Goal: Task Accomplishment & Management: Use online tool/utility

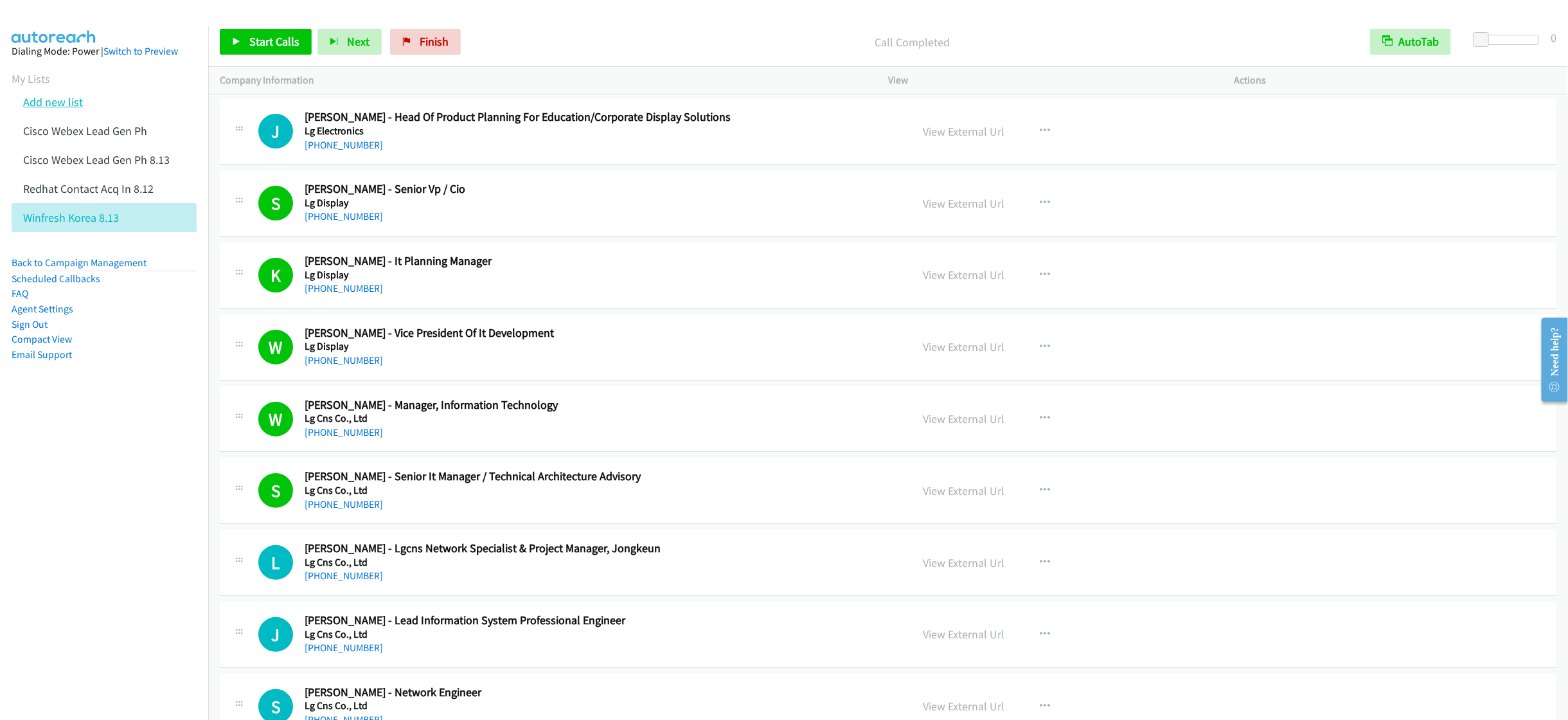
click at [56, 103] on link "Add new list" at bounding box center [53, 102] width 60 height 15
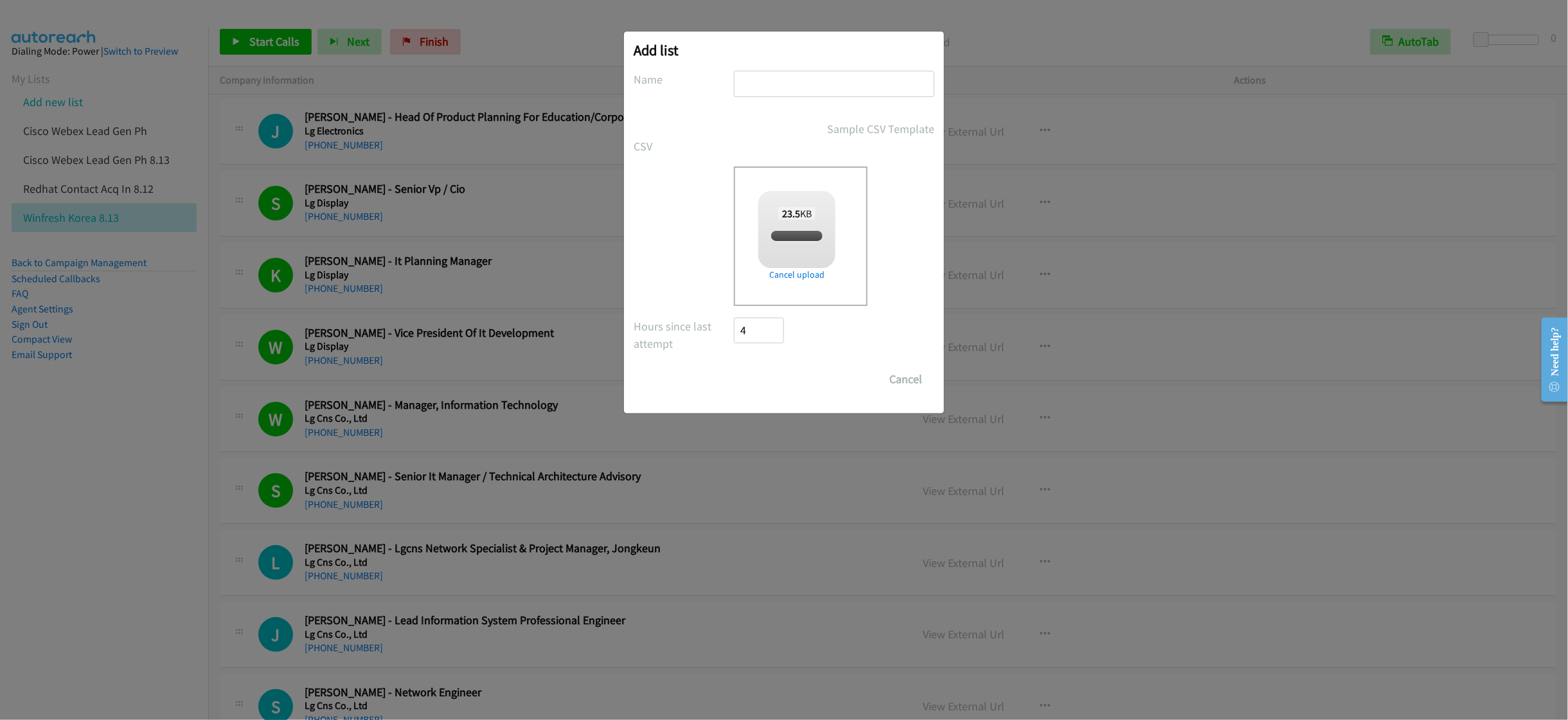
checkbox input "true"
click at [789, 80] on input "text" at bounding box center [834, 84] width 201 height 26
type input "HP TH CPL"
click at [771, 372] on input "Save List" at bounding box center [767, 379] width 68 height 26
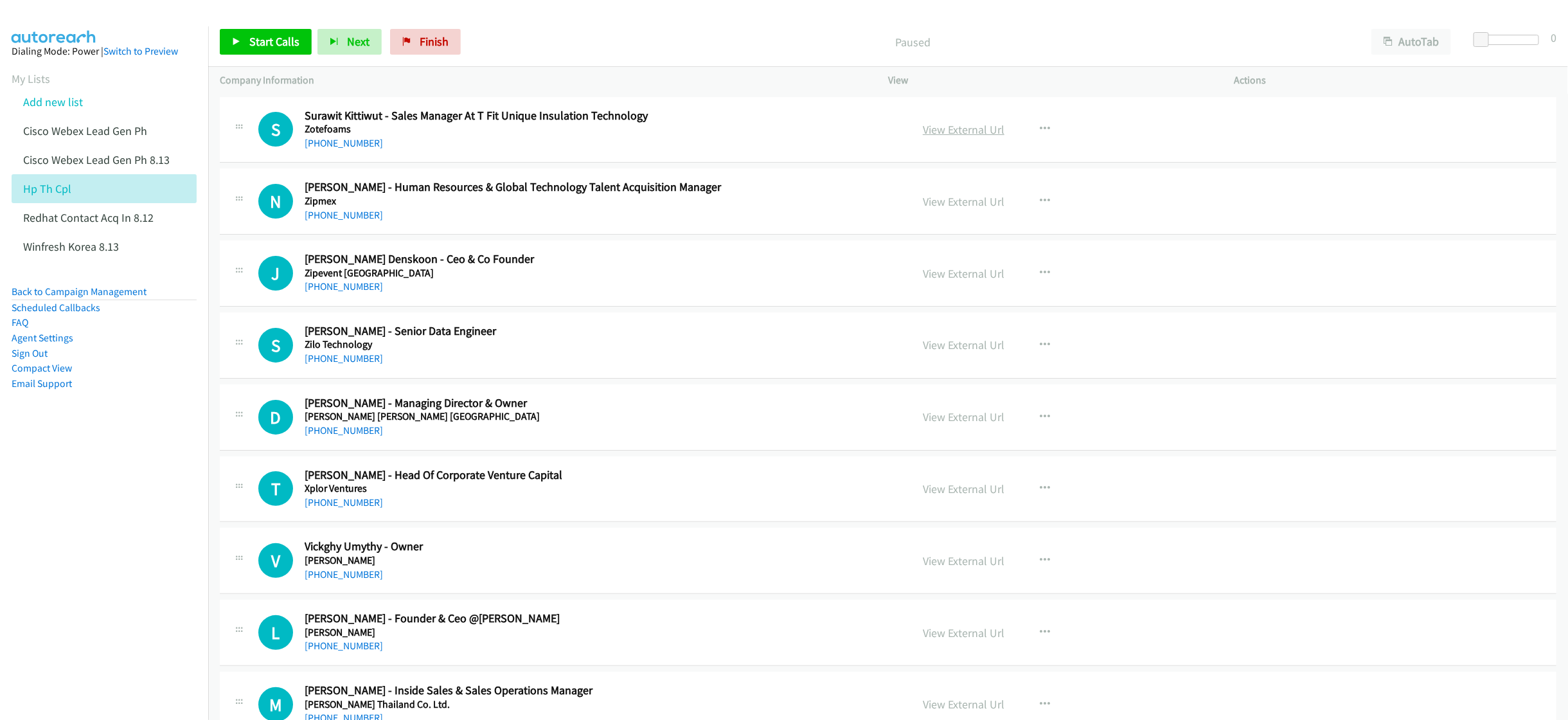
click at [959, 129] on link "View External Url" at bounding box center [963, 130] width 81 height 15
click at [246, 33] on link "Start Calls" at bounding box center [266, 41] width 92 height 26
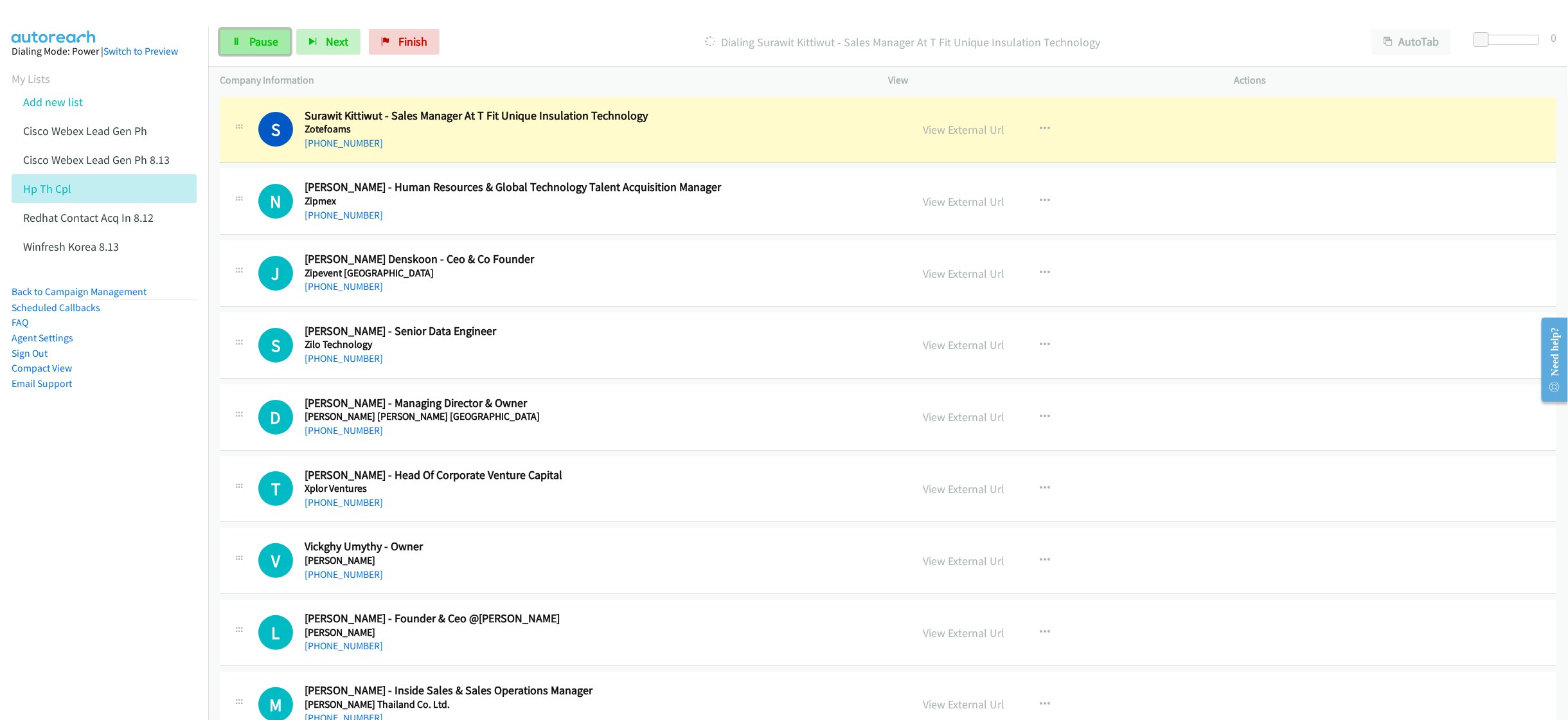
click at [253, 46] on span "Pause" at bounding box center [264, 41] width 29 height 15
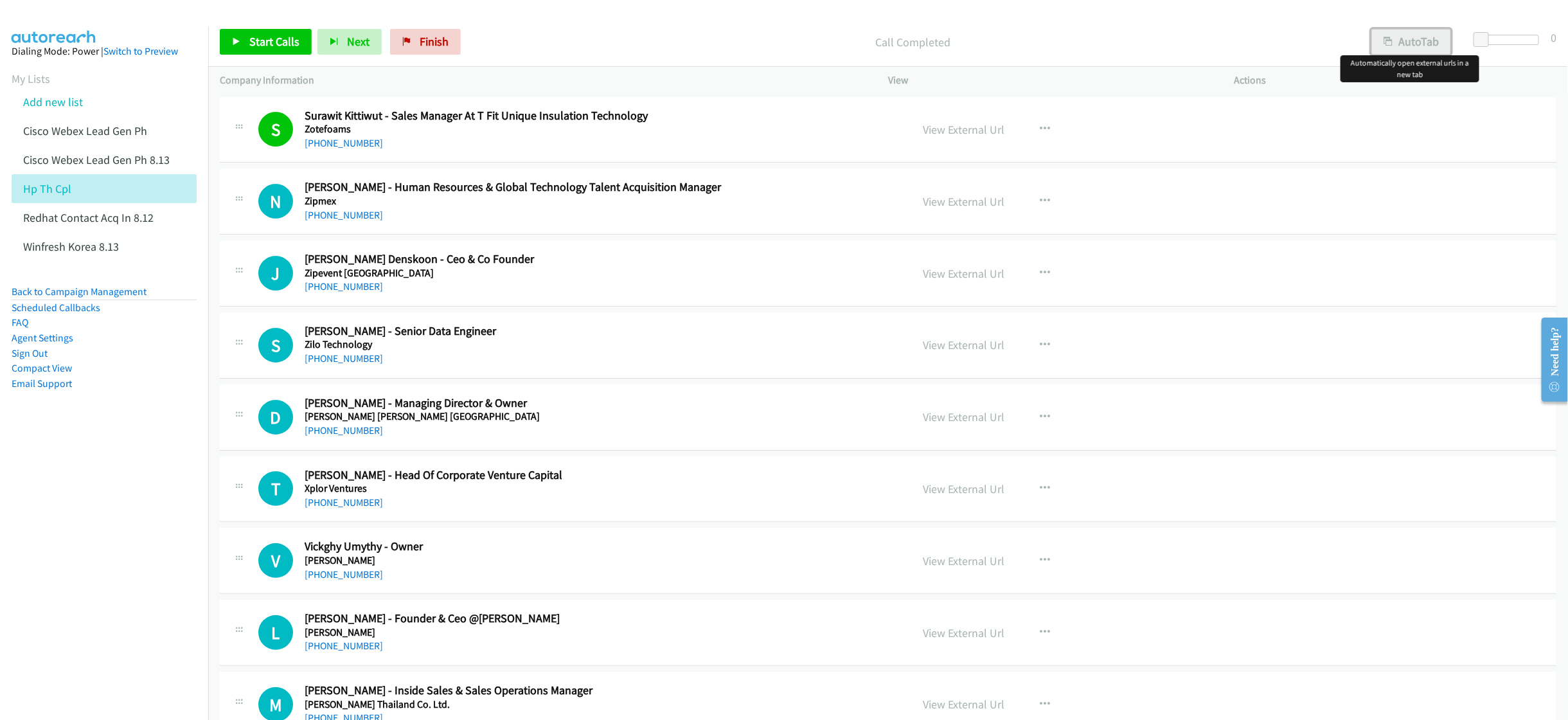
click at [1388, 41] on icon "button" at bounding box center [1388, 42] width 9 height 9
click at [949, 131] on link "View External Url" at bounding box center [963, 130] width 81 height 15
click at [261, 37] on span "Start Calls" at bounding box center [274, 41] width 50 height 15
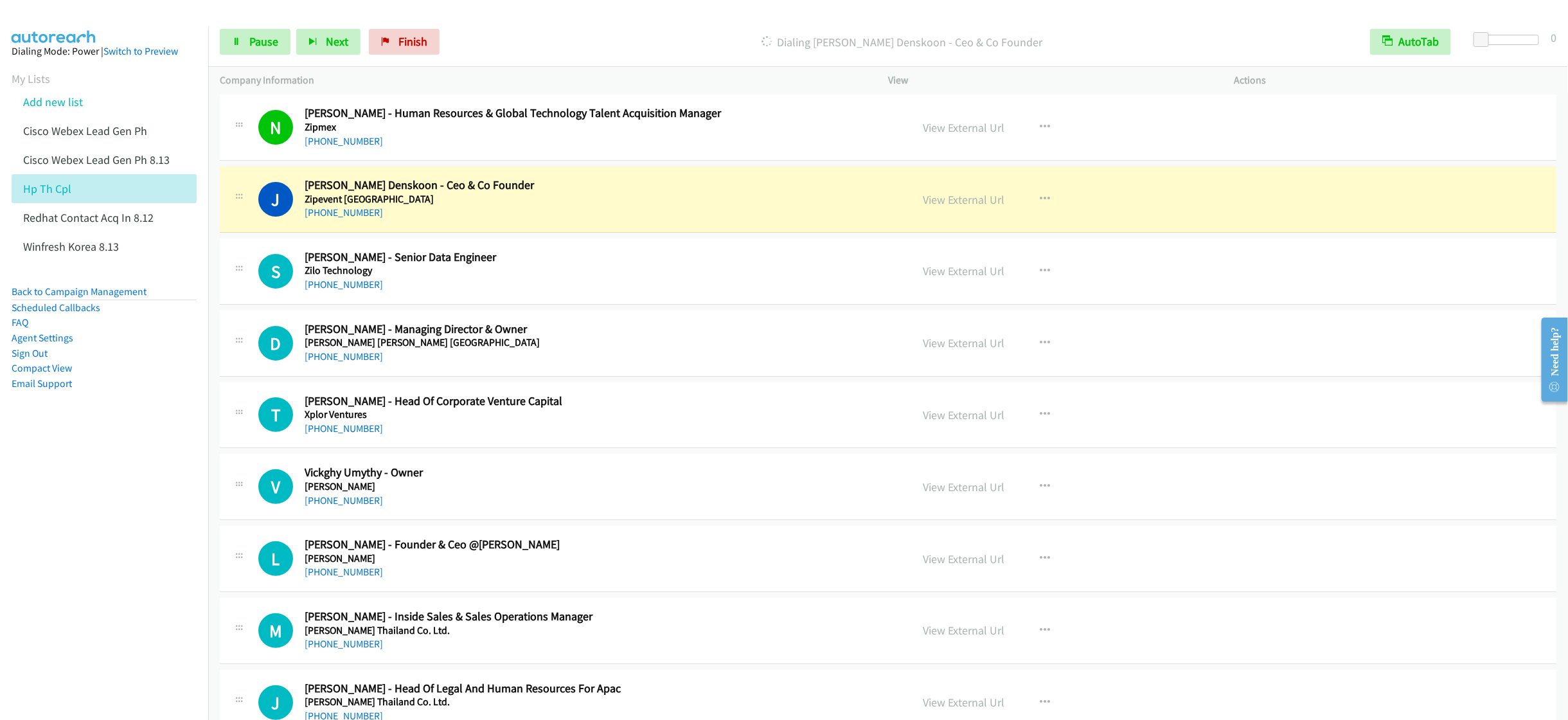
scroll to position [97, 0]
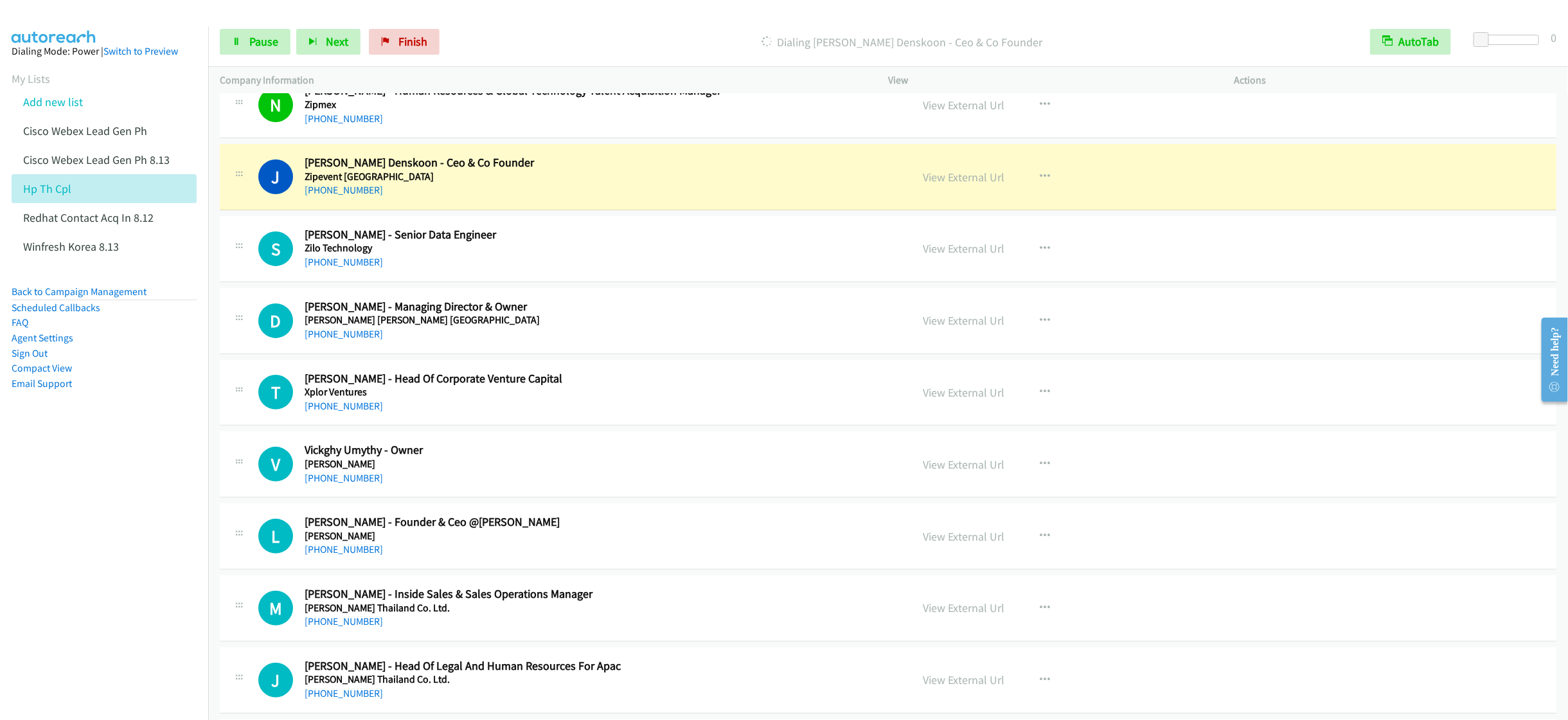
click at [735, 239] on h2 "Siriluck Mongkonluck - Senior Data Engineer" at bounding box center [579, 235] width 549 height 15
click at [951, 245] on link "View External Url" at bounding box center [963, 249] width 81 height 15
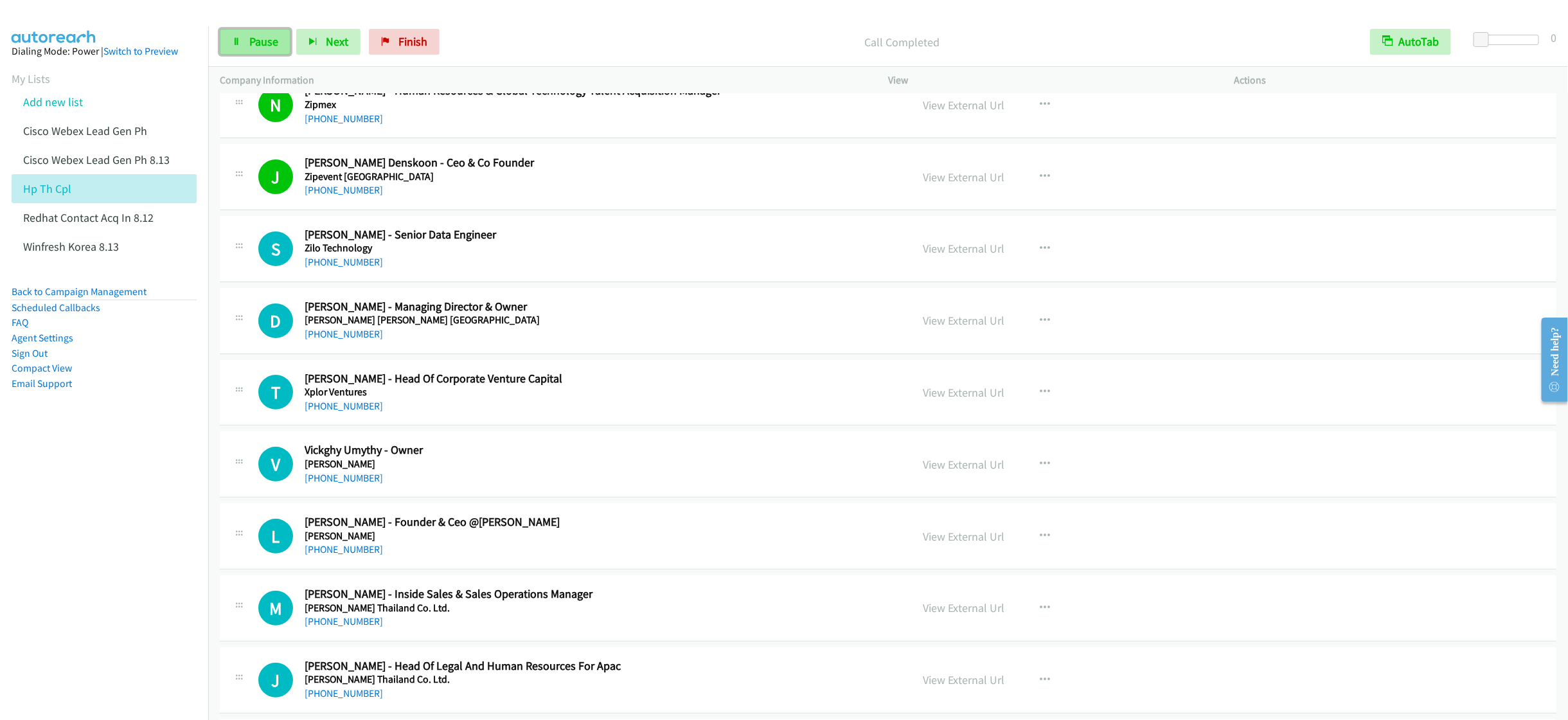
click at [243, 47] on link "Pause" at bounding box center [256, 41] width 71 height 26
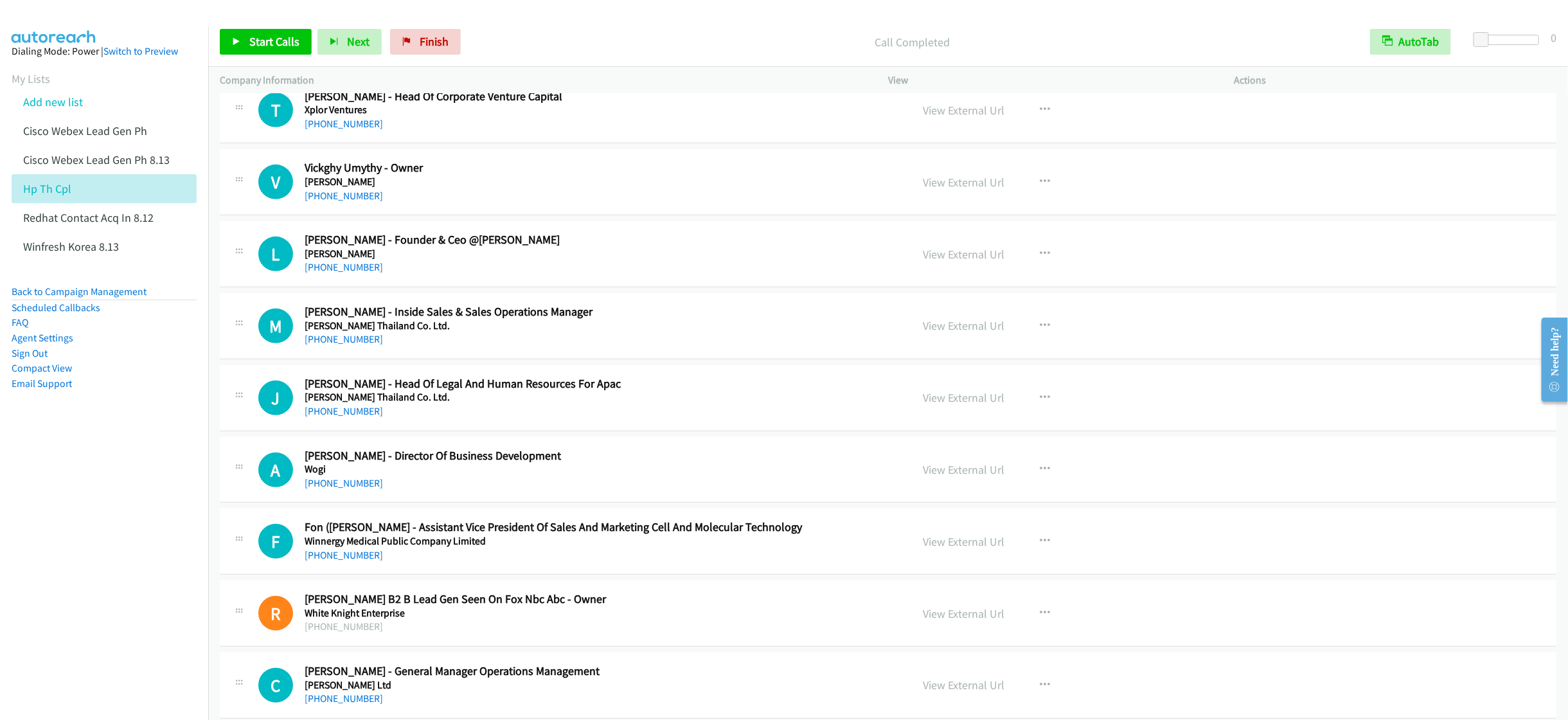
scroll to position [385, 0]
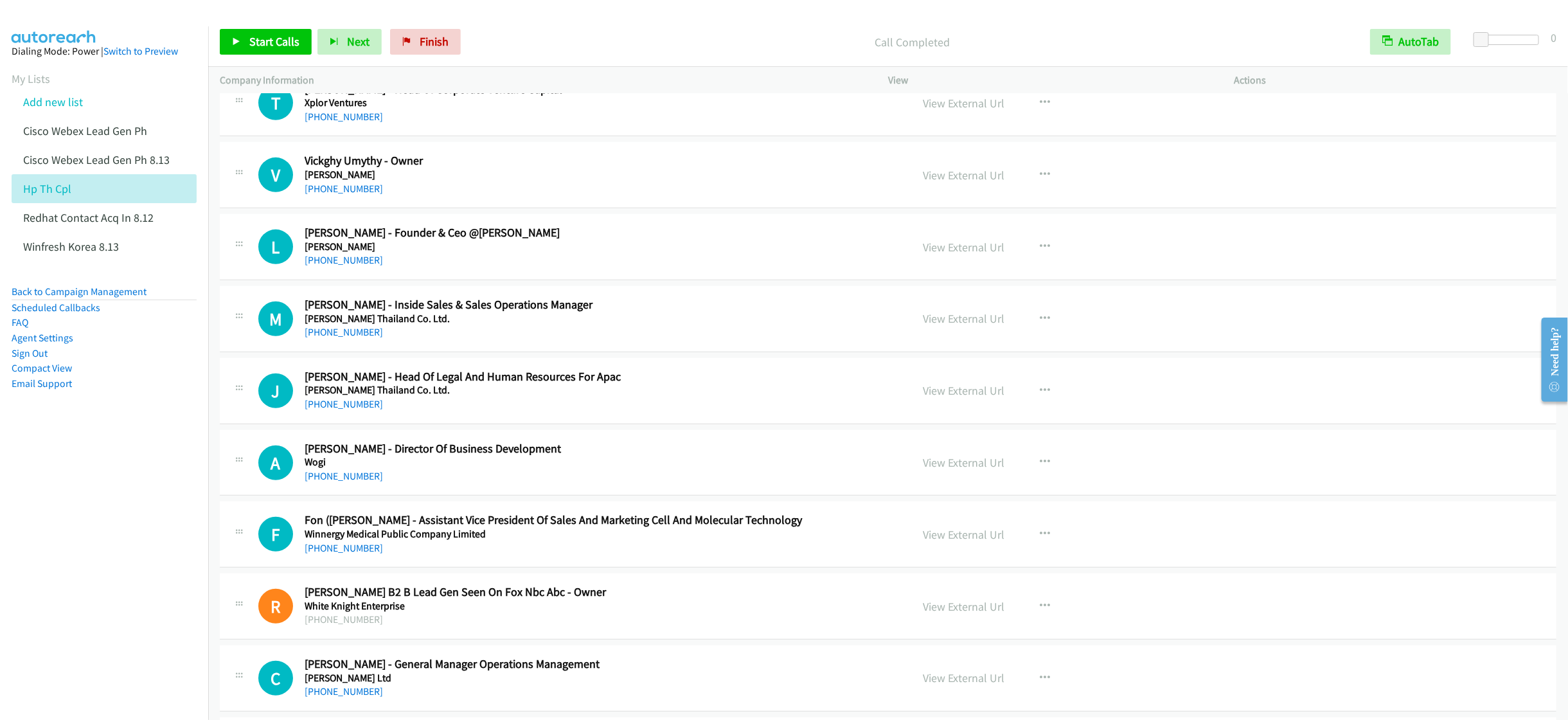
click at [681, 312] on h2 "Mananya Suksan - Inside Sales & Sales Operations Manager" at bounding box center [579, 305] width 549 height 15
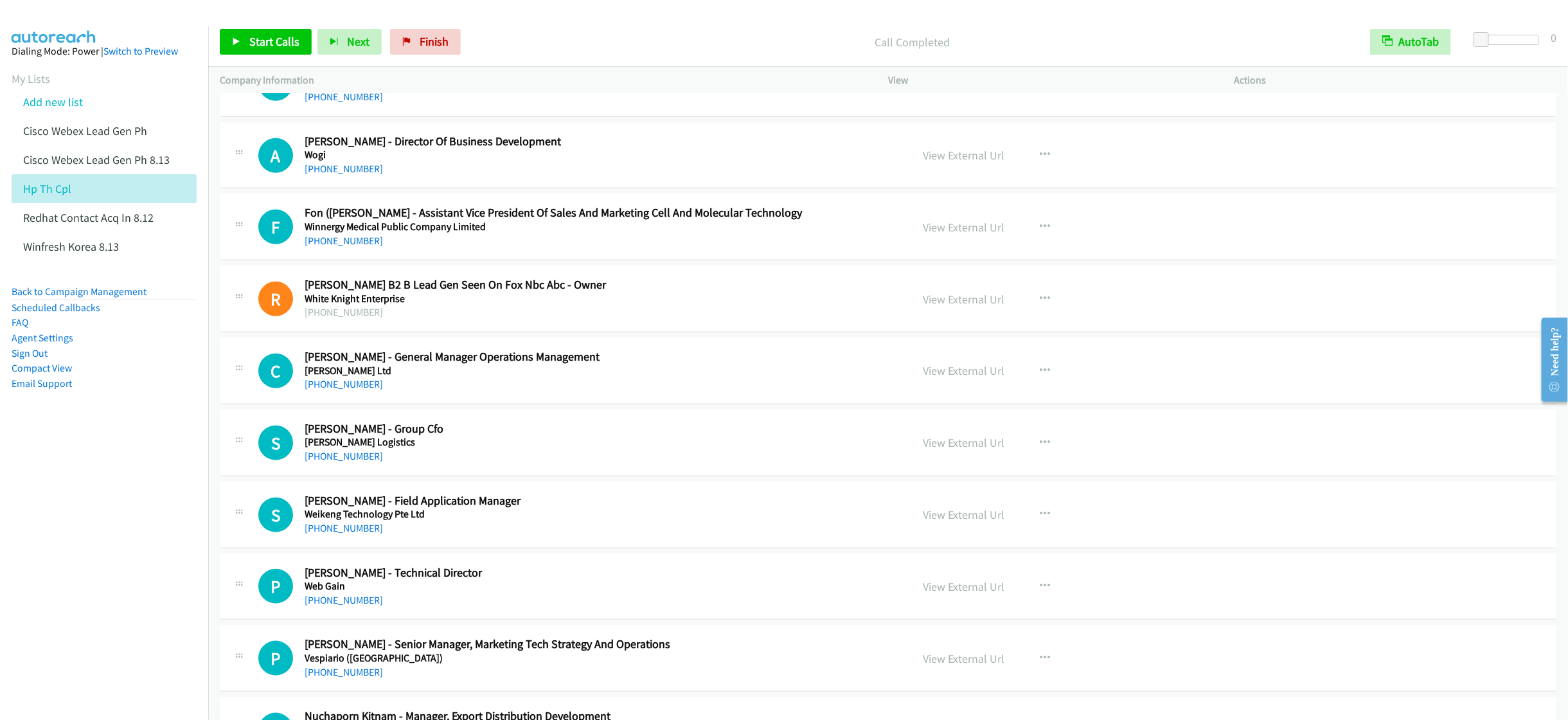
scroll to position [771, 0]
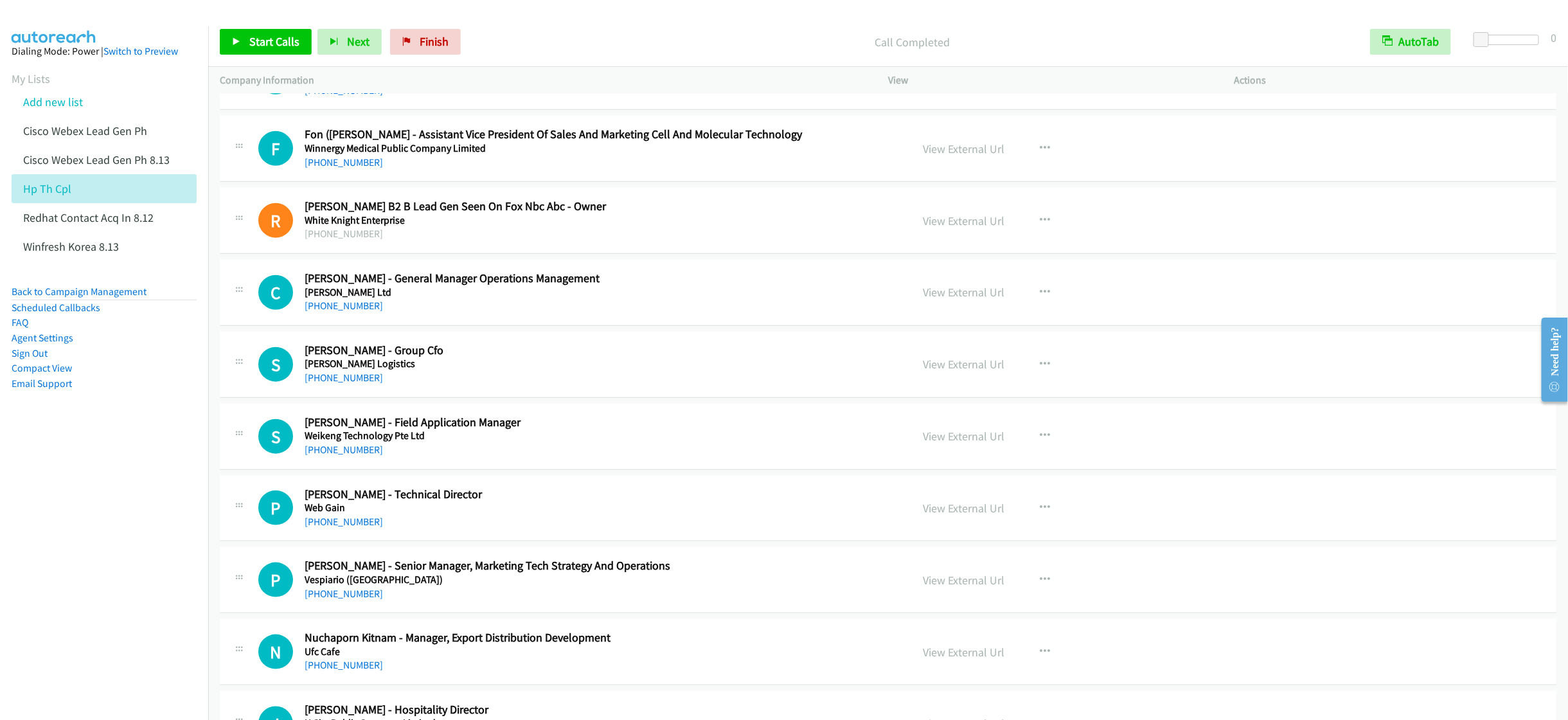
click at [613, 351] on h2 "Stephane Miralles - Group Cfo" at bounding box center [579, 351] width 549 height 15
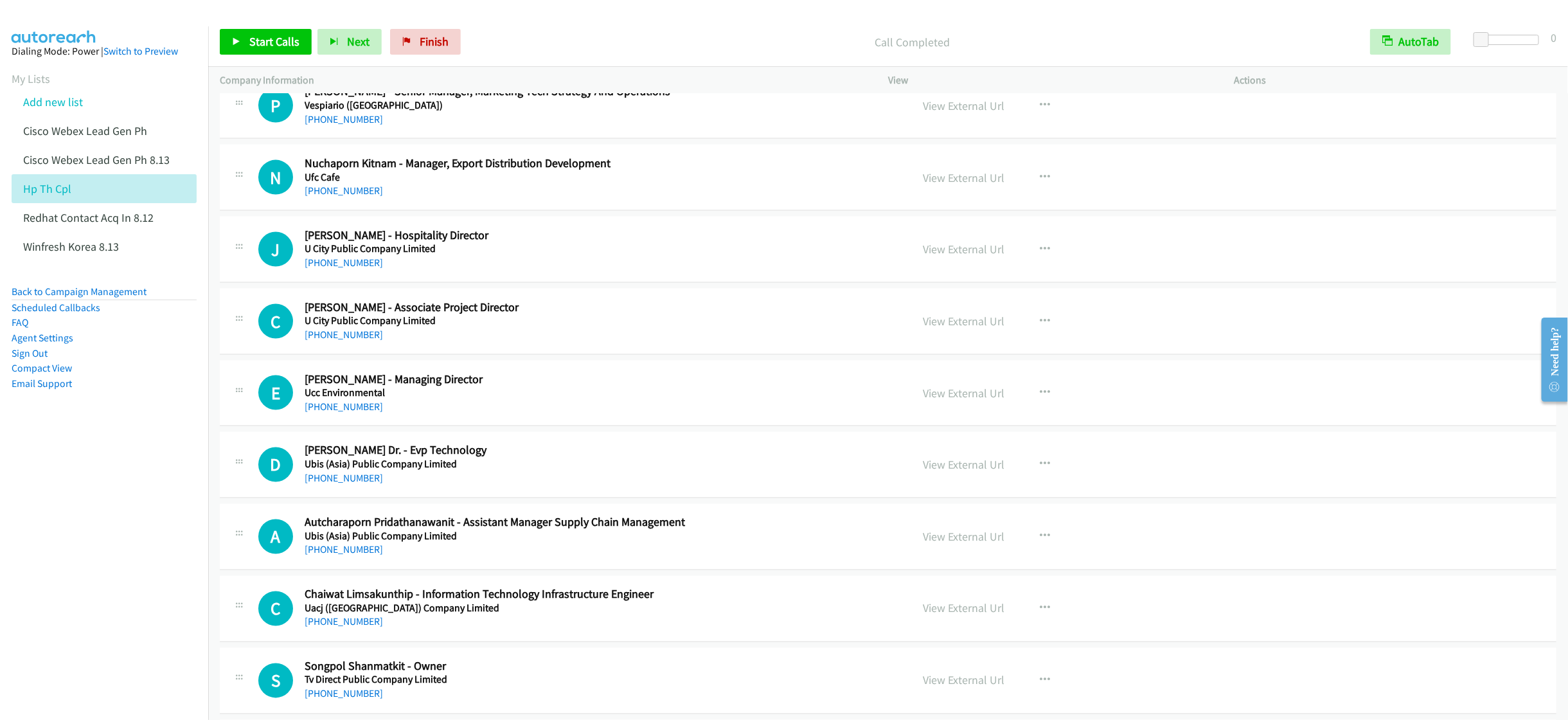
scroll to position [1253, 0]
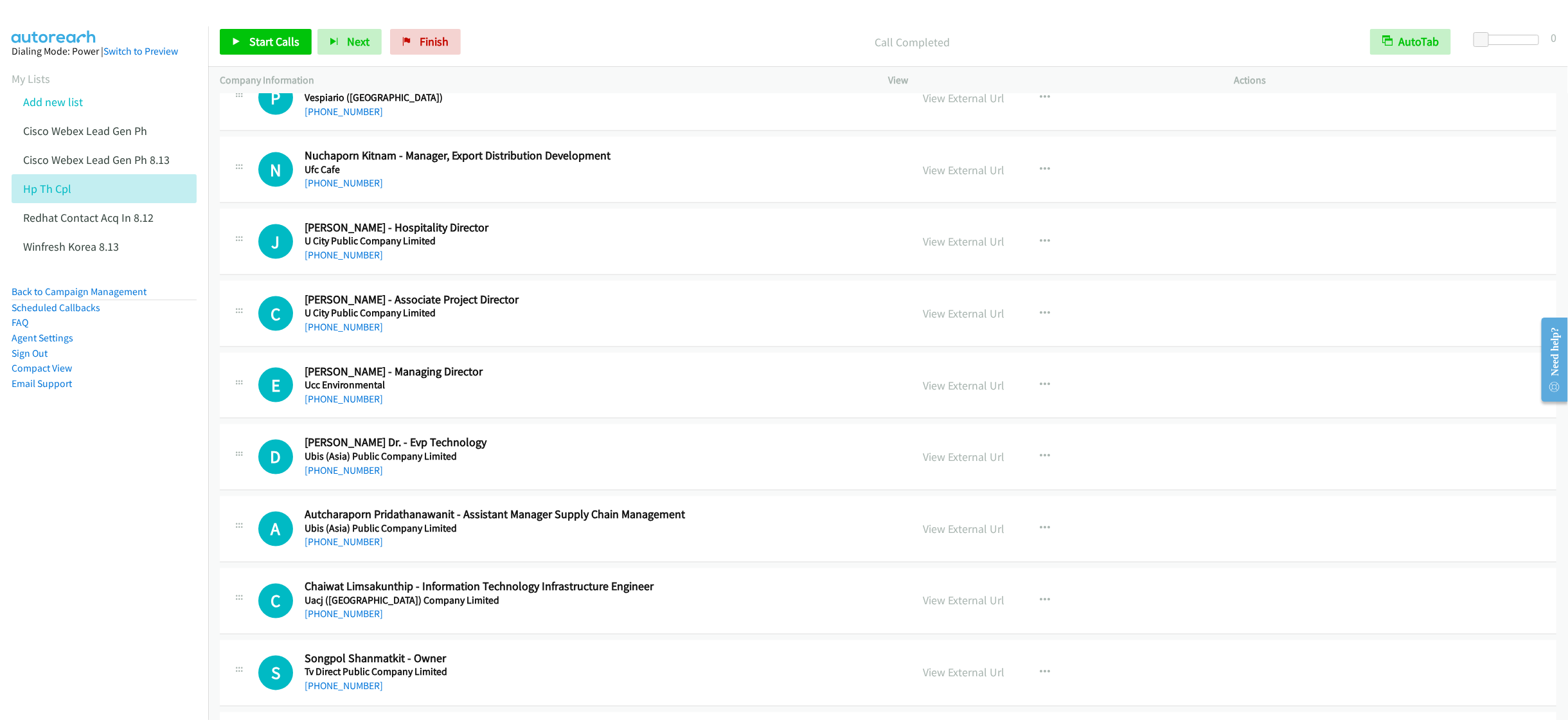
click at [735, 407] on div "+66 84 077 3047" at bounding box center [579, 399] width 549 height 15
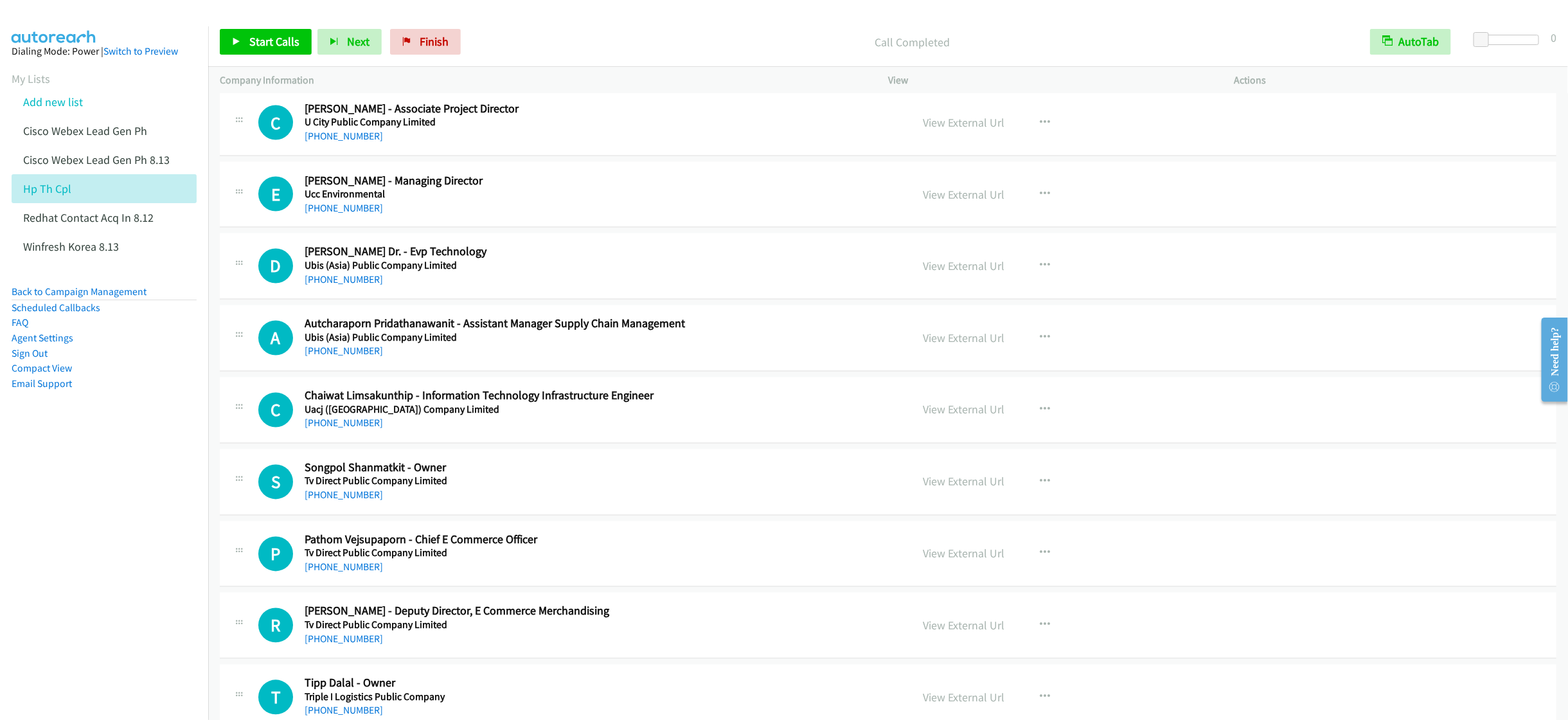
scroll to position [1446, 0]
click at [1027, 413] on button "button" at bounding box center [1045, 408] width 35 height 26
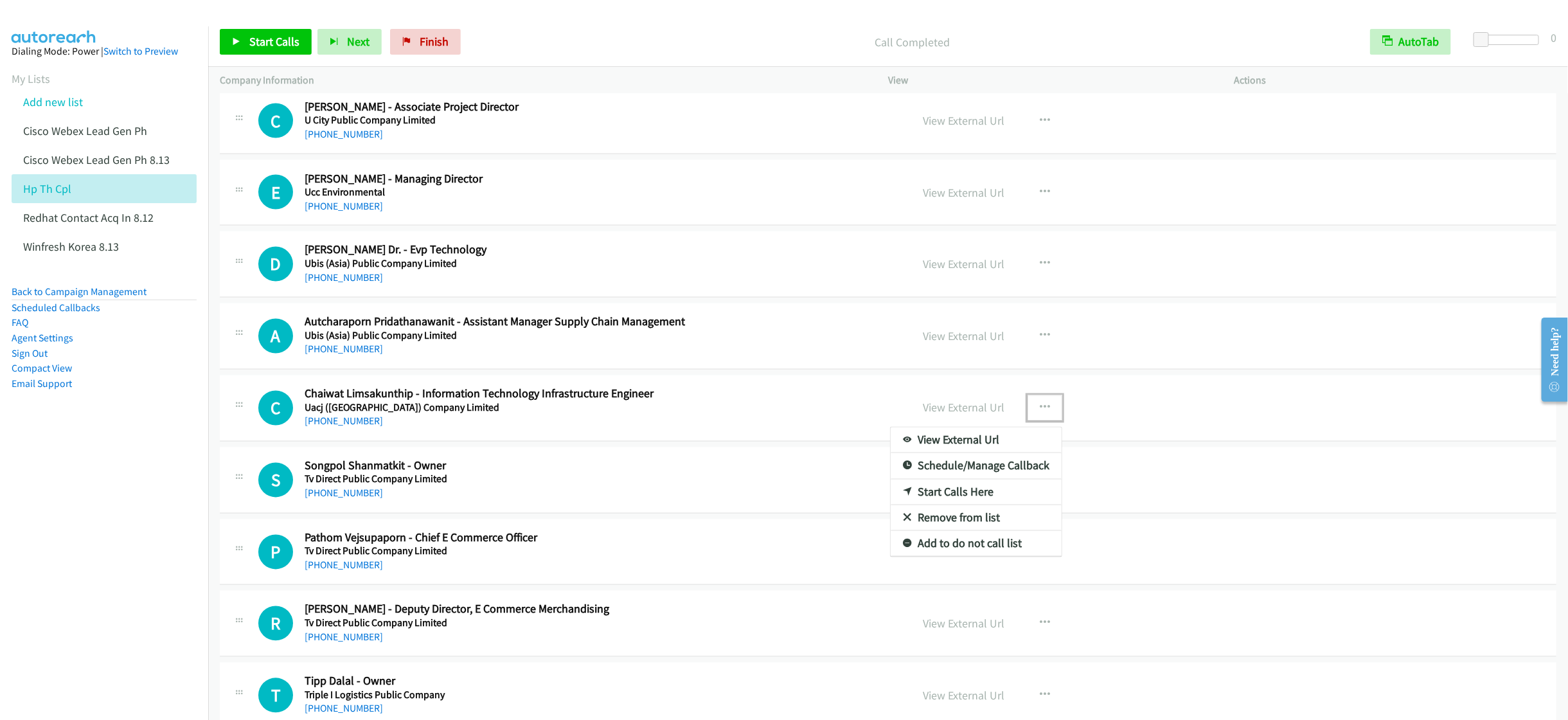
click at [939, 504] on link "Start Calls Here" at bounding box center [975, 492] width 171 height 26
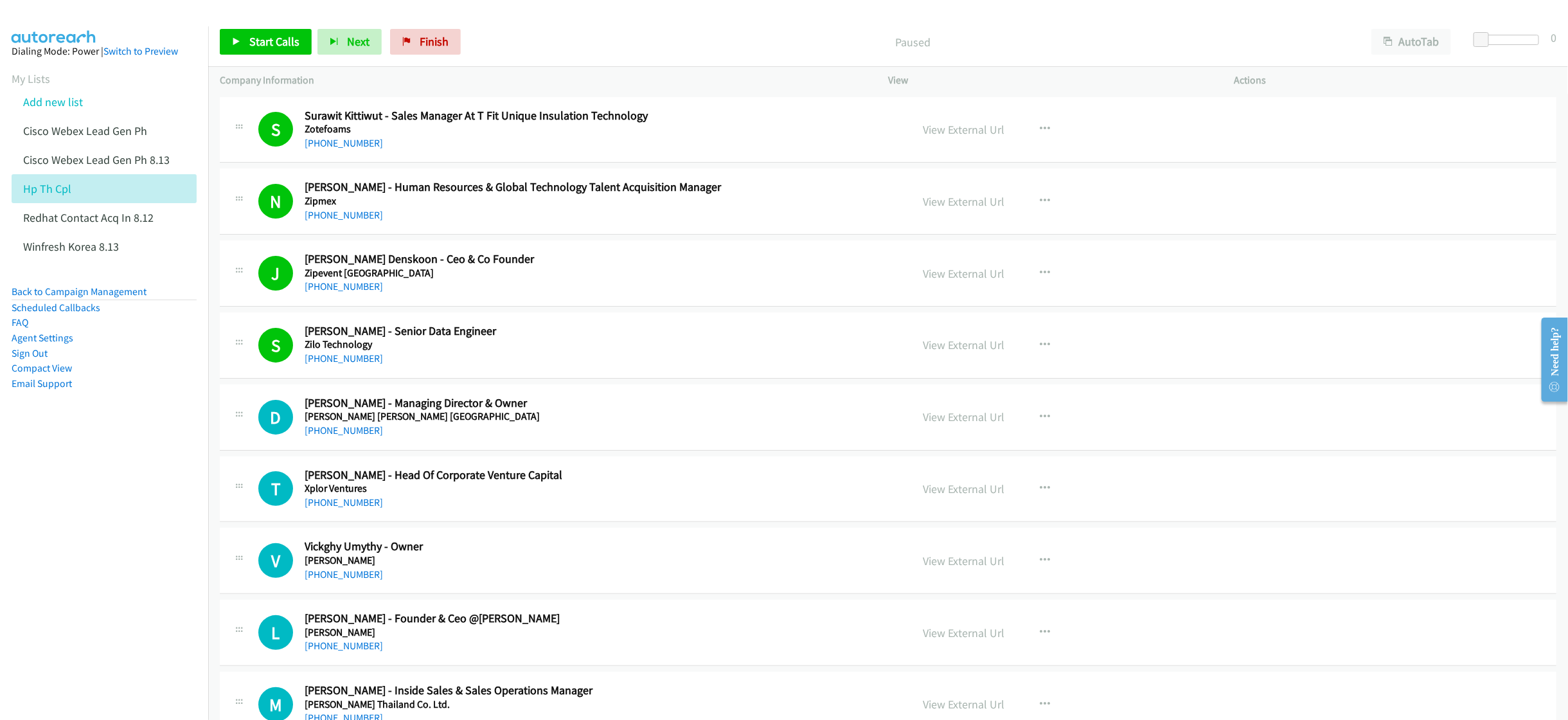
click at [596, 336] on h2 "Siriluck Mongkonluck - Senior Data Engineer" at bounding box center [579, 332] width 549 height 15
click at [259, 48] on span "Start Calls" at bounding box center [274, 41] width 50 height 15
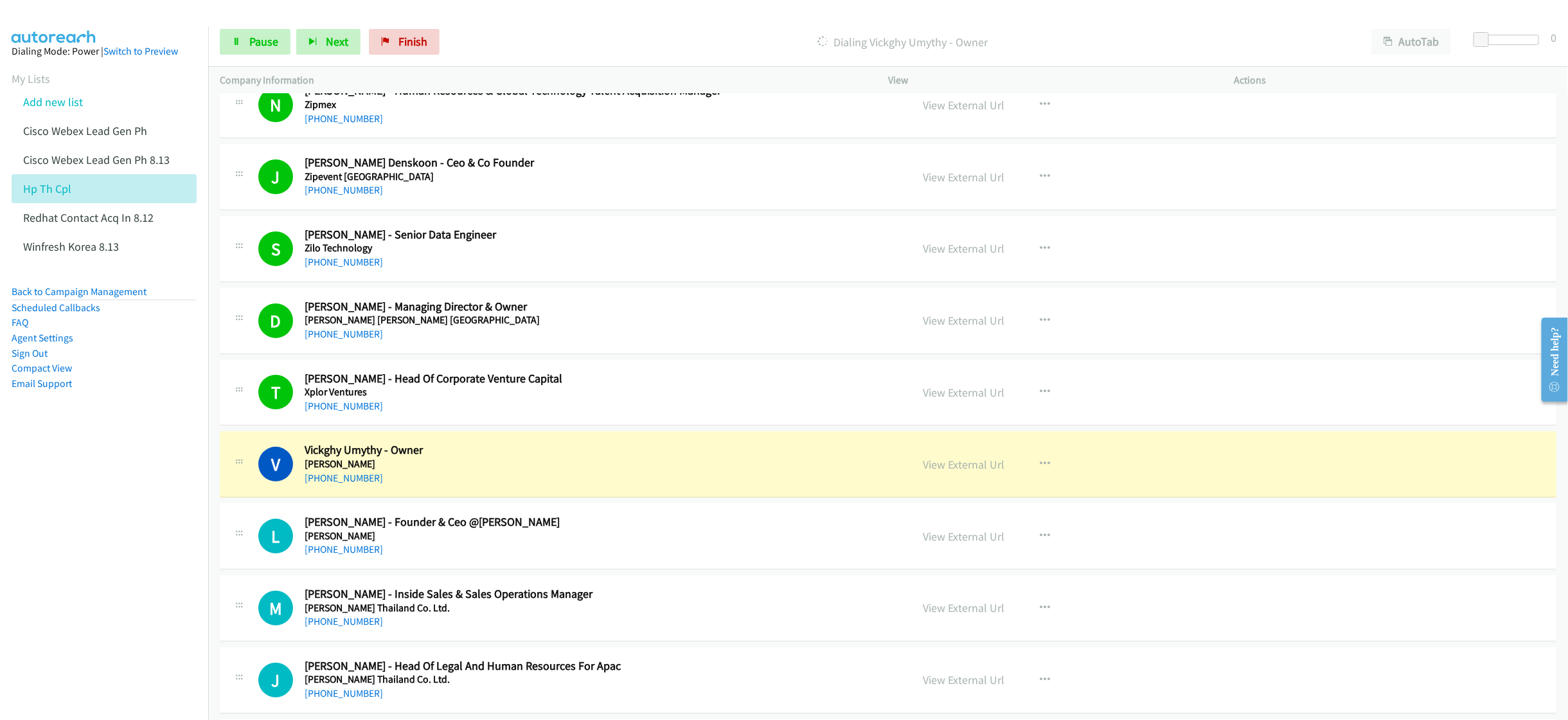
scroll to position [193, 0]
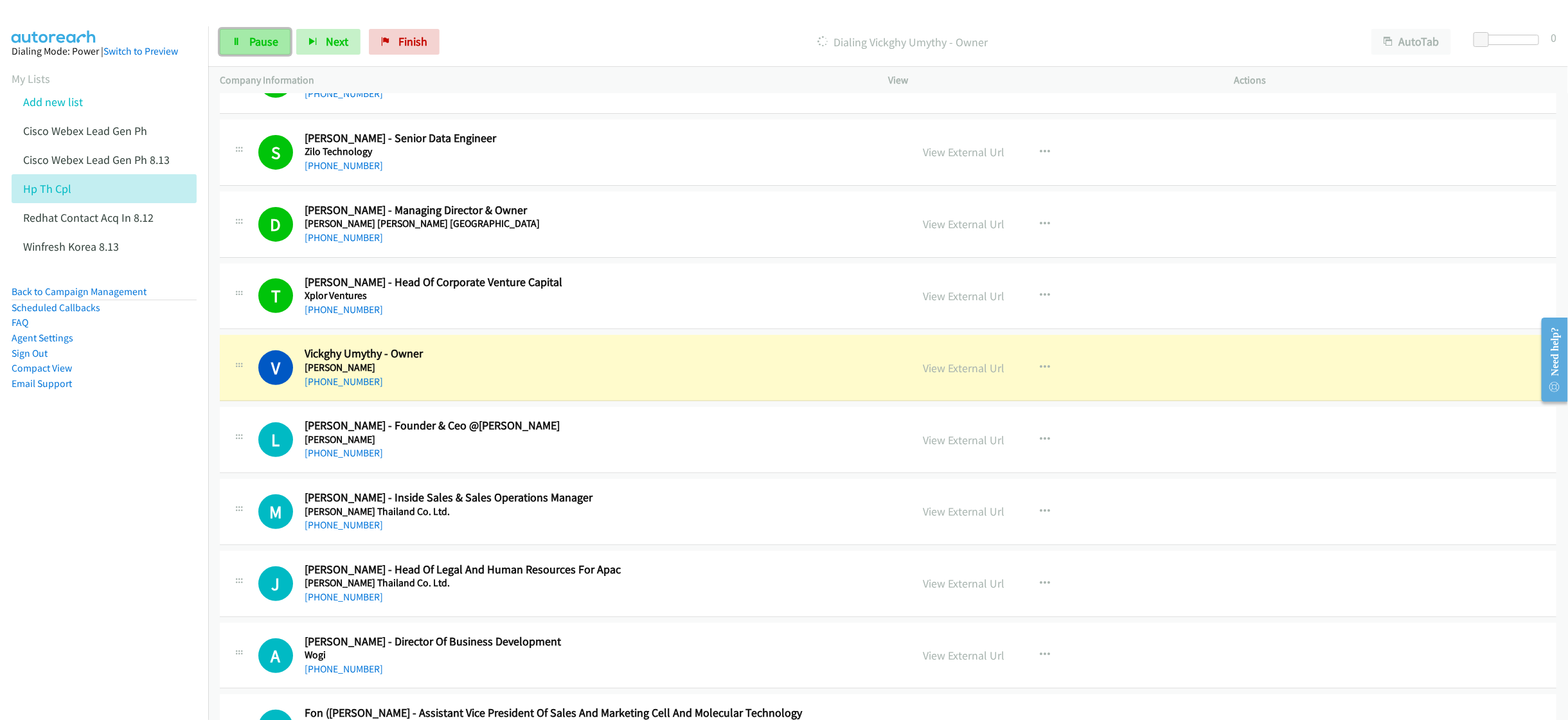
click at [251, 47] on span "Pause" at bounding box center [264, 41] width 29 height 15
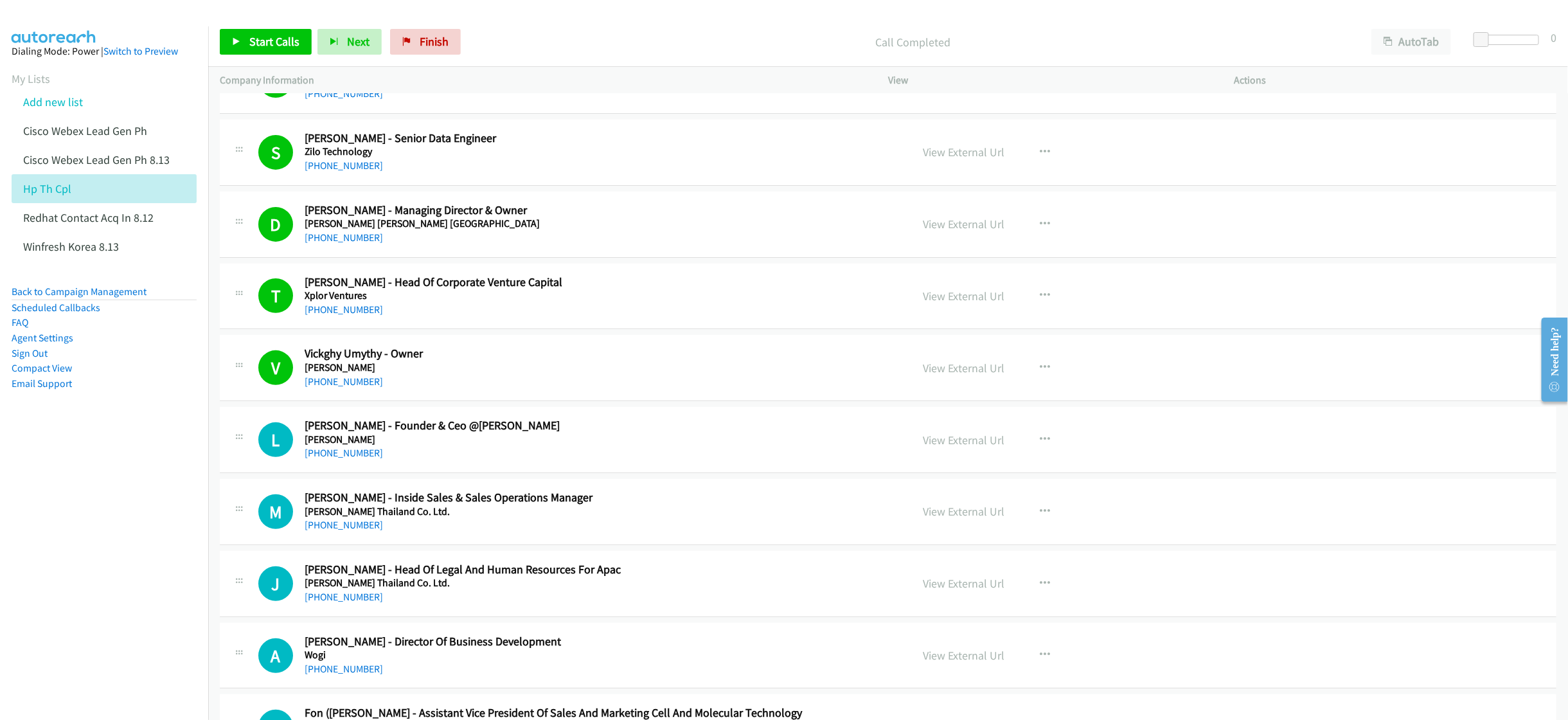
drag, startPoint x: 740, startPoint y: 565, endPoint x: 721, endPoint y: 568, distance: 19.2
click at [740, 565] on h2 "James Frawley - Head Of Legal And Human Resources For Apac" at bounding box center [579, 570] width 549 height 15
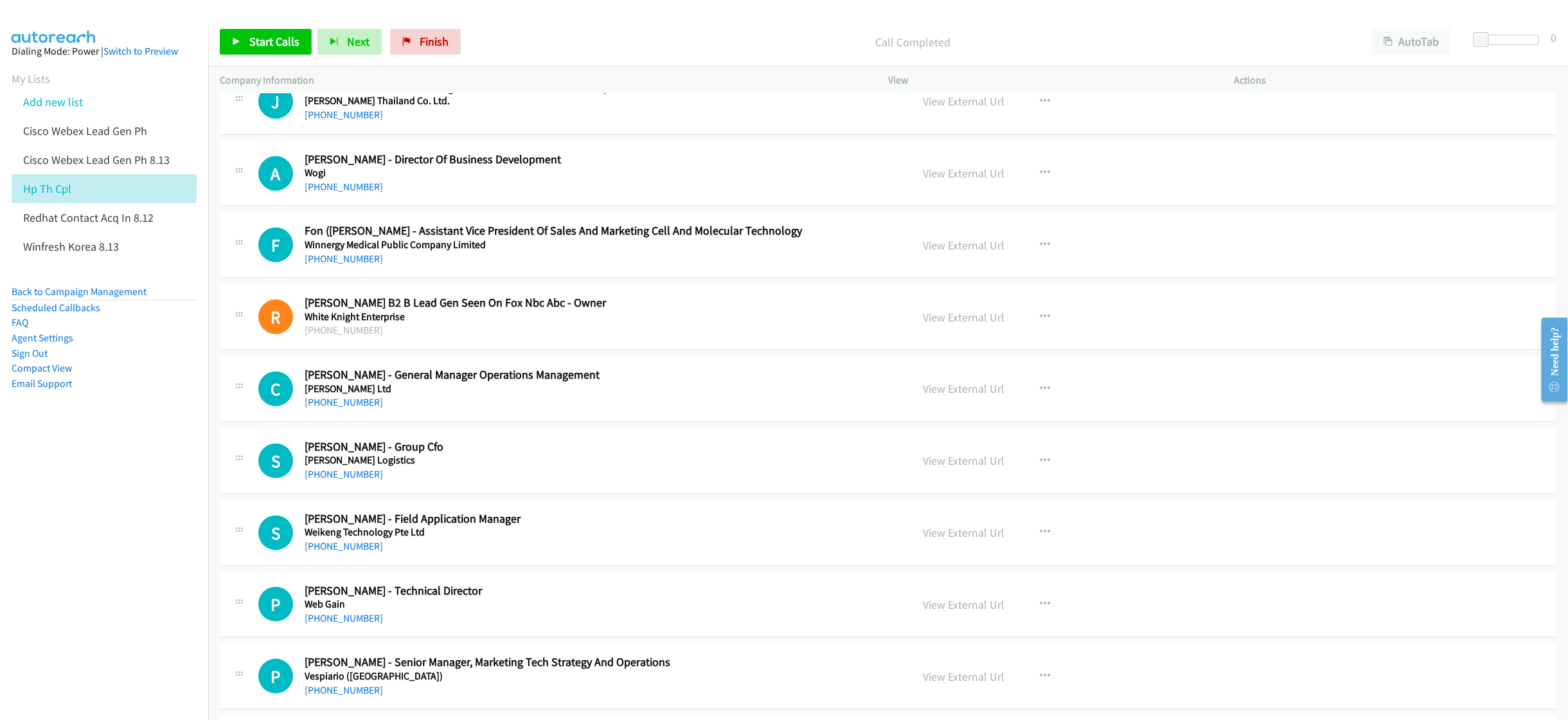
scroll to position [771, 0]
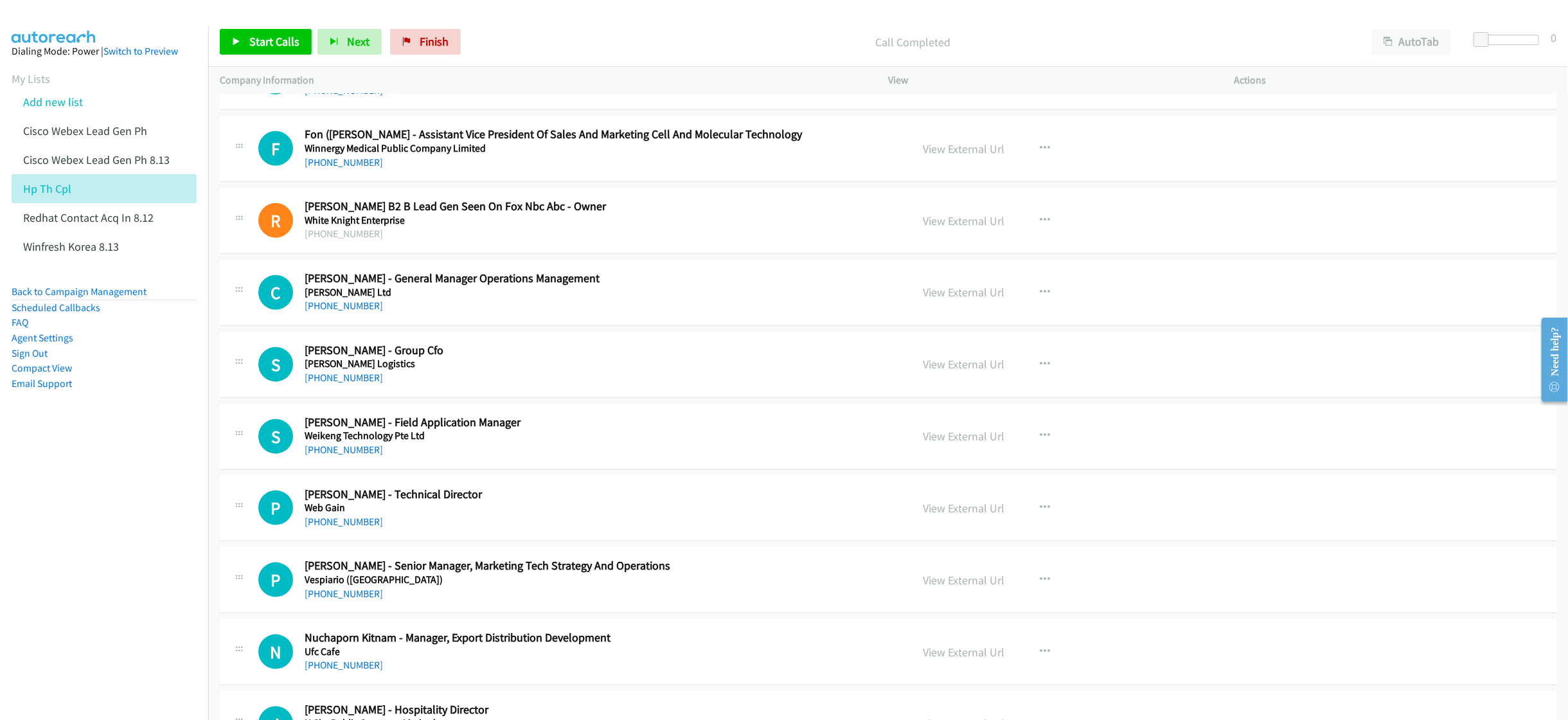
click at [713, 375] on div "+66 83 565 4161" at bounding box center [579, 378] width 549 height 15
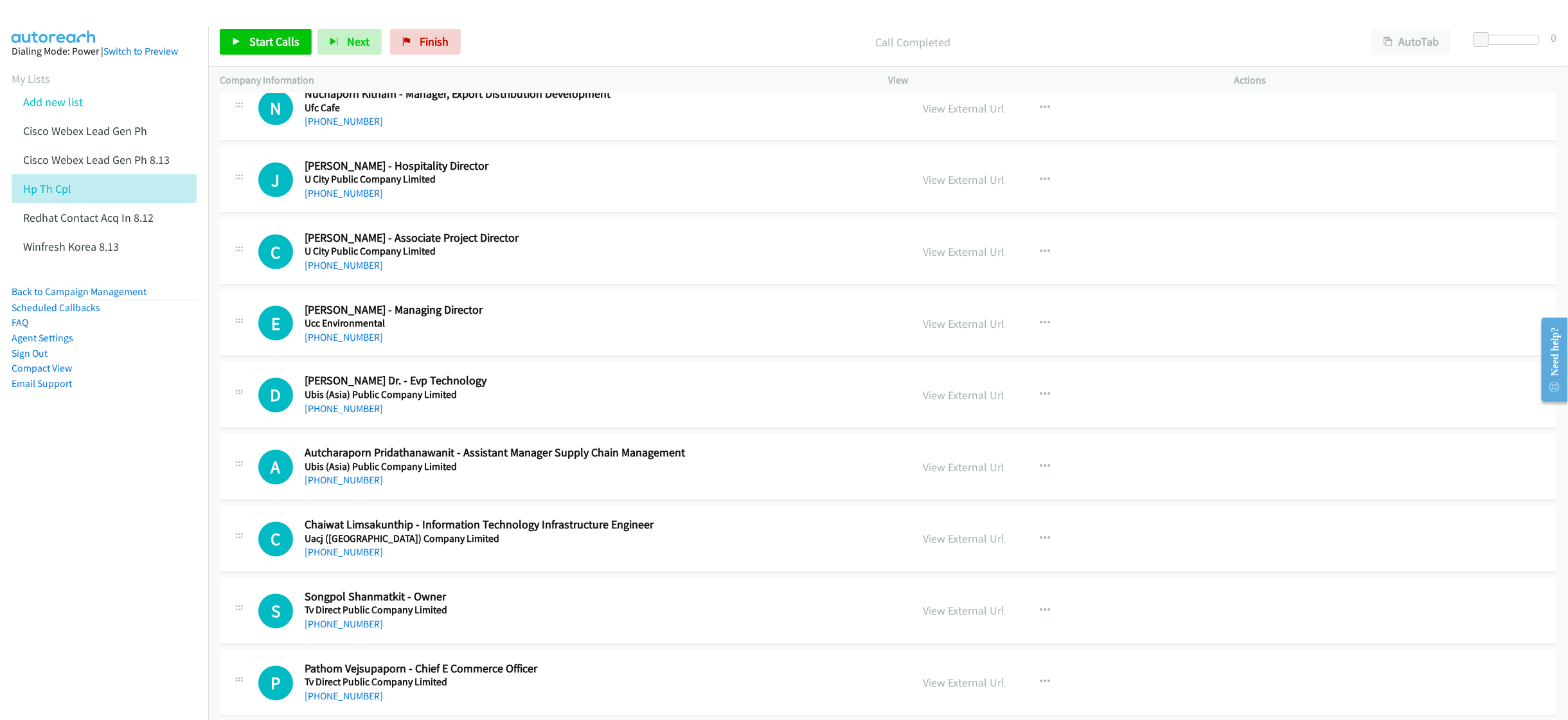
scroll to position [1350, 0]
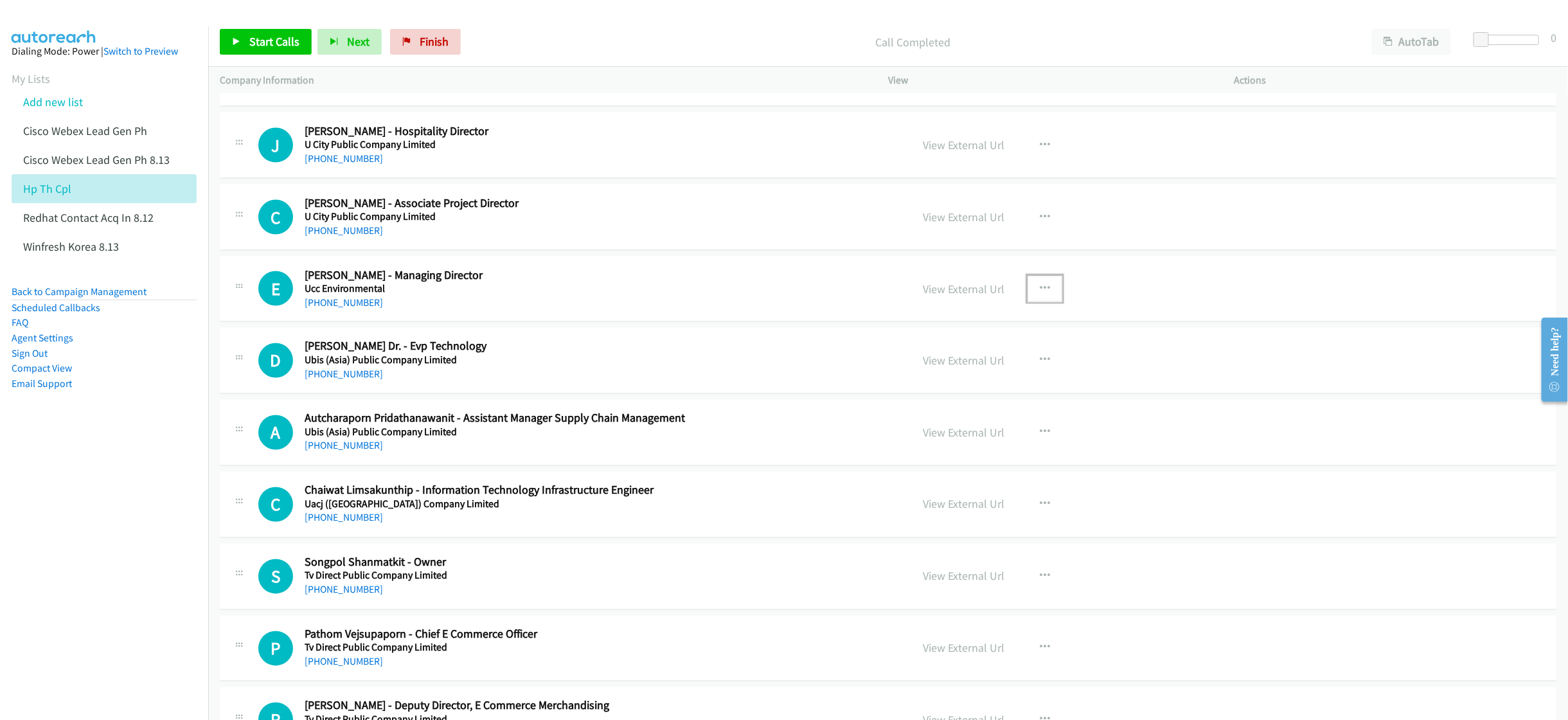
click at [1027, 291] on button "button" at bounding box center [1045, 289] width 35 height 26
click at [947, 381] on link "Start Calls Here" at bounding box center [975, 372] width 171 height 26
click at [267, 47] on span "Start Calls" at bounding box center [274, 41] width 50 height 15
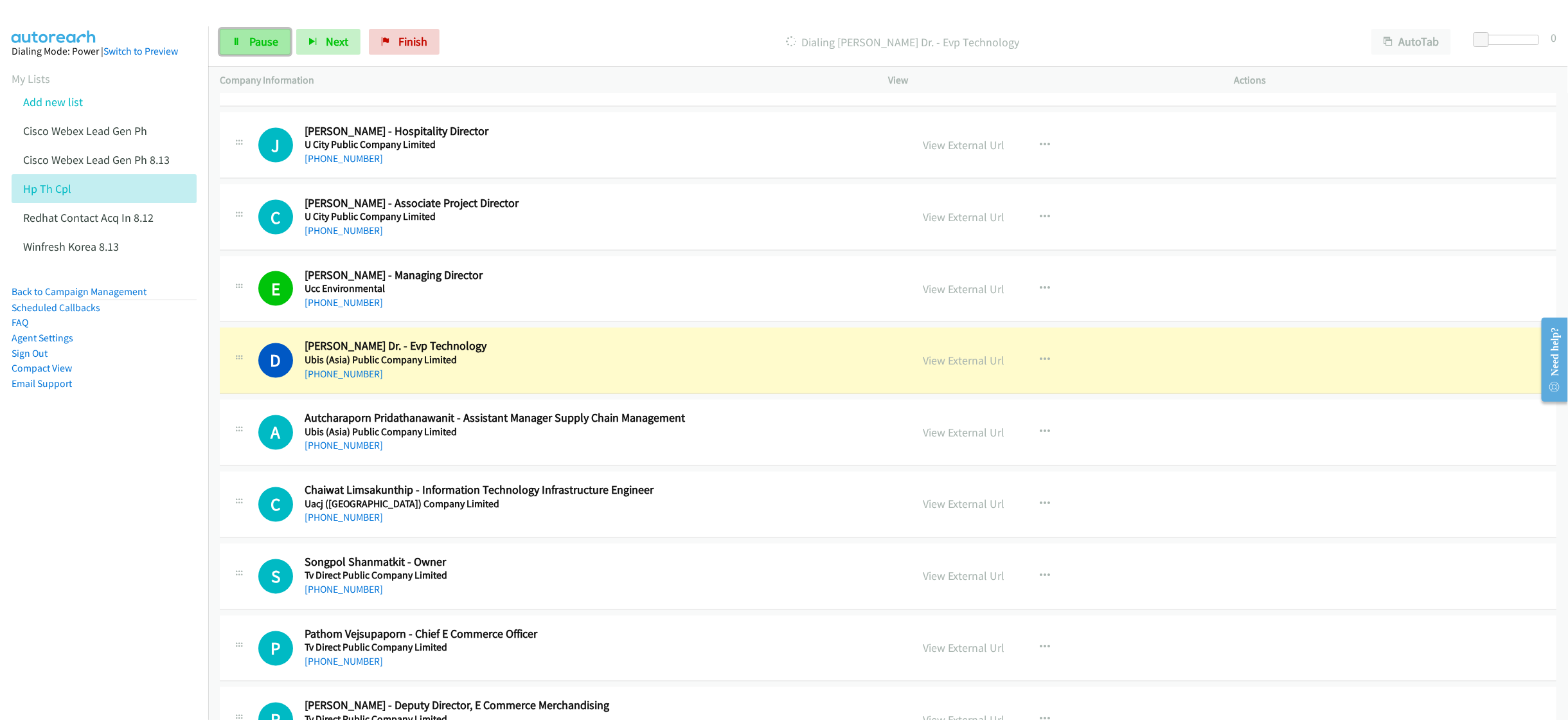
click at [261, 41] on span "Pause" at bounding box center [264, 41] width 29 height 15
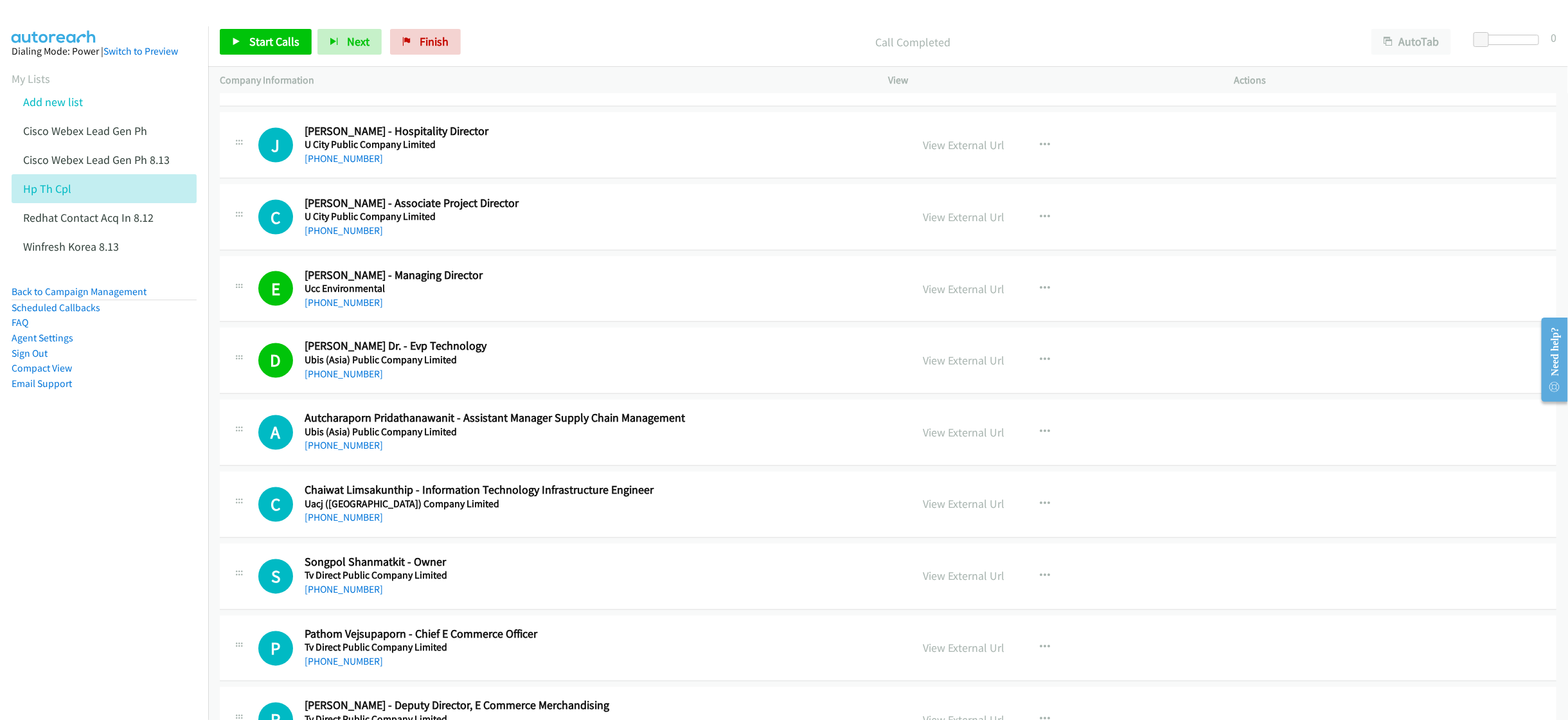
drag, startPoint x: 682, startPoint y: 454, endPoint x: 703, endPoint y: 451, distance: 21.2
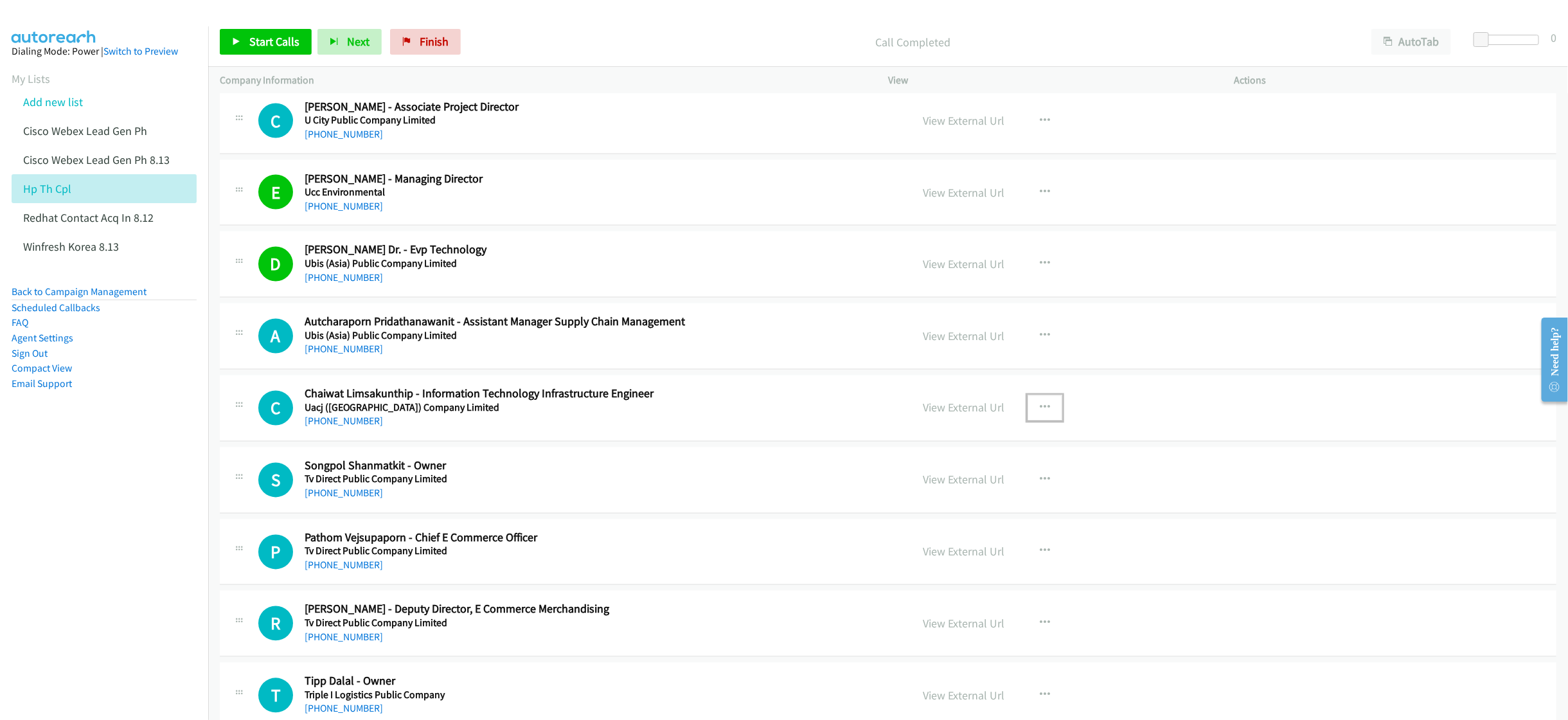
click at [1027, 417] on button "button" at bounding box center [1045, 408] width 35 height 26
click at [923, 502] on link "Start Calls Here" at bounding box center [975, 492] width 171 height 26
click at [247, 38] on link "Start Calls" at bounding box center [266, 41] width 92 height 26
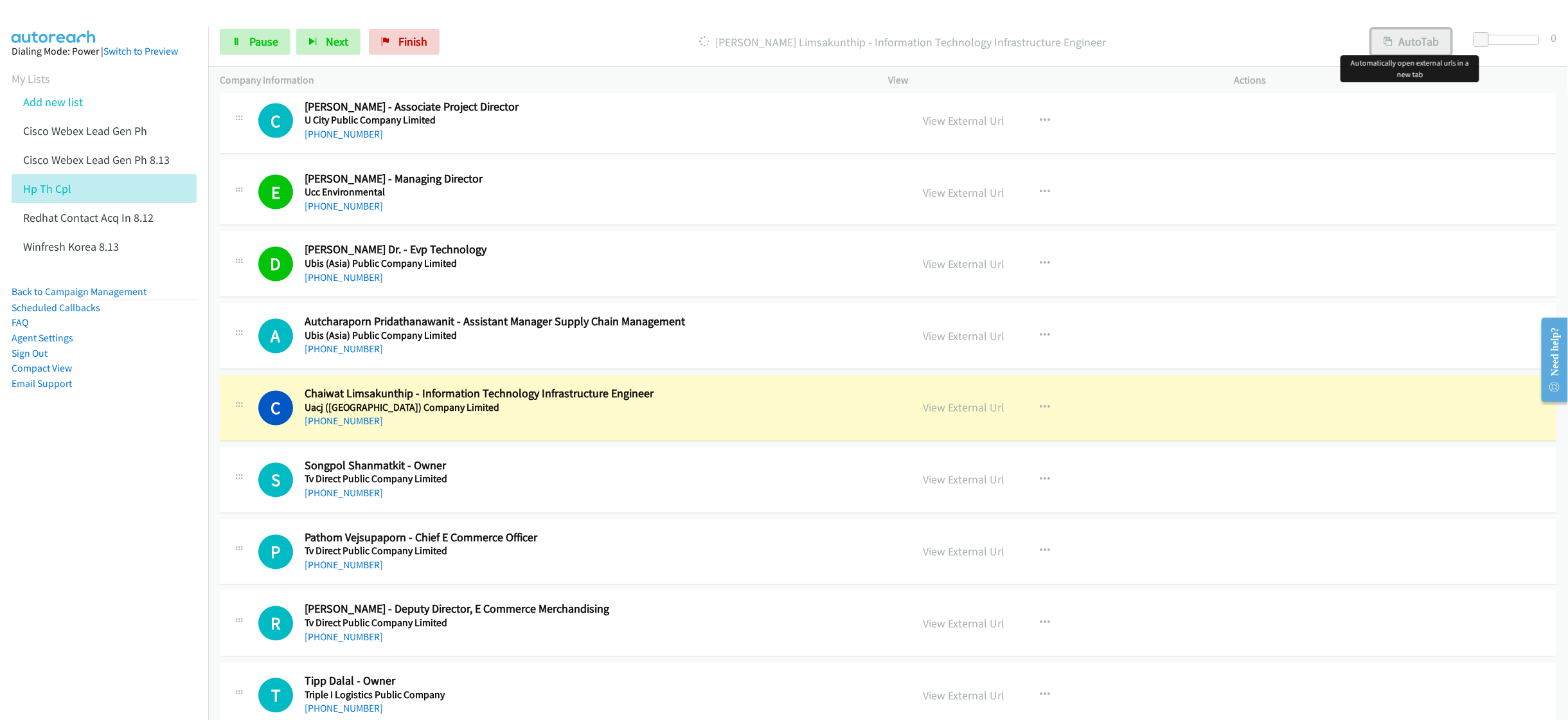
click at [1402, 41] on button "AutoTab" at bounding box center [1411, 41] width 80 height 26
click at [955, 415] on link "View External Url" at bounding box center [963, 408] width 81 height 15
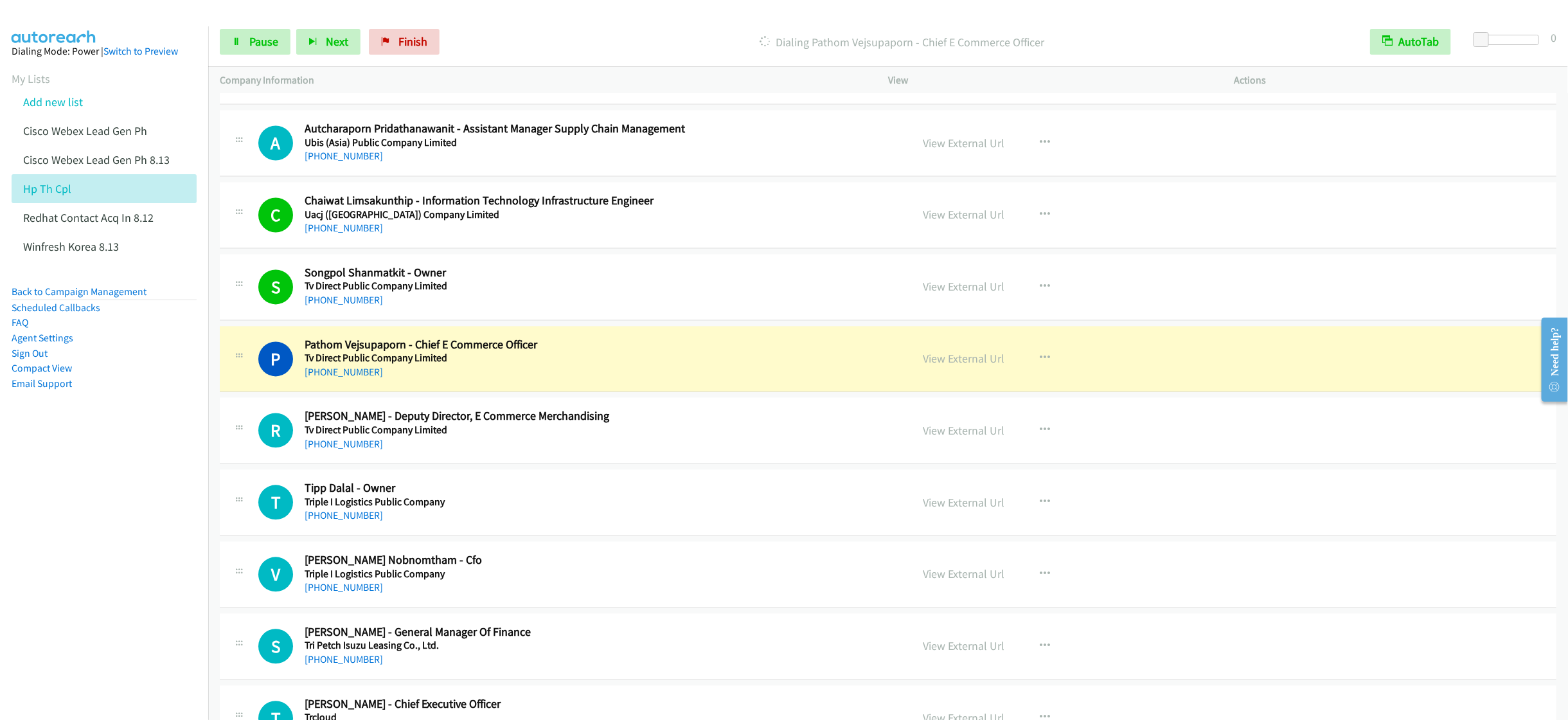
scroll to position [1736, 0]
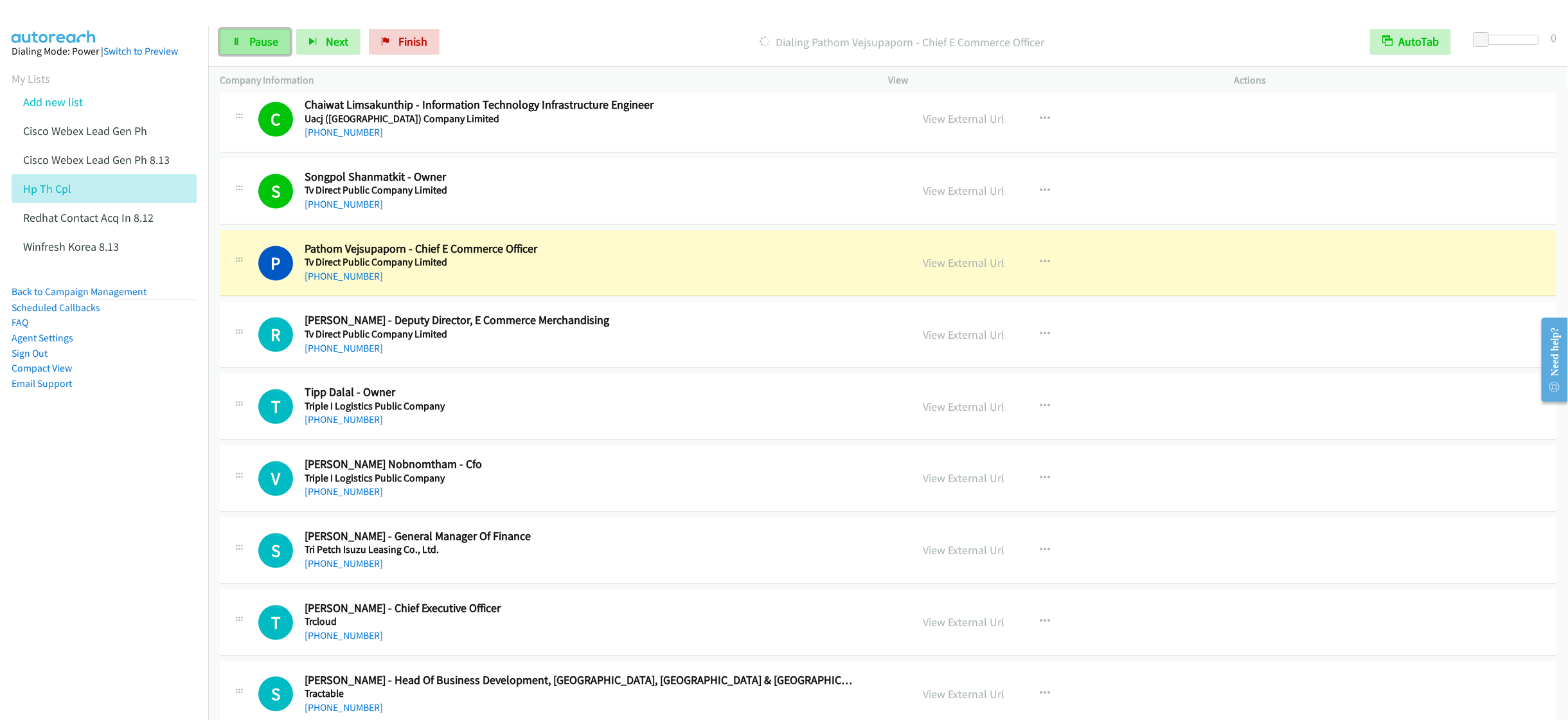
click at [261, 31] on link "Pause" at bounding box center [256, 41] width 71 height 26
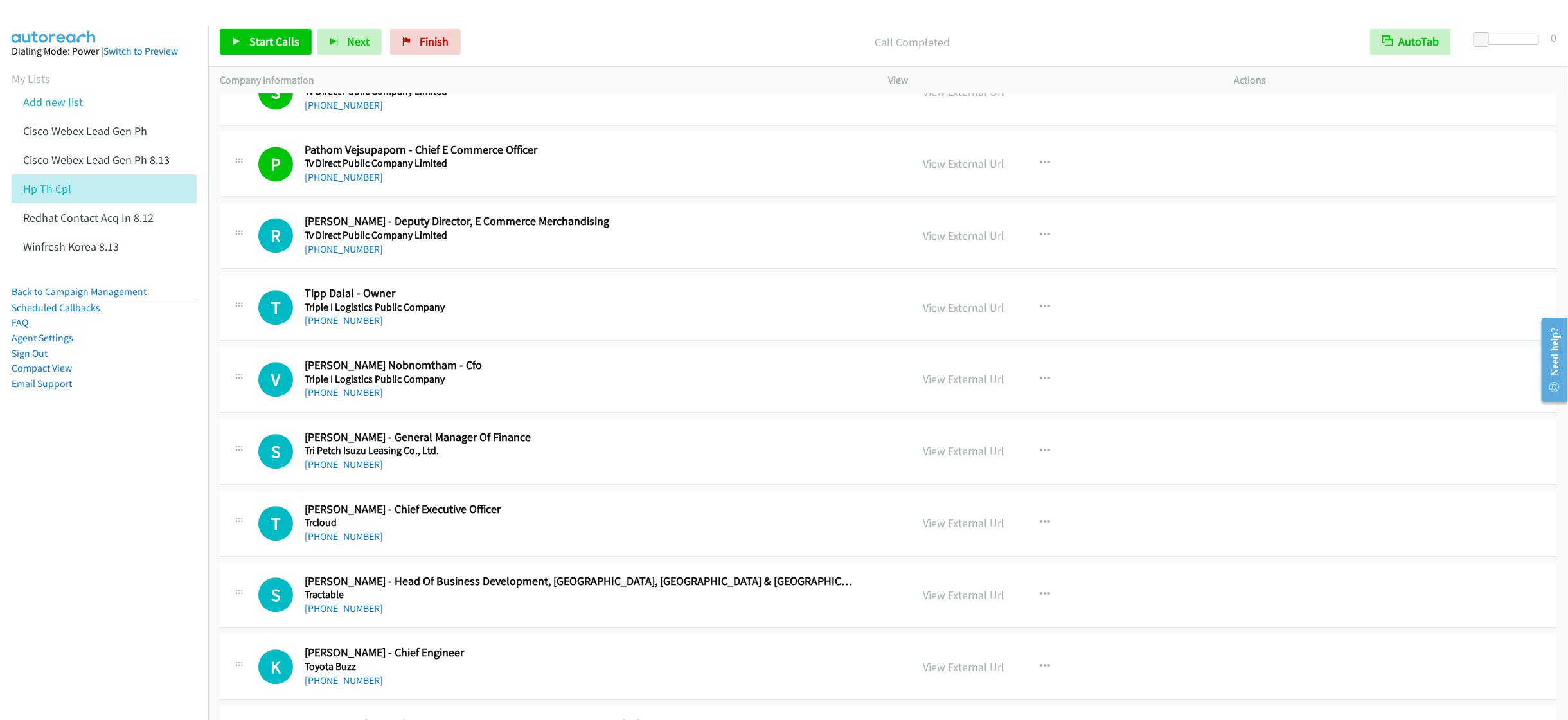
scroll to position [1928, 0]
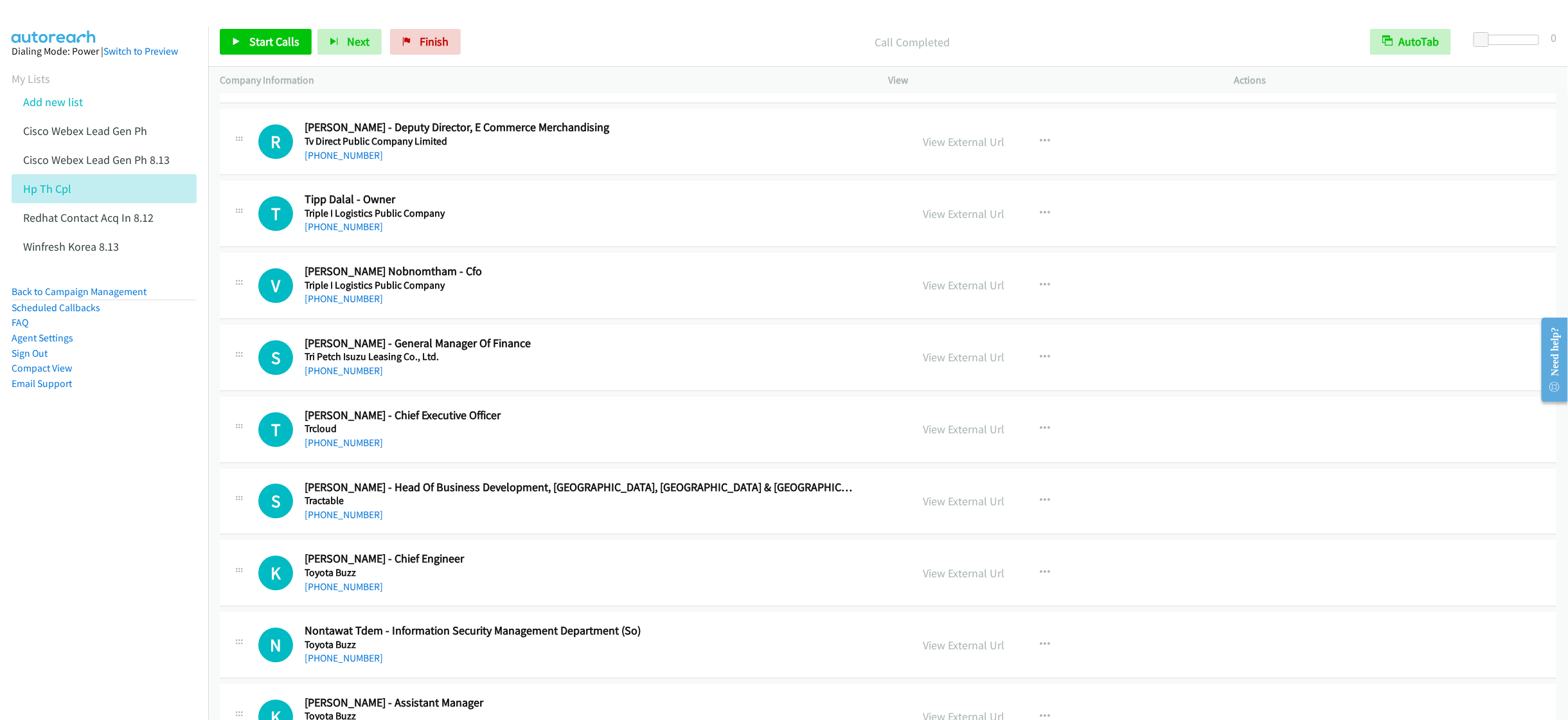
click at [585, 423] on h2 "Thanapon Sathitwitayakul - Chief Executive Officer" at bounding box center [579, 415] width 549 height 15
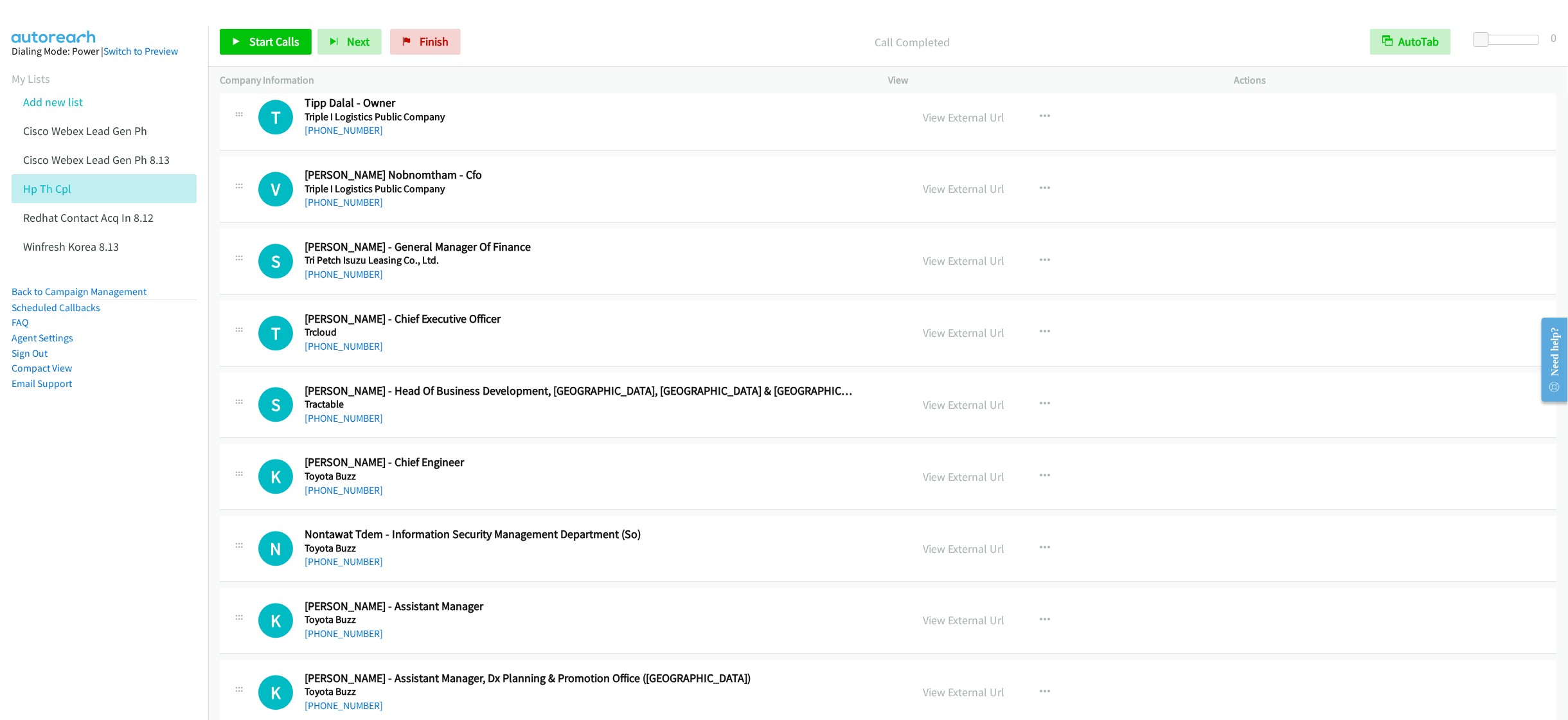
scroll to position [2121, 0]
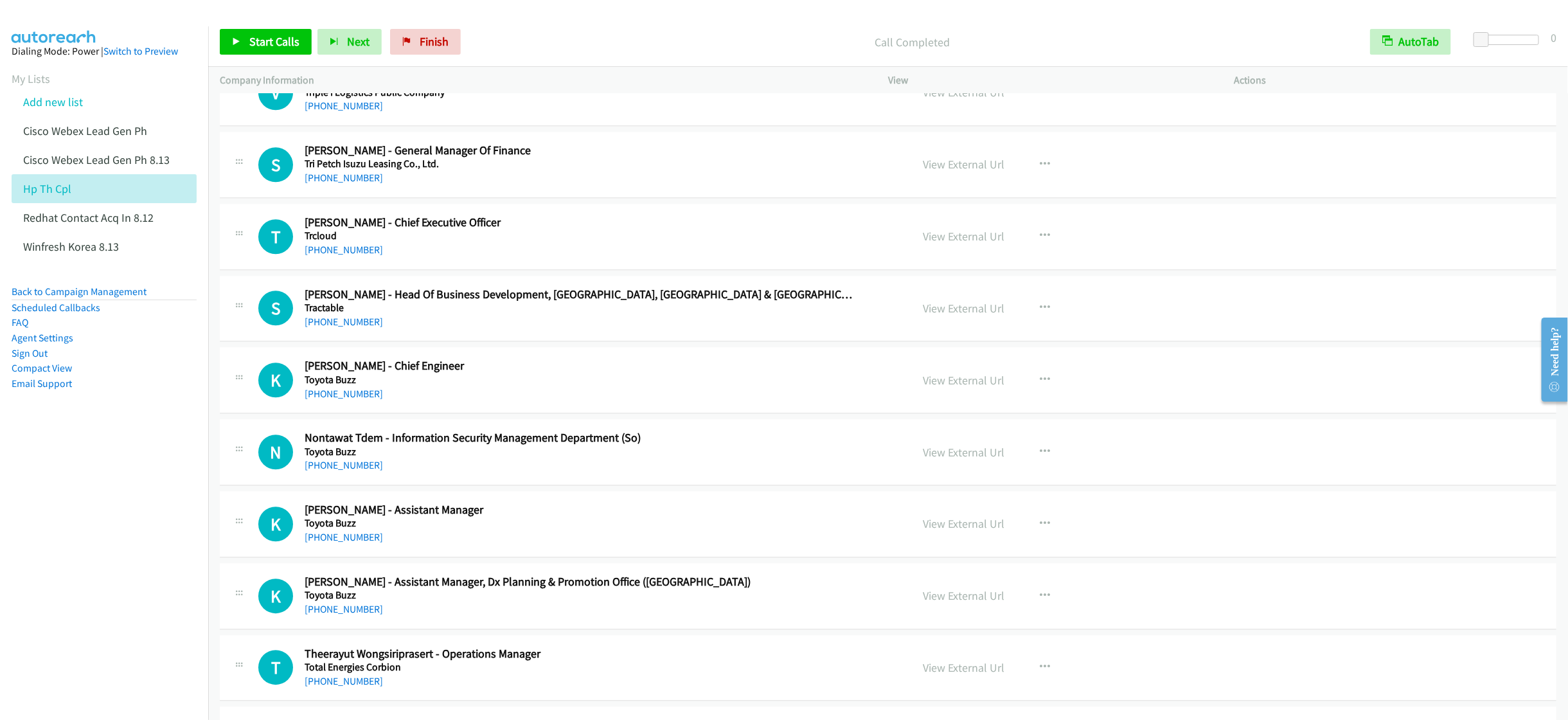
click at [738, 473] on div "+66 65 697 9635" at bounding box center [579, 465] width 549 height 15
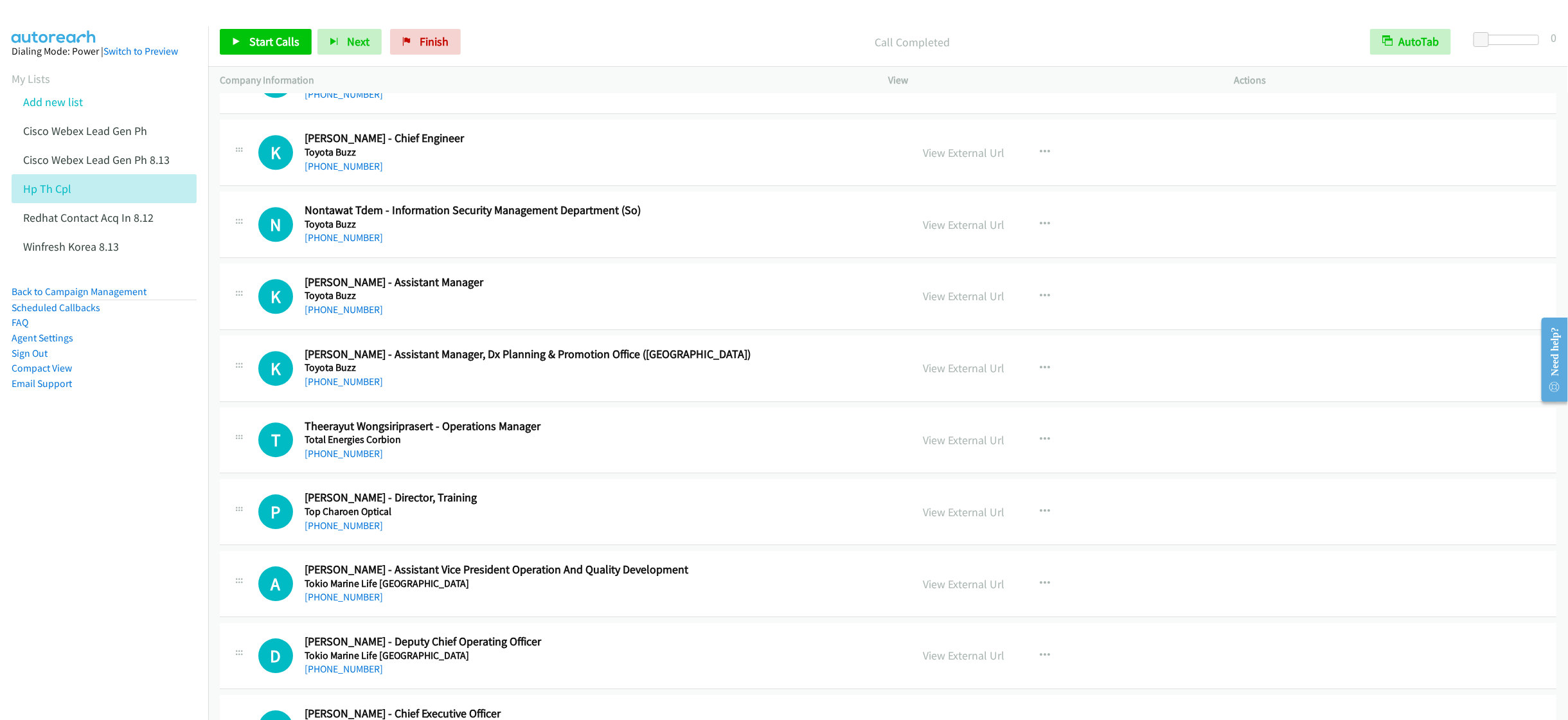
scroll to position [2410, 0]
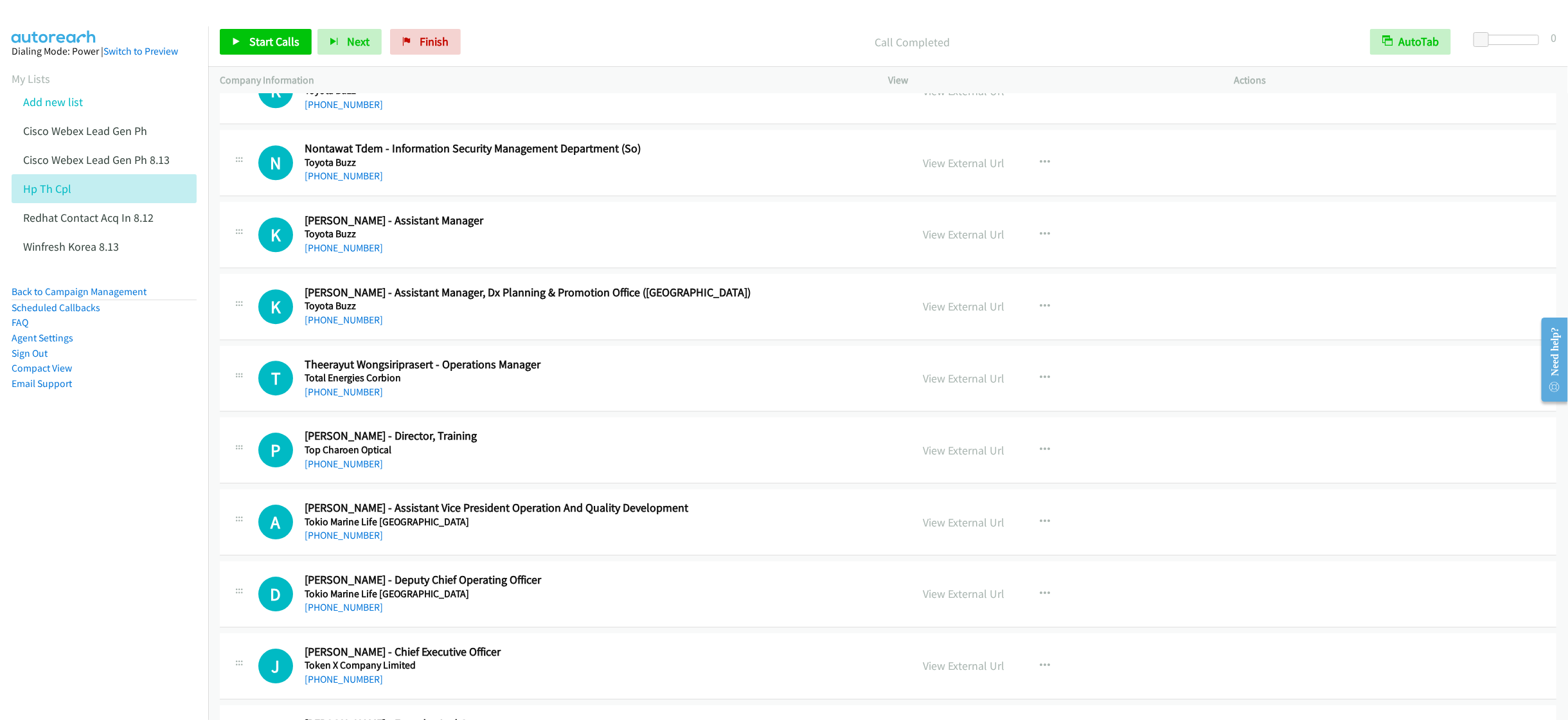
click at [677, 385] on h5 "Total Energies Corbion" at bounding box center [579, 378] width 549 height 13
click at [675, 400] on div "+66 85 111 1318" at bounding box center [579, 392] width 549 height 15
click at [1027, 386] on button "button" at bounding box center [1045, 378] width 35 height 26
click at [934, 471] on link "Start Calls Here" at bounding box center [975, 462] width 171 height 26
click at [255, 43] on span "Start Calls" at bounding box center [274, 41] width 50 height 15
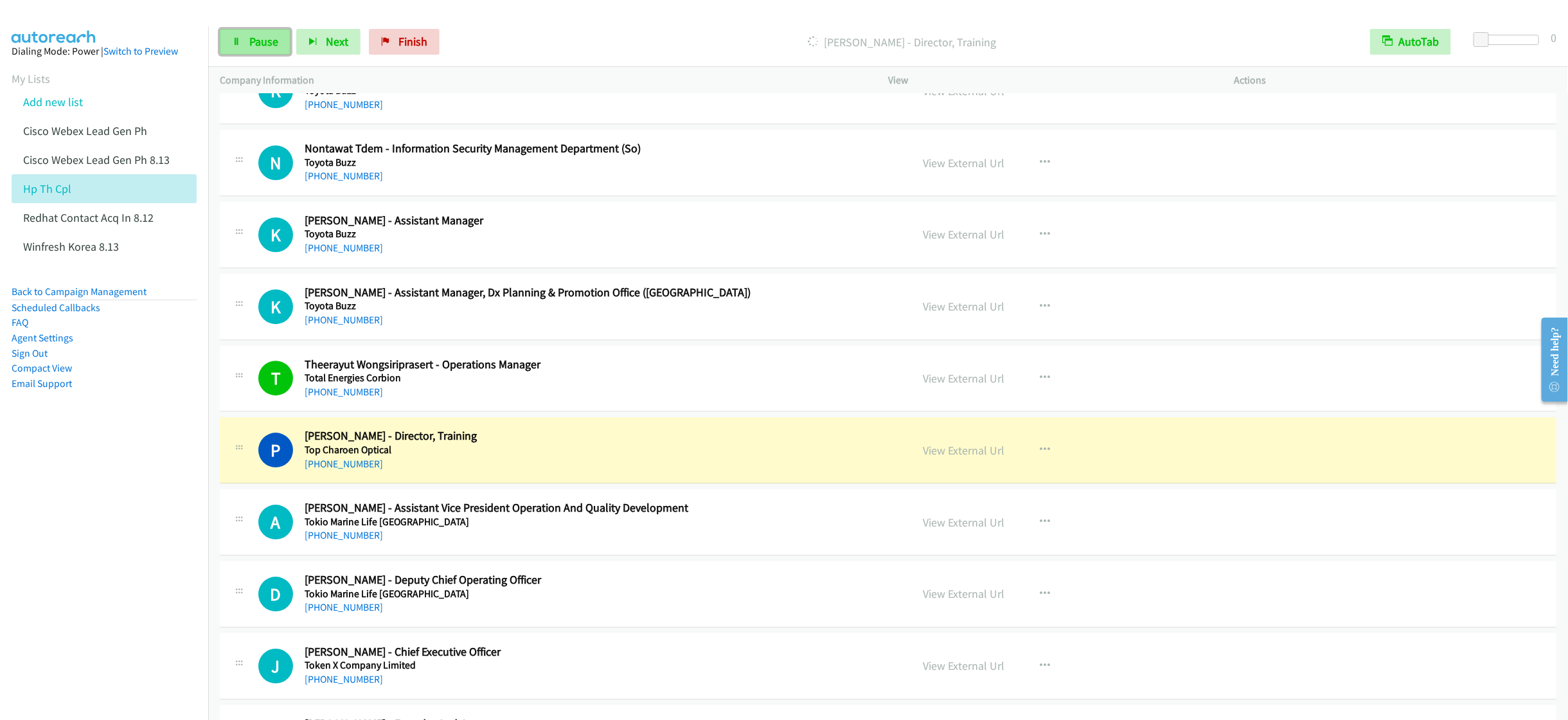
click at [259, 41] on span "Pause" at bounding box center [264, 41] width 29 height 15
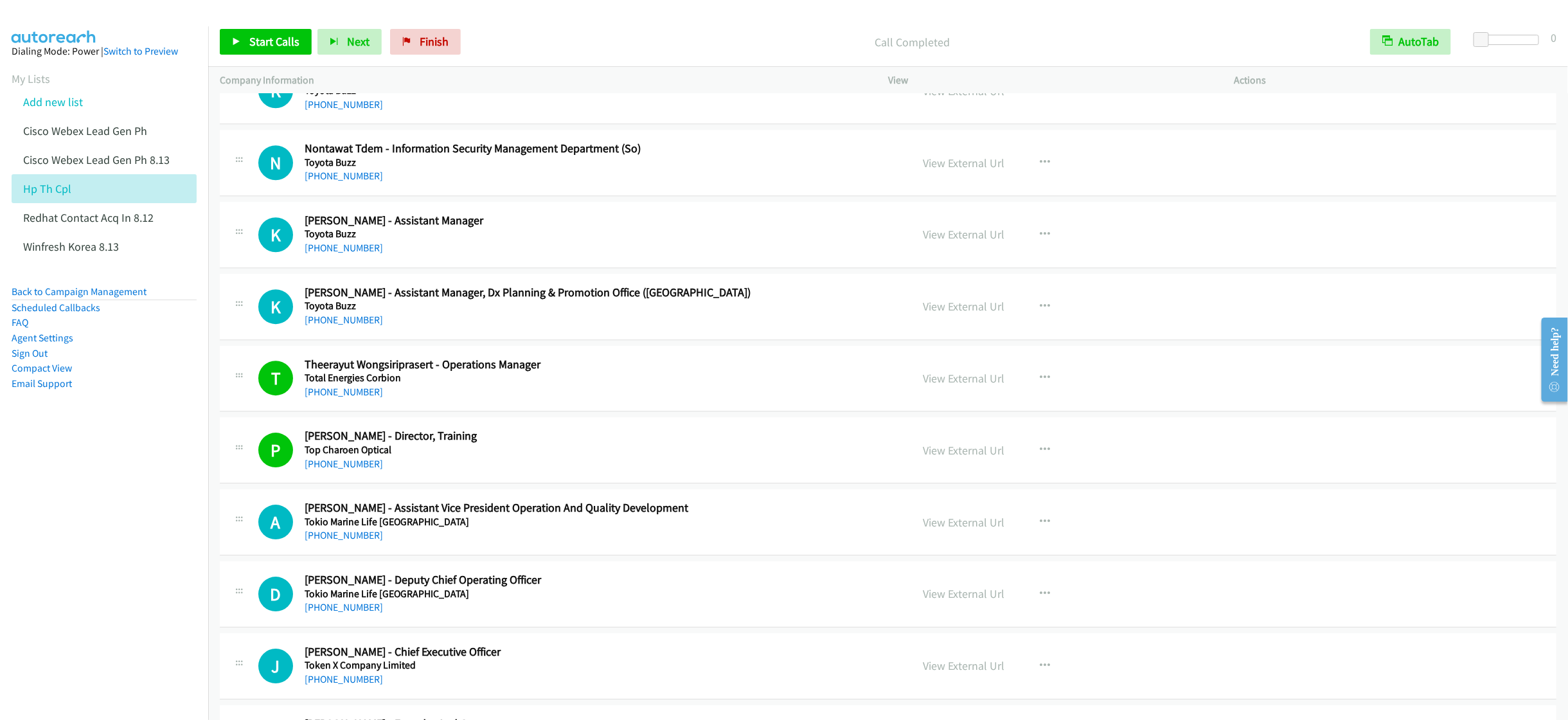
click at [770, 529] on h5 "Tokio Marine Life Thailand" at bounding box center [579, 522] width 549 height 13
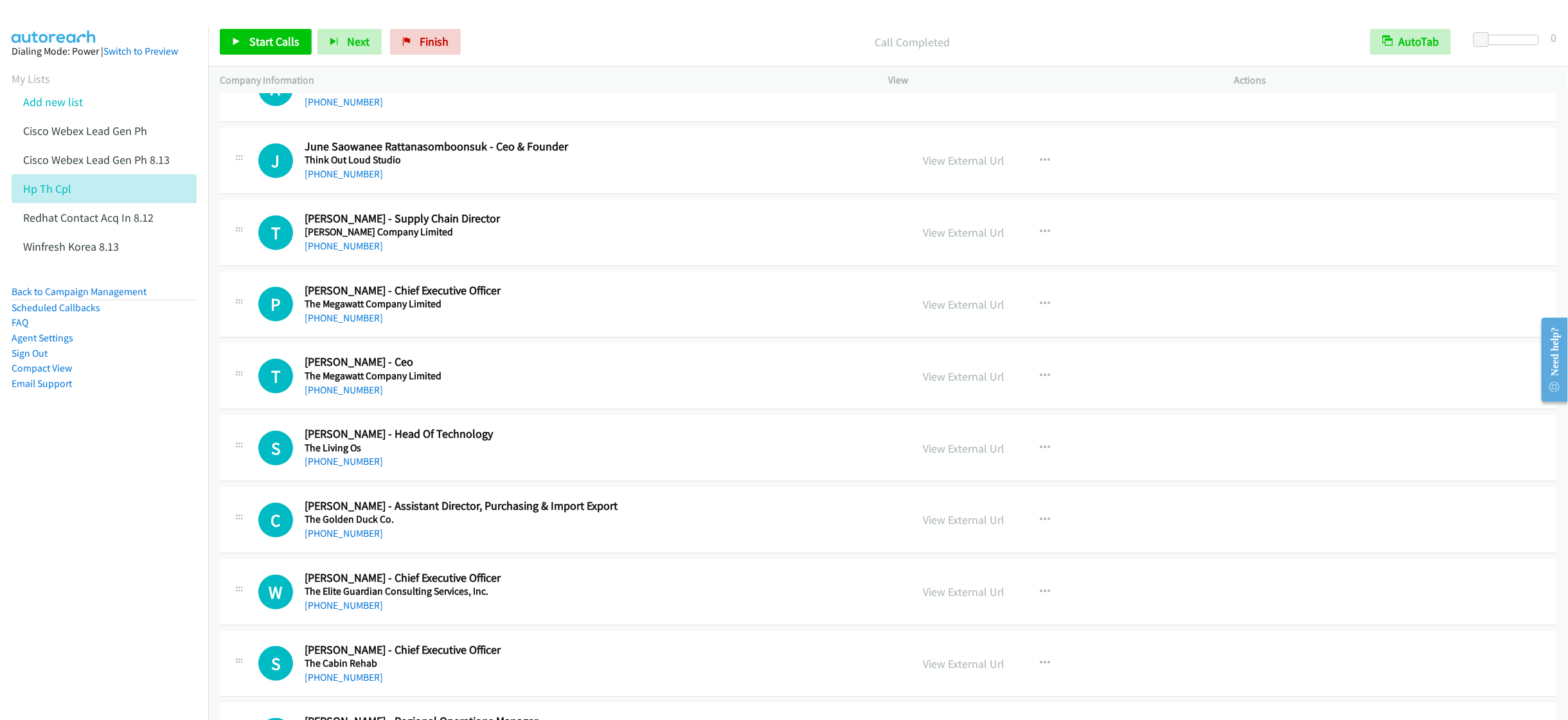
scroll to position [3277, 0]
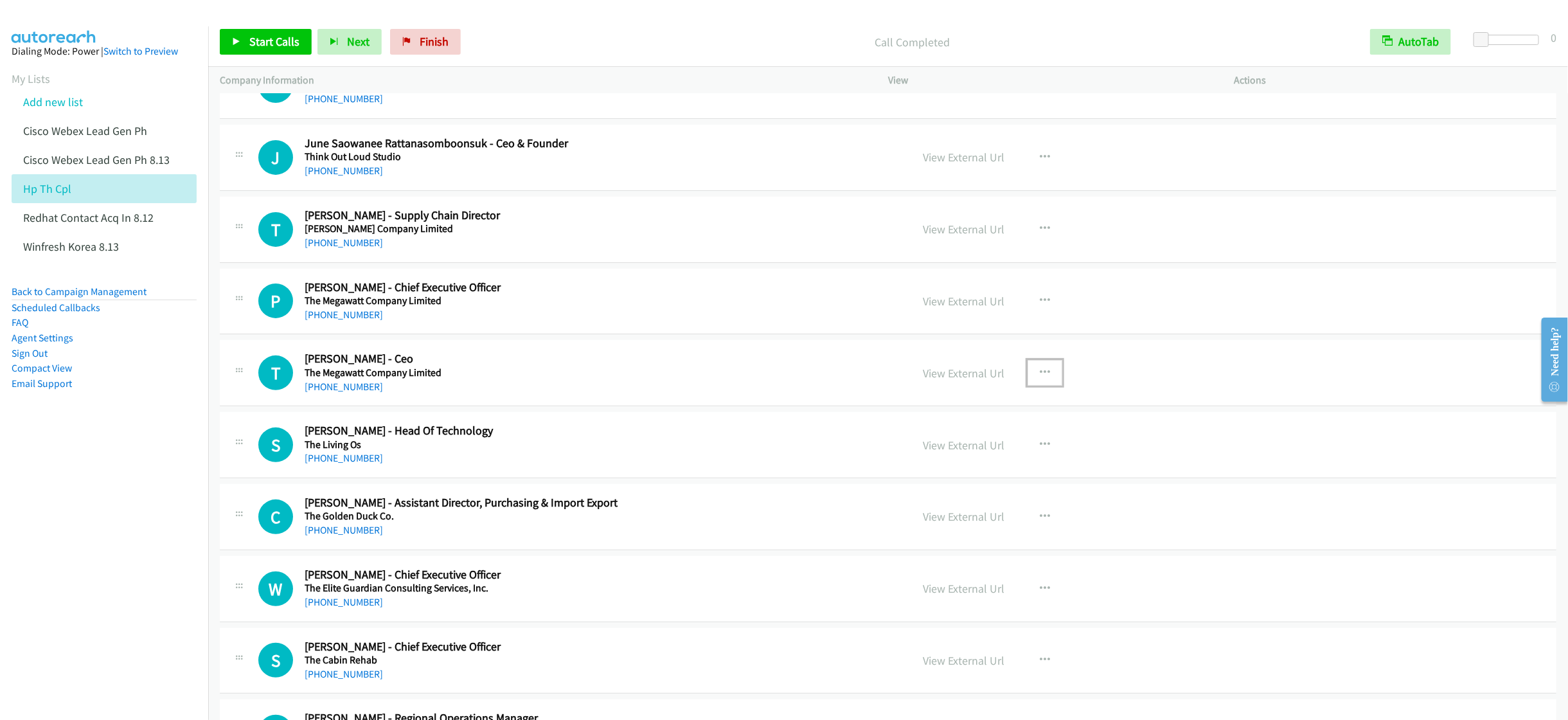
click at [1040, 378] on icon "button" at bounding box center [1045, 373] width 11 height 11
click at [929, 470] on link "Start Calls Here" at bounding box center [975, 457] width 171 height 26
click at [256, 47] on span "Start Calls" at bounding box center [274, 41] width 50 height 15
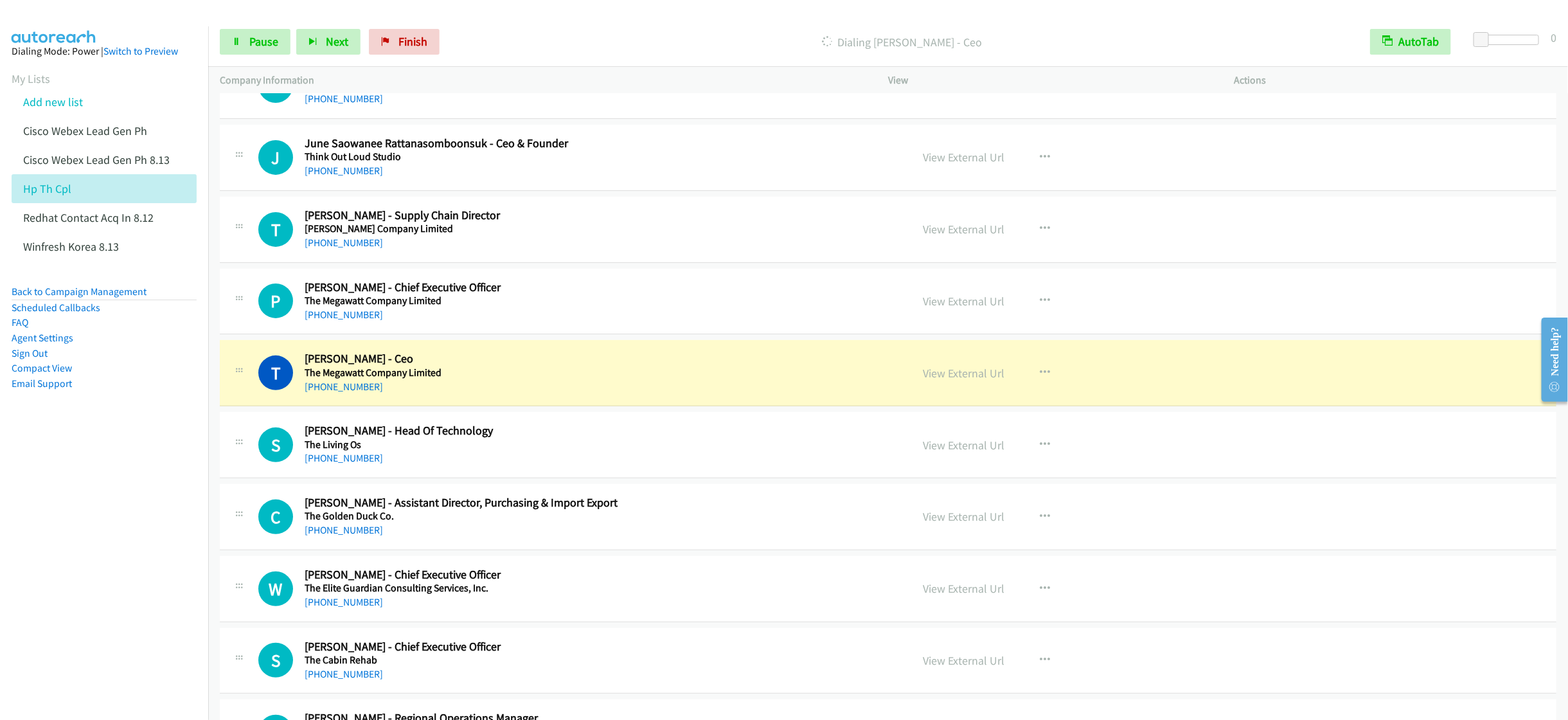
scroll to position [3374, 0]
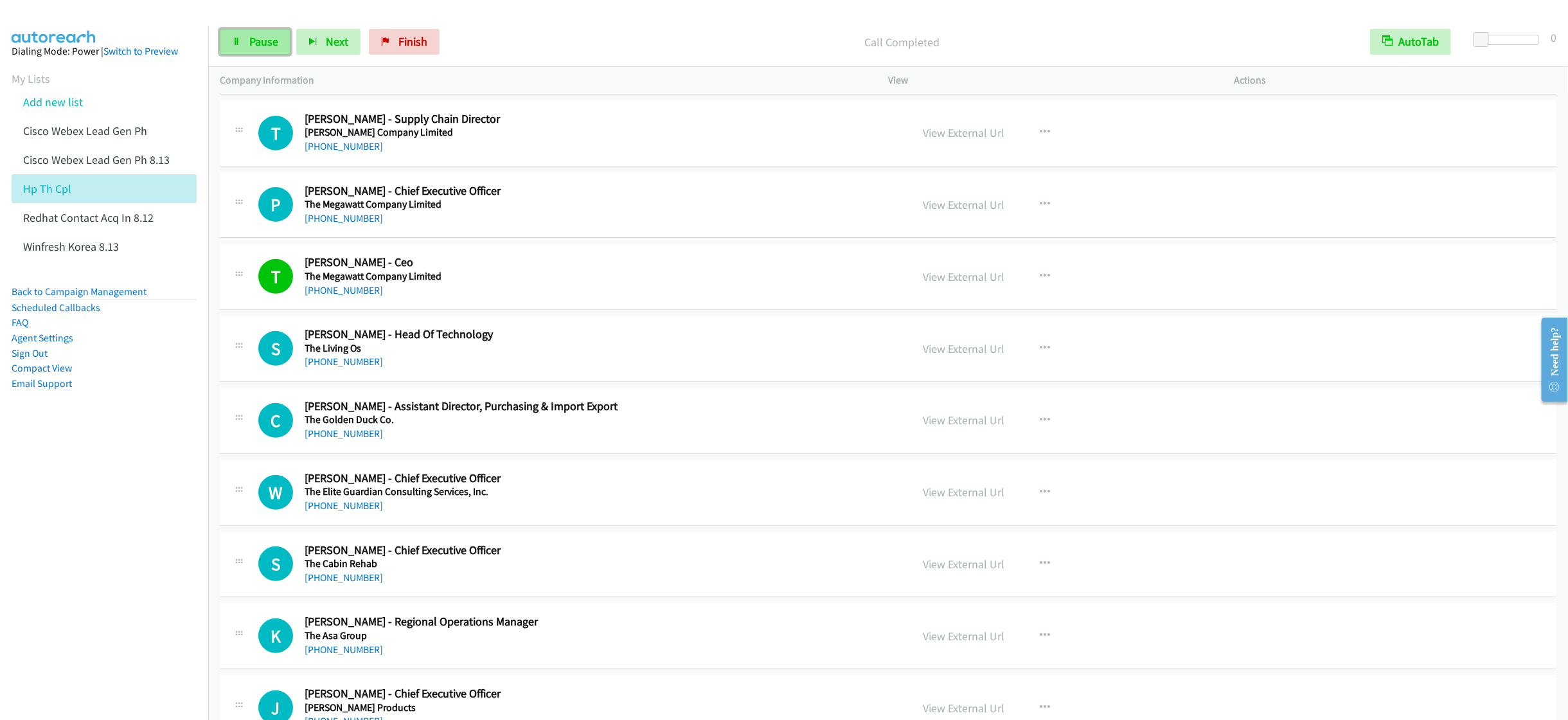
click at [236, 39] on icon at bounding box center [237, 42] width 9 height 9
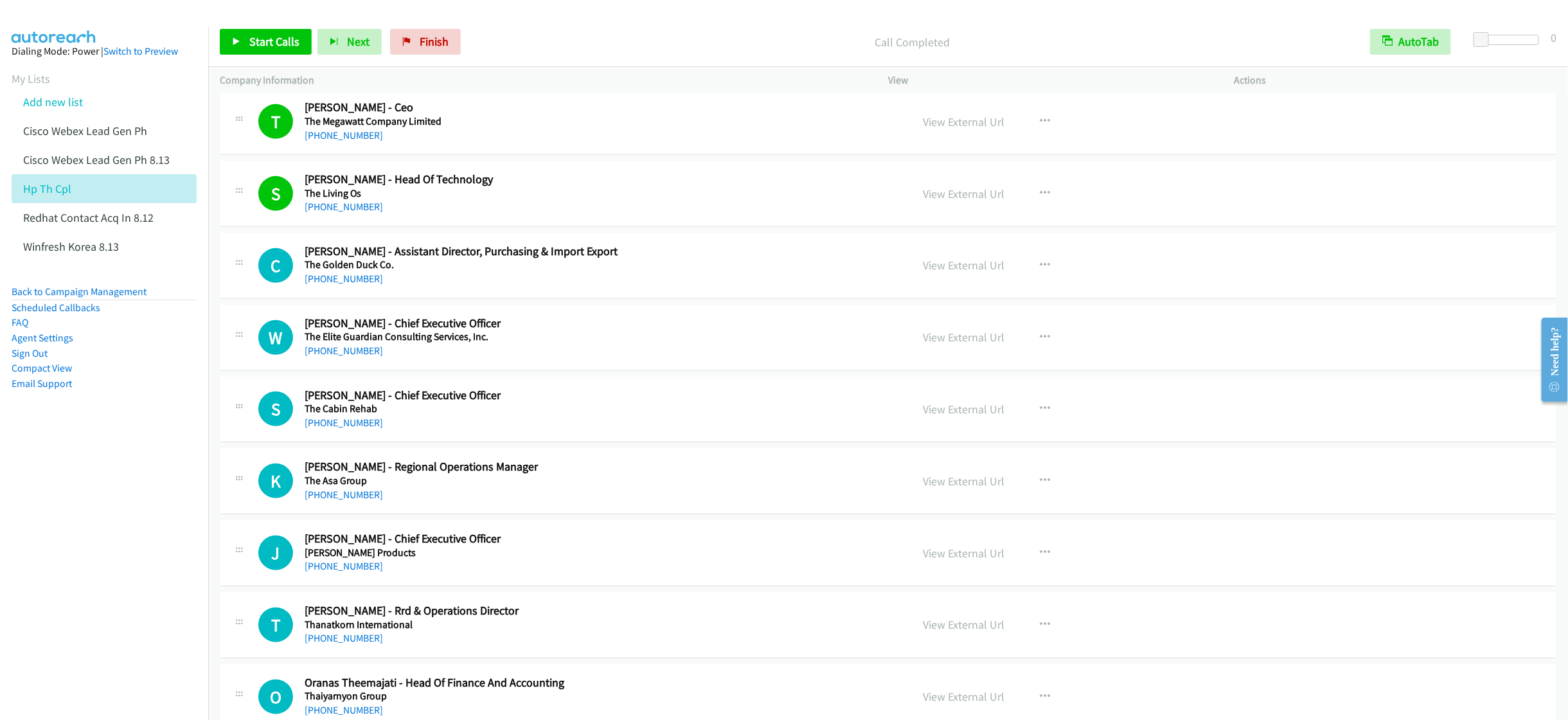
scroll to position [3567, 0]
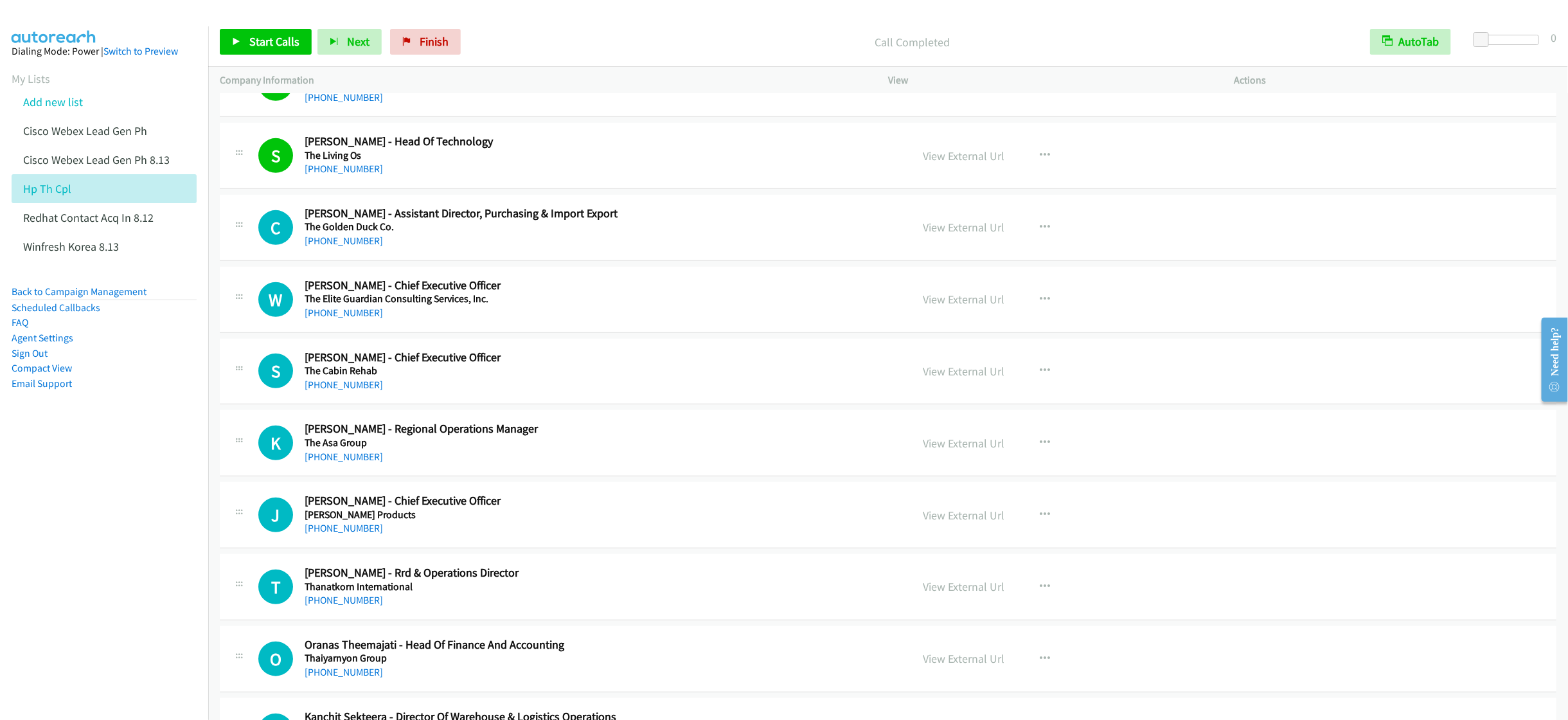
drag, startPoint x: 111, startPoint y: 525, endPoint x: 104, endPoint y: 529, distance: 8.1
click at [111, 525] on nav "Dialing Mode: Power | Switch to Preview My Lists Add new list Cisco Webex Lead …" at bounding box center [104, 386] width 209 height 720
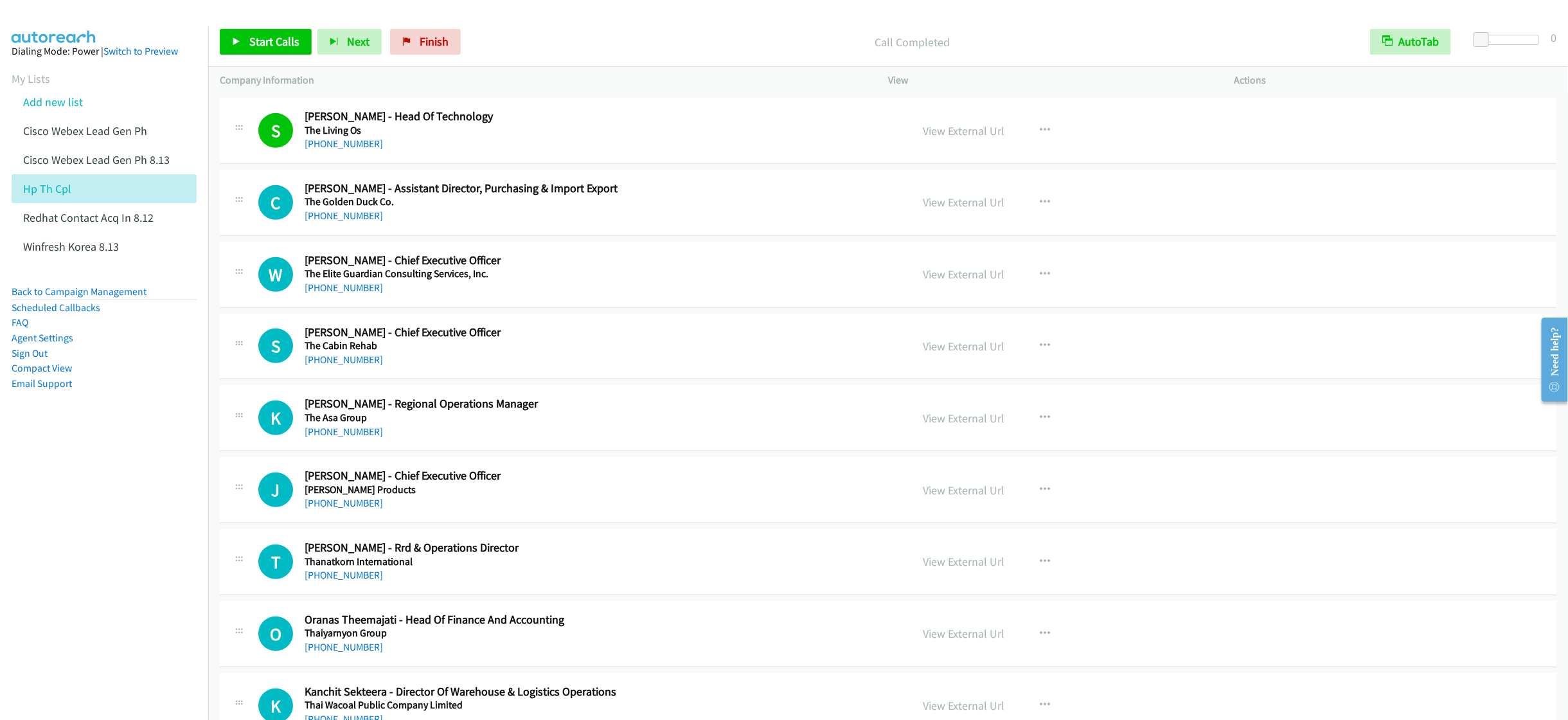
scroll to position [3470, 0]
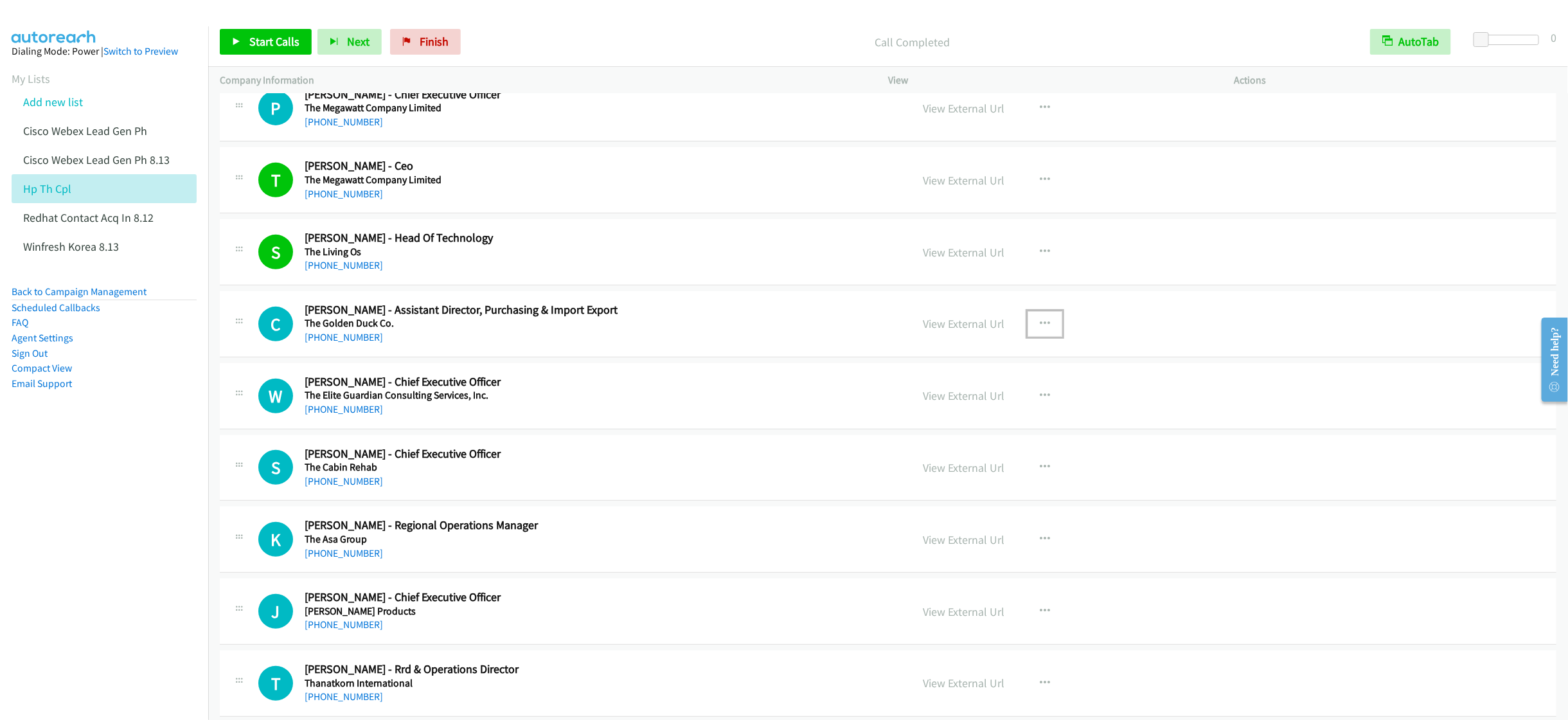
click at [1027, 335] on button "button" at bounding box center [1045, 324] width 35 height 26
click at [939, 421] on link "Start Calls Here" at bounding box center [975, 407] width 171 height 26
click at [266, 45] on span "Start Calls" at bounding box center [274, 41] width 50 height 15
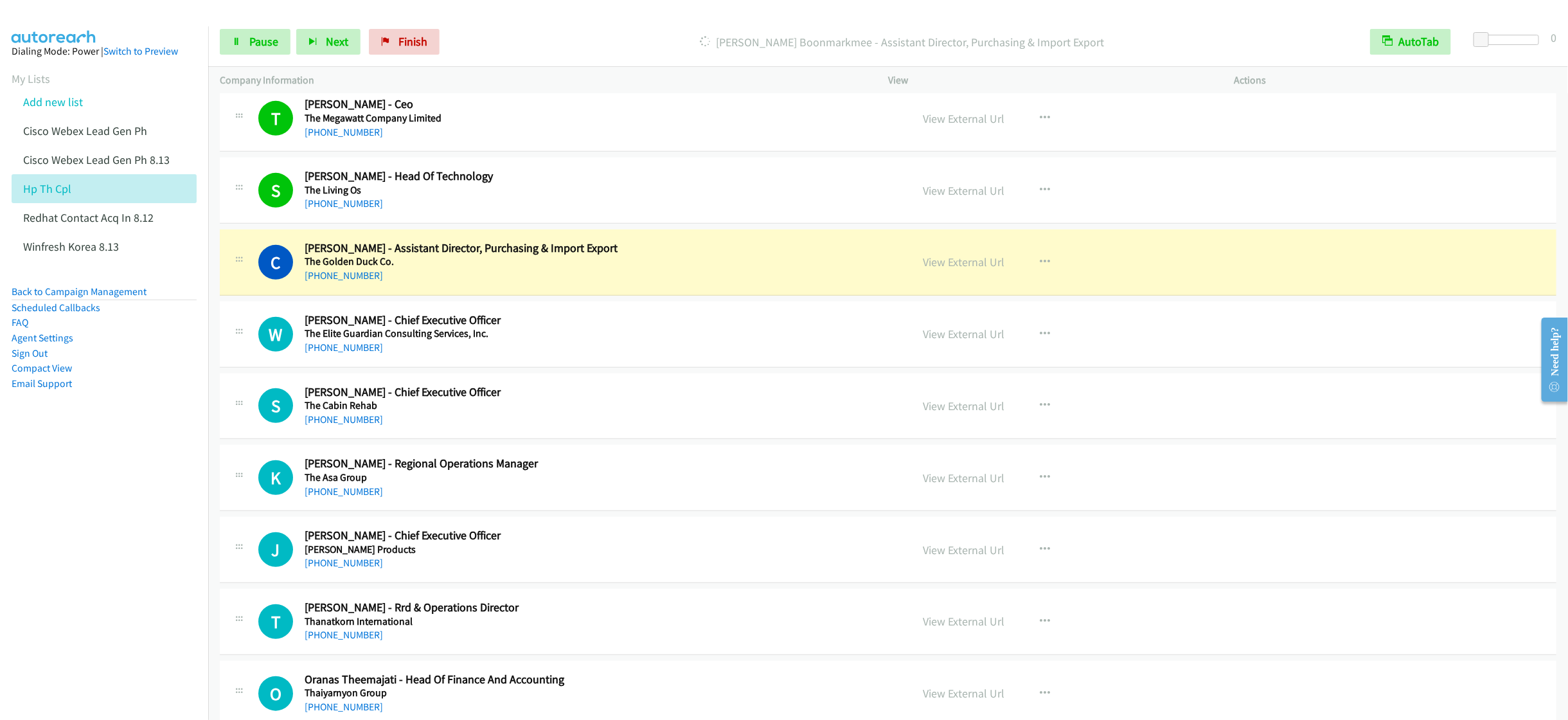
scroll to position [3567, 0]
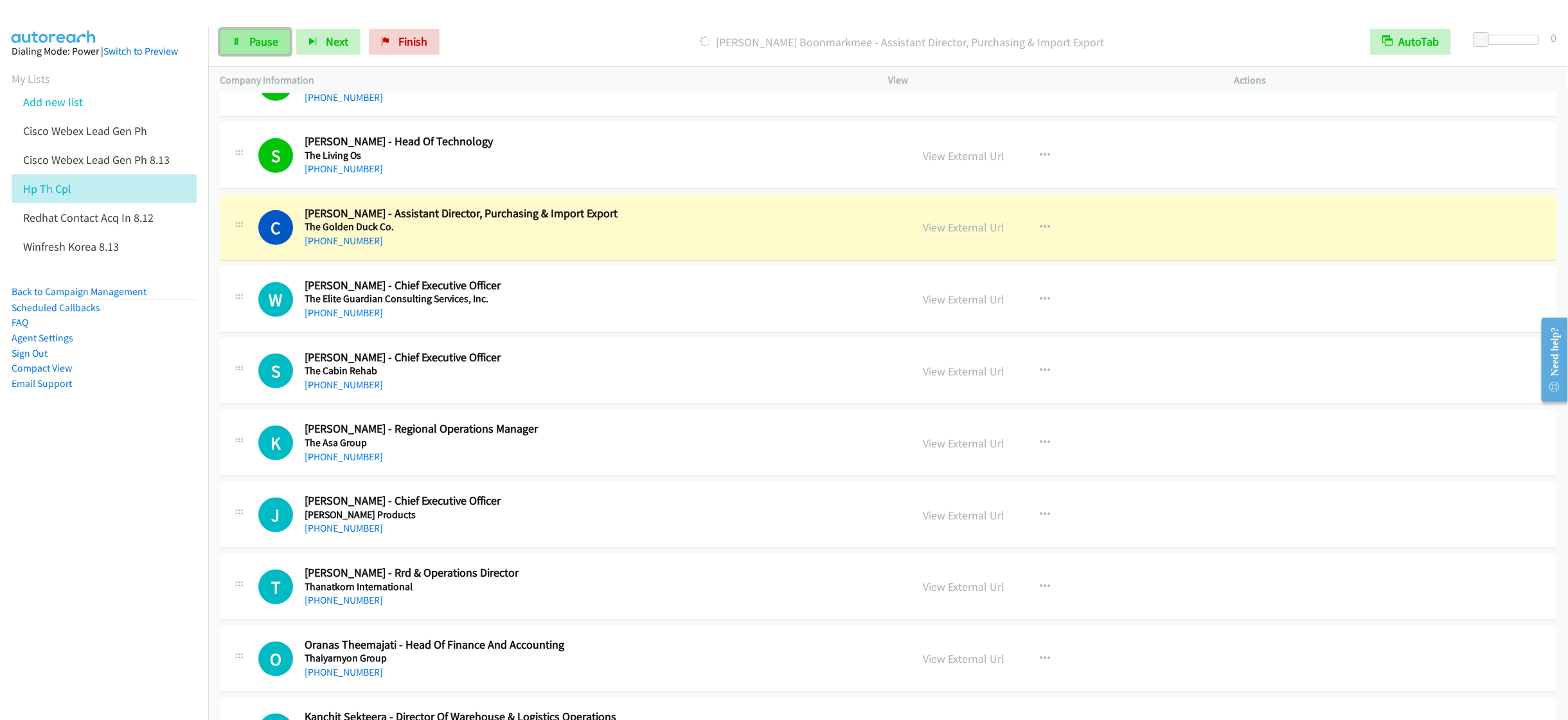
click at [250, 42] on span "Pause" at bounding box center [264, 41] width 29 height 15
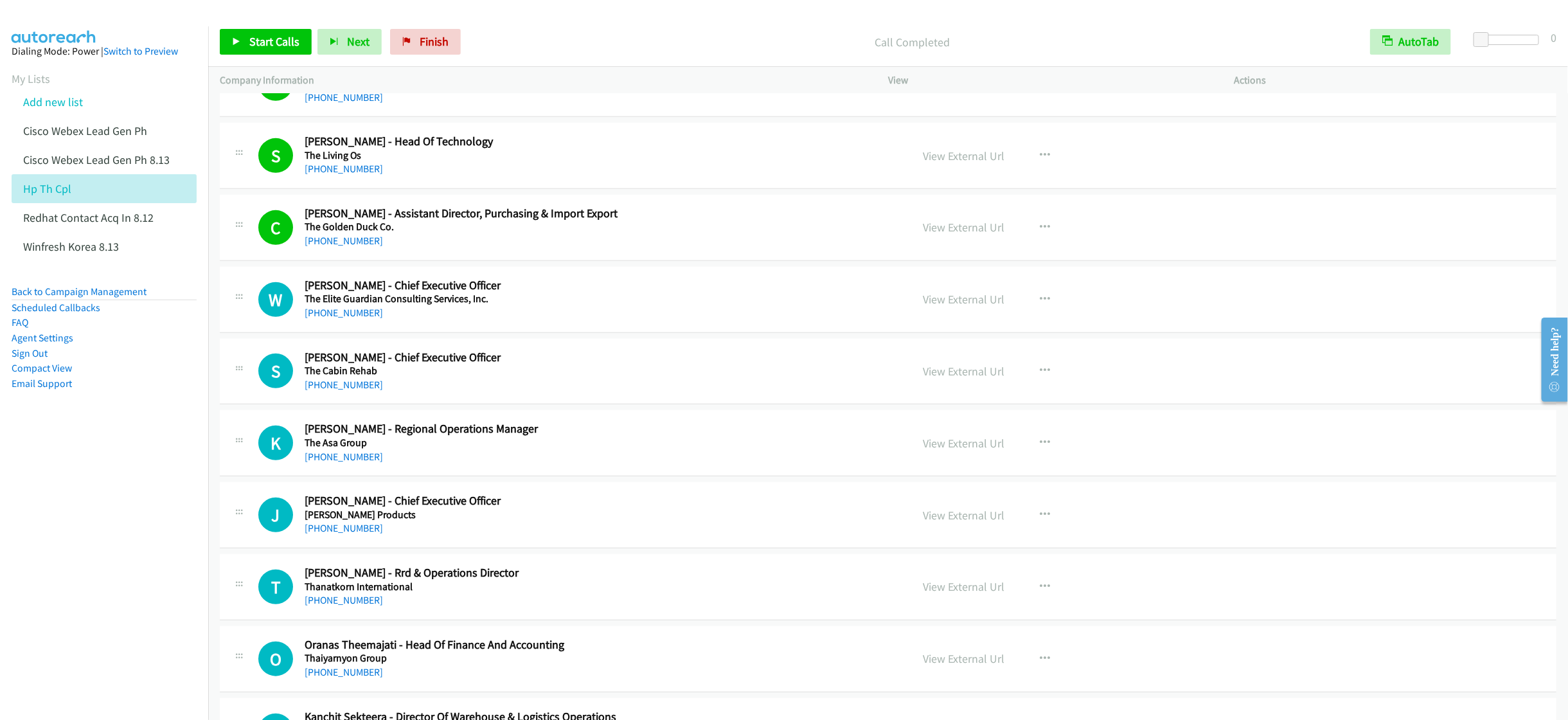
click at [586, 464] on div "+66 98 338 3933" at bounding box center [579, 457] width 549 height 15
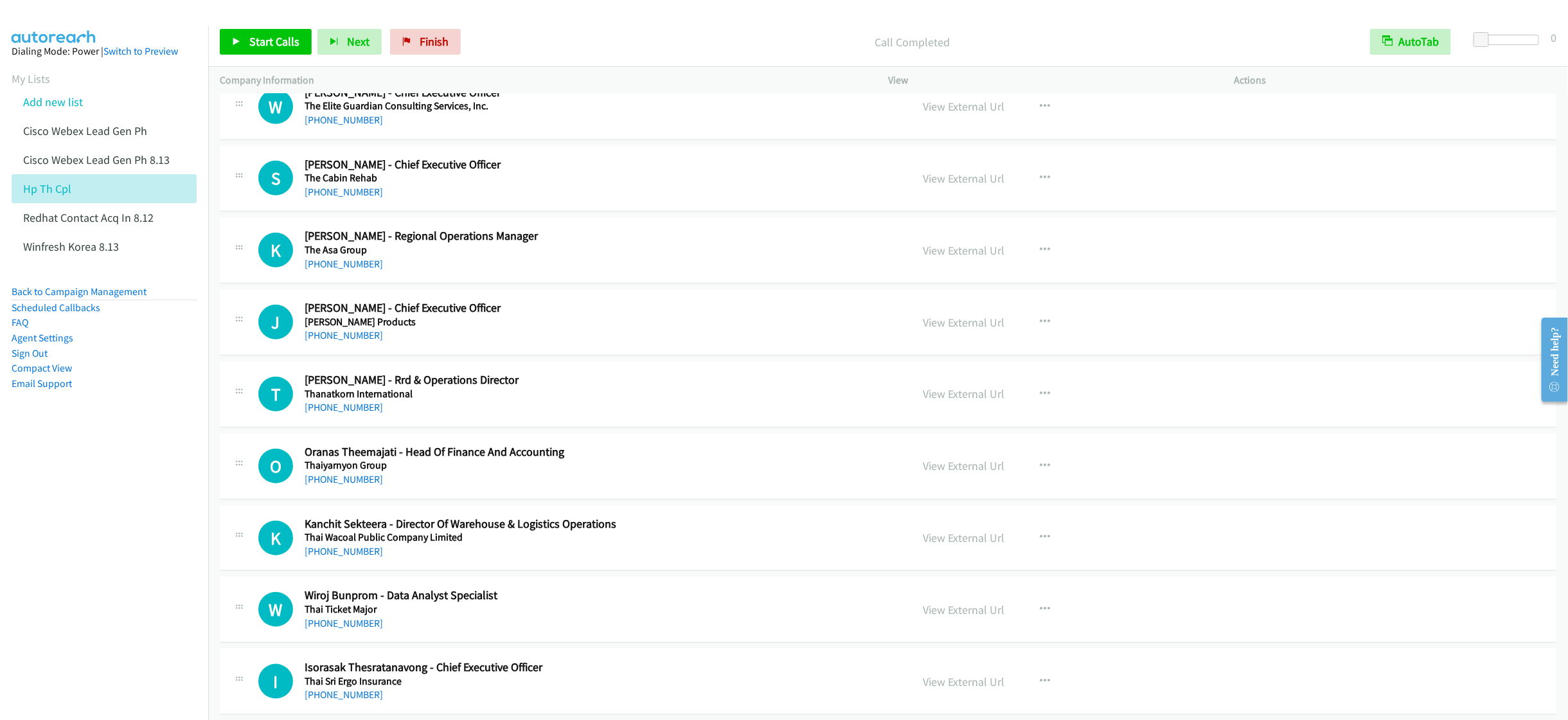
scroll to position [3856, 0]
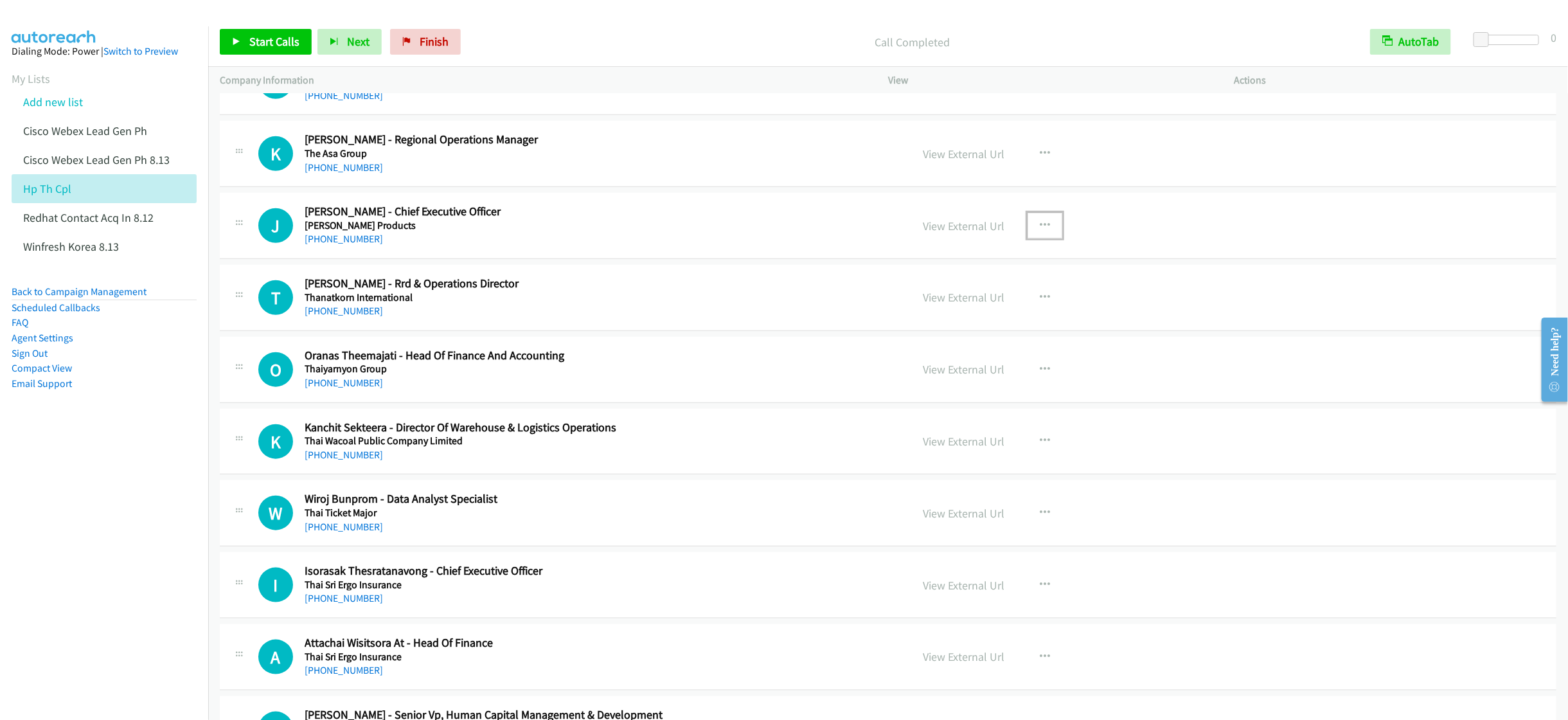
click at [1040, 231] on icon "button" at bounding box center [1045, 225] width 11 height 11
click at [955, 323] on link "Start Calls Here" at bounding box center [975, 310] width 171 height 26
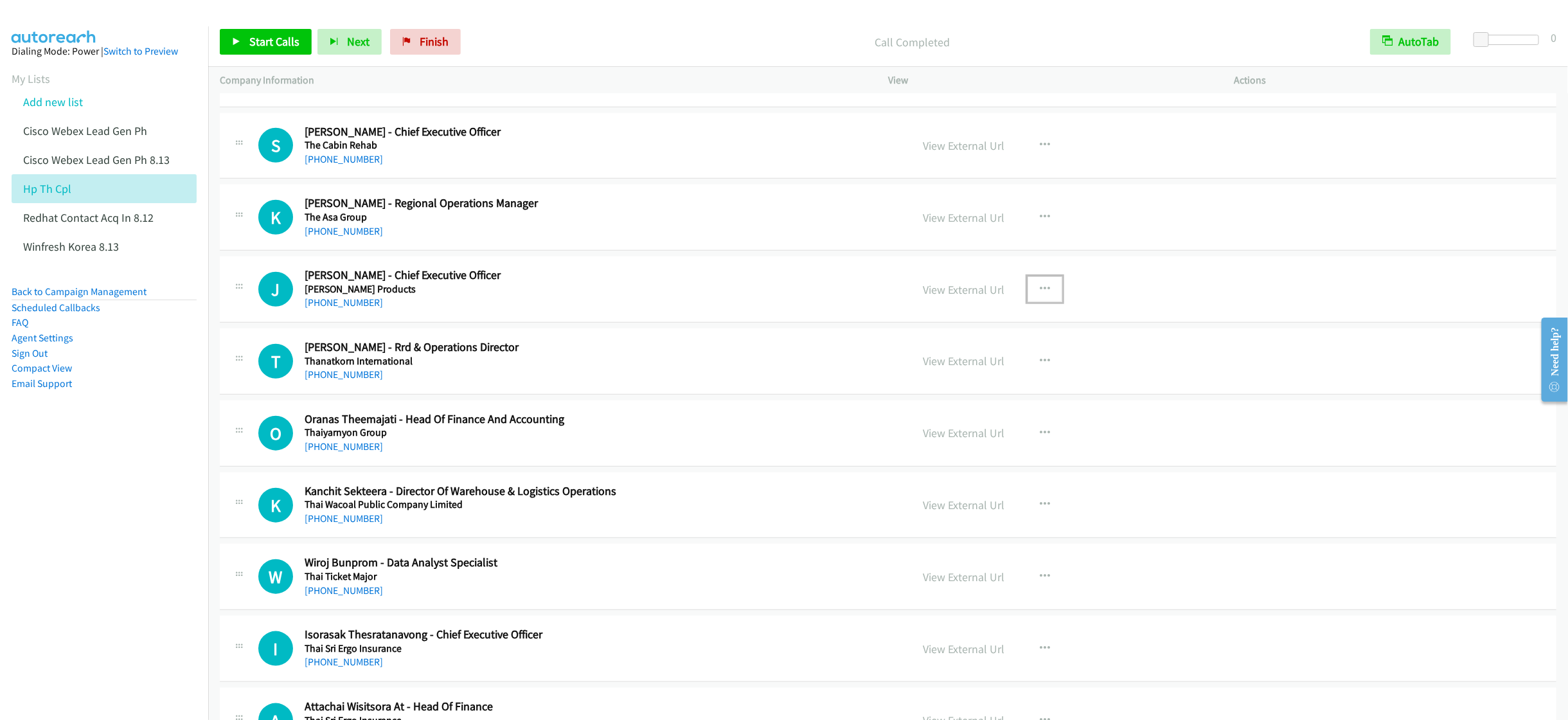
scroll to position [3663, 0]
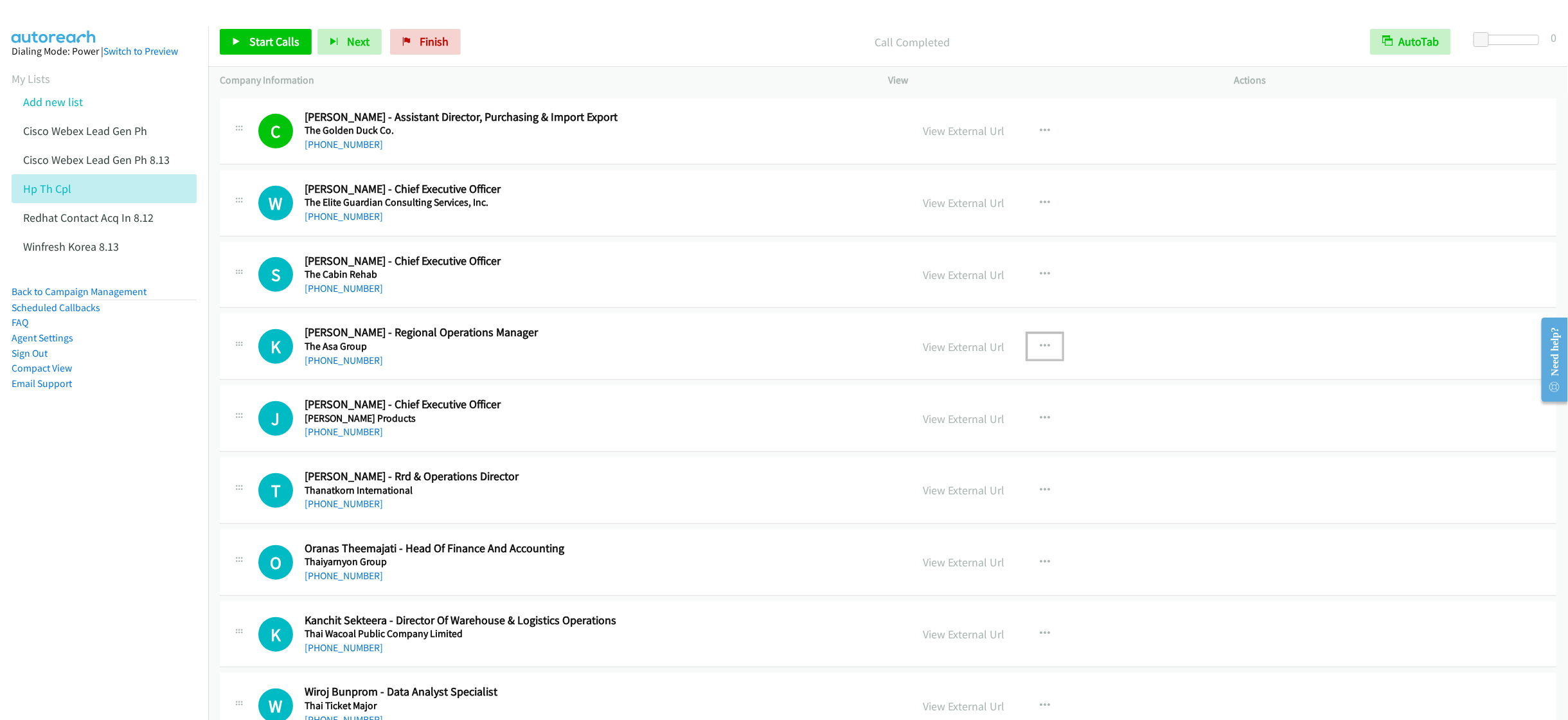
click at [1040, 351] on icon "button" at bounding box center [1045, 347] width 11 height 11
click at [941, 443] on link "Start Calls Here" at bounding box center [975, 430] width 171 height 26
click at [247, 39] on link "Start Calls" at bounding box center [266, 41] width 92 height 26
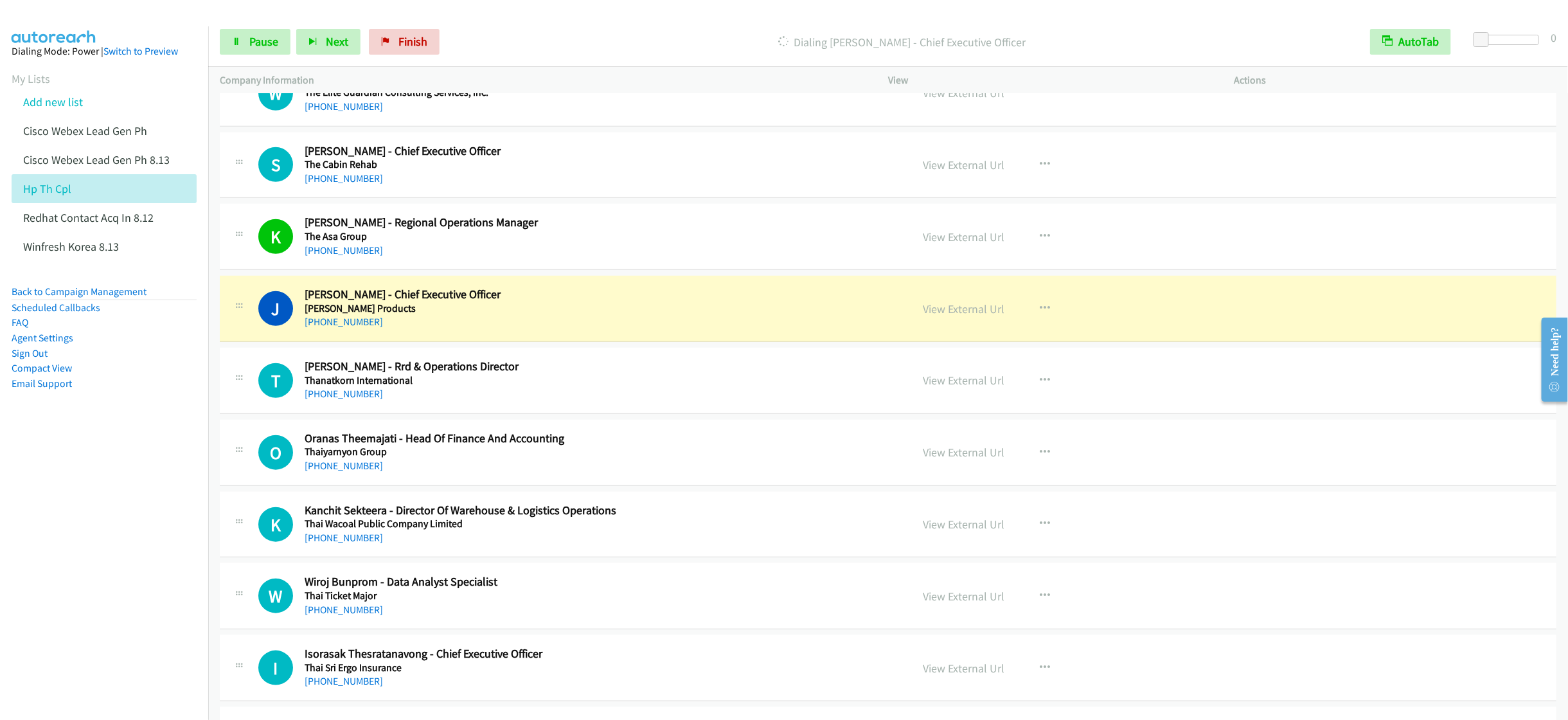
scroll to position [3856, 0]
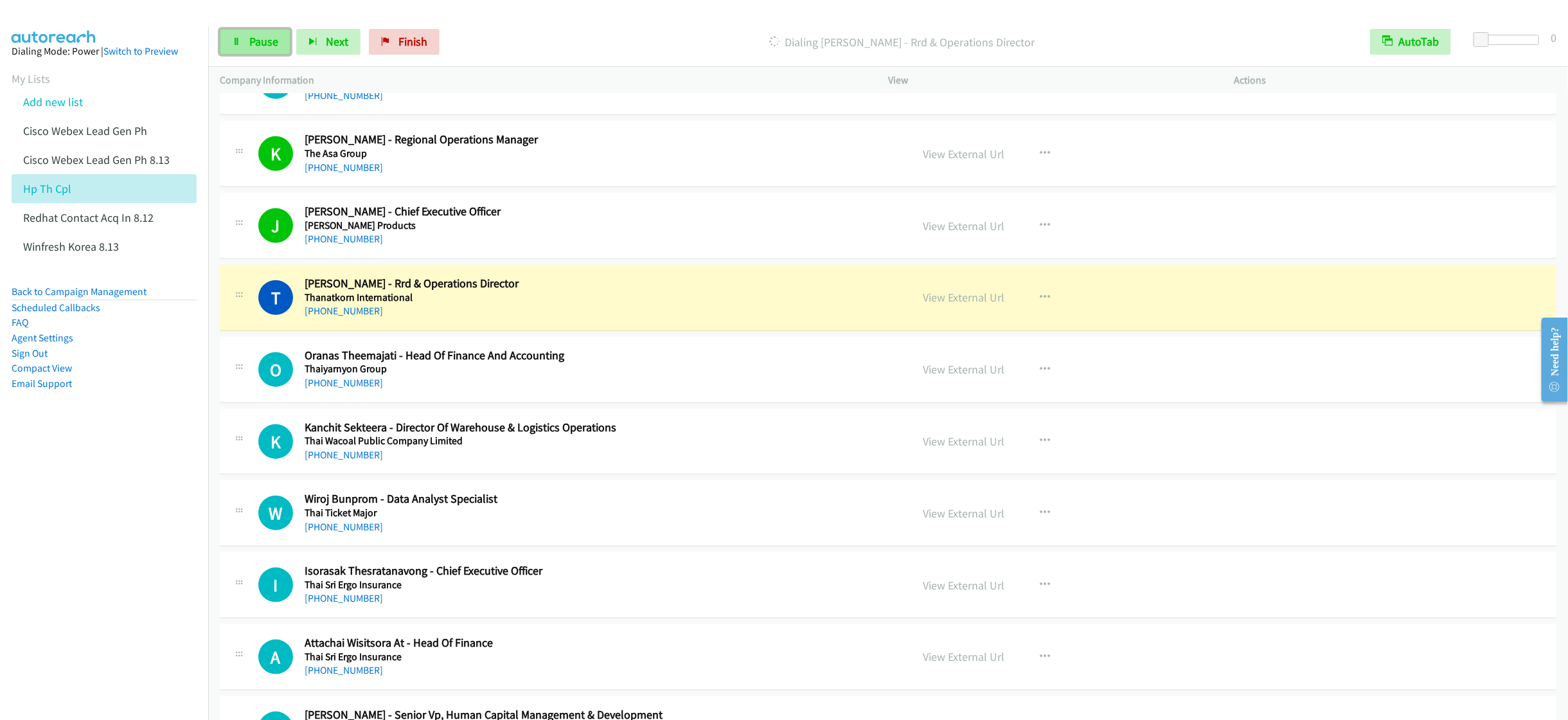
click at [246, 41] on link "Pause" at bounding box center [256, 41] width 71 height 26
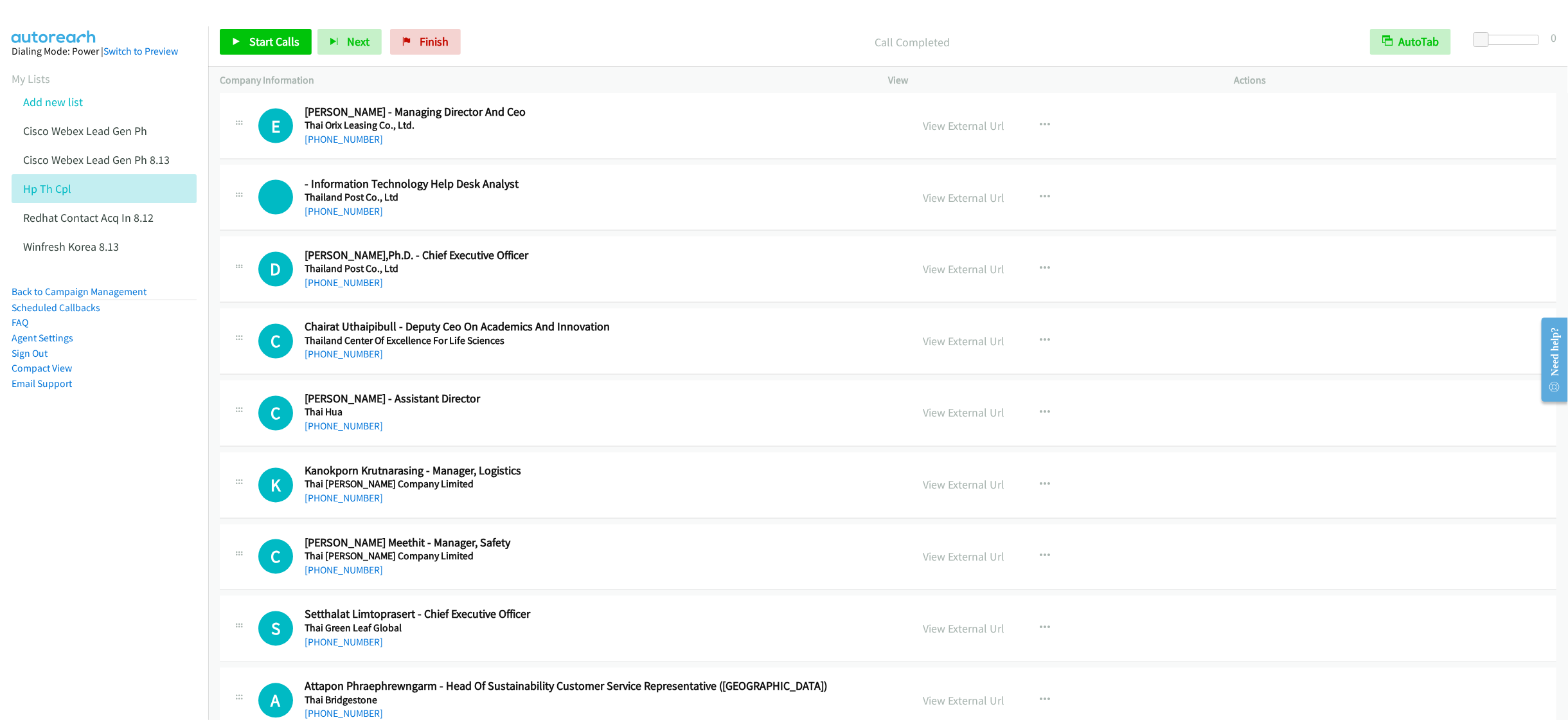
scroll to position [4628, 0]
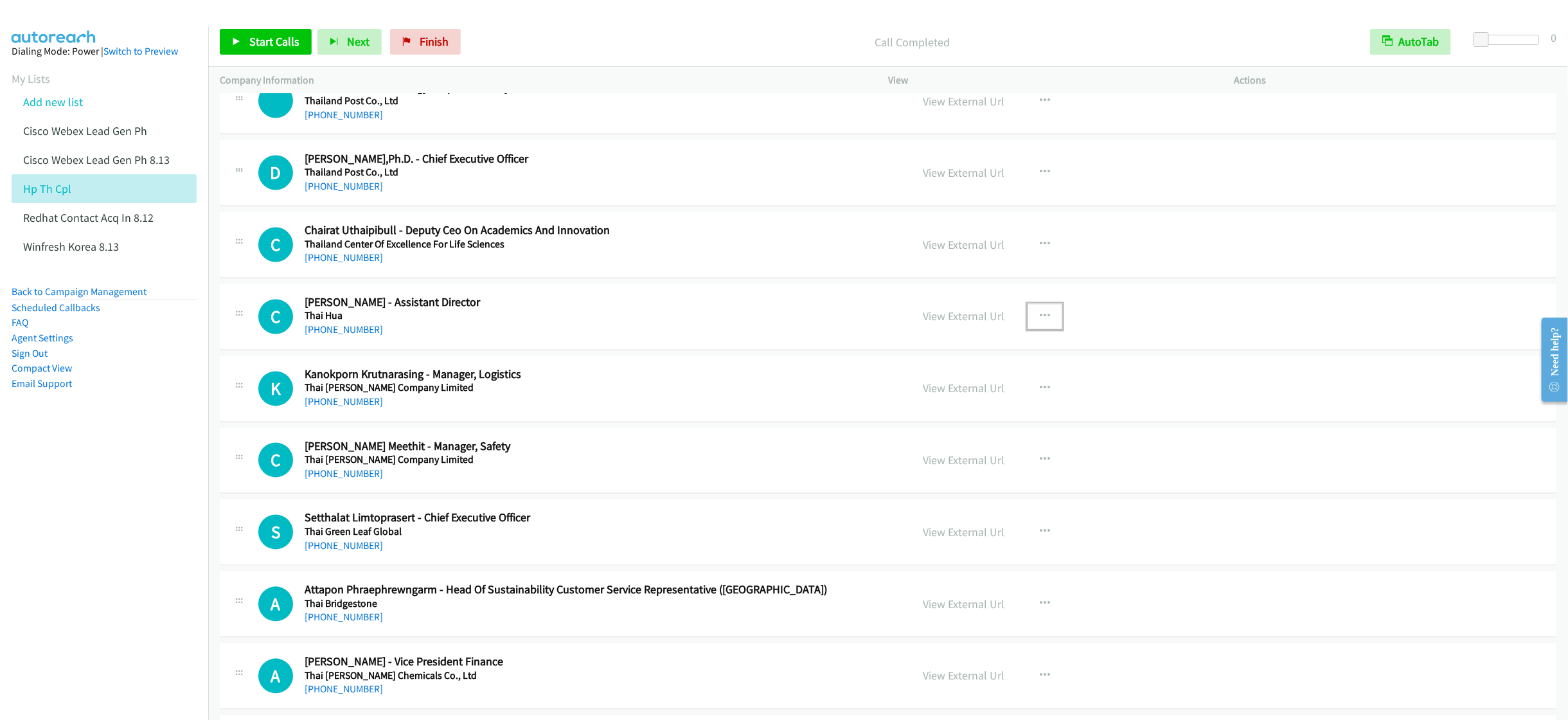
click at [1043, 329] on button "button" at bounding box center [1045, 317] width 35 height 26
click at [947, 413] on link "Start Calls Here" at bounding box center [975, 400] width 171 height 26
click at [262, 48] on span "Start Calls" at bounding box center [274, 41] width 50 height 15
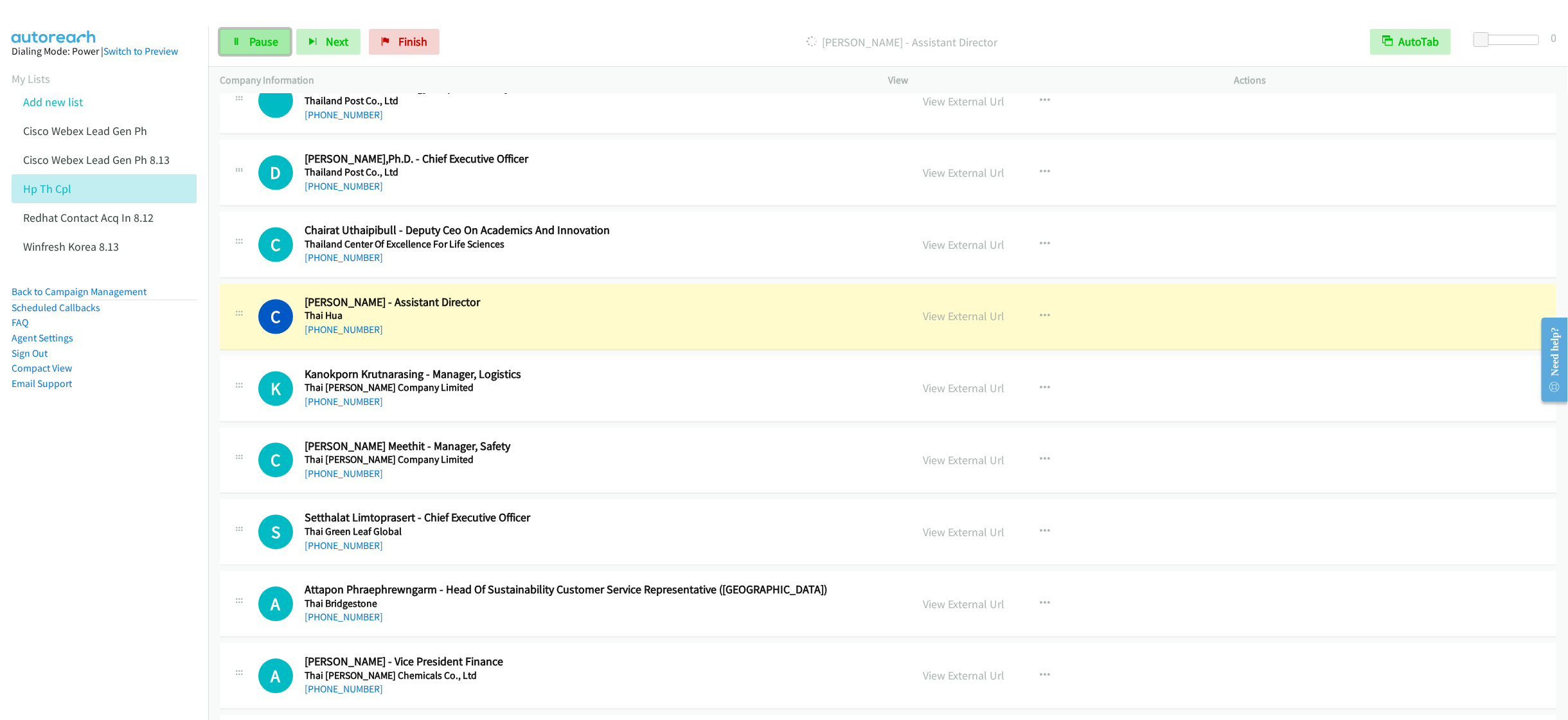
click at [271, 50] on link "Pause" at bounding box center [256, 41] width 71 height 26
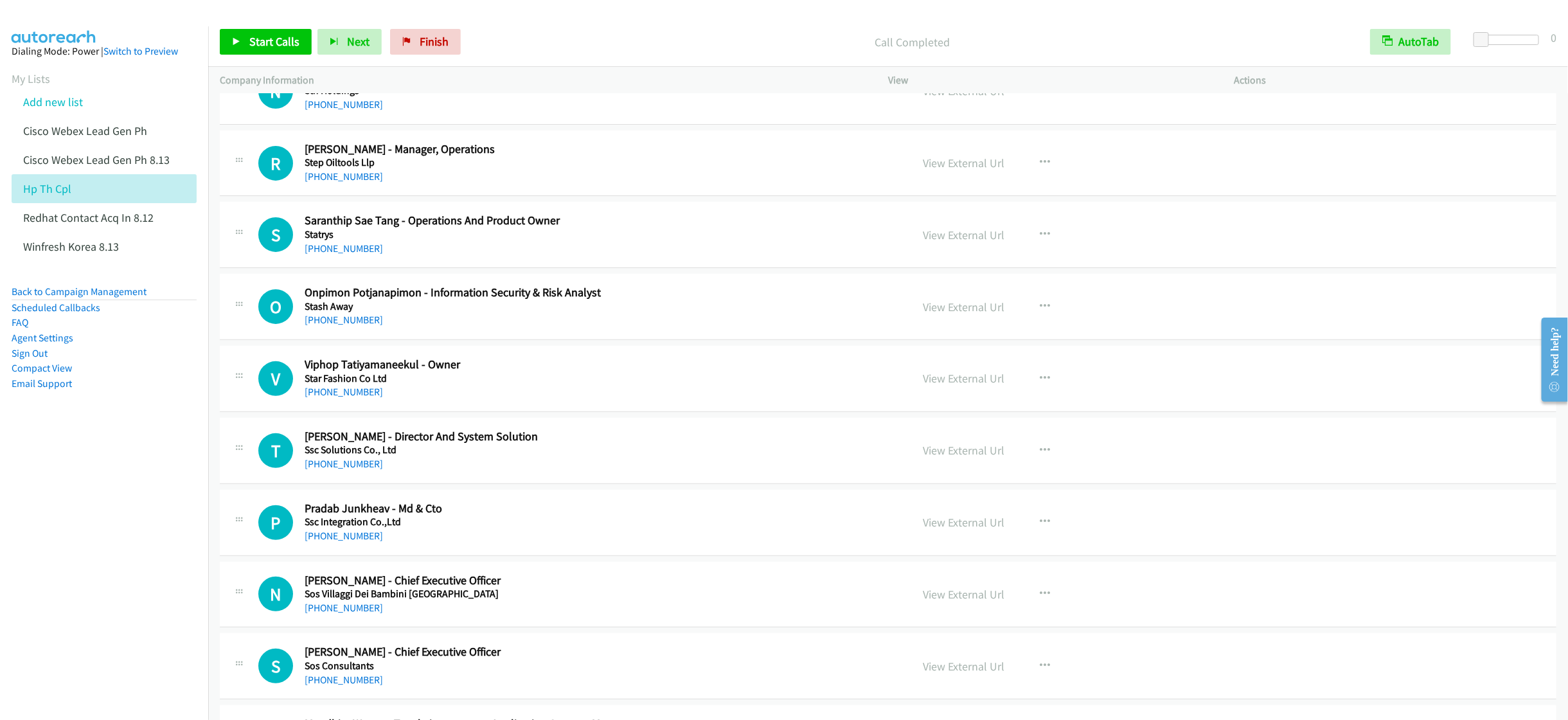
scroll to position [6459, 0]
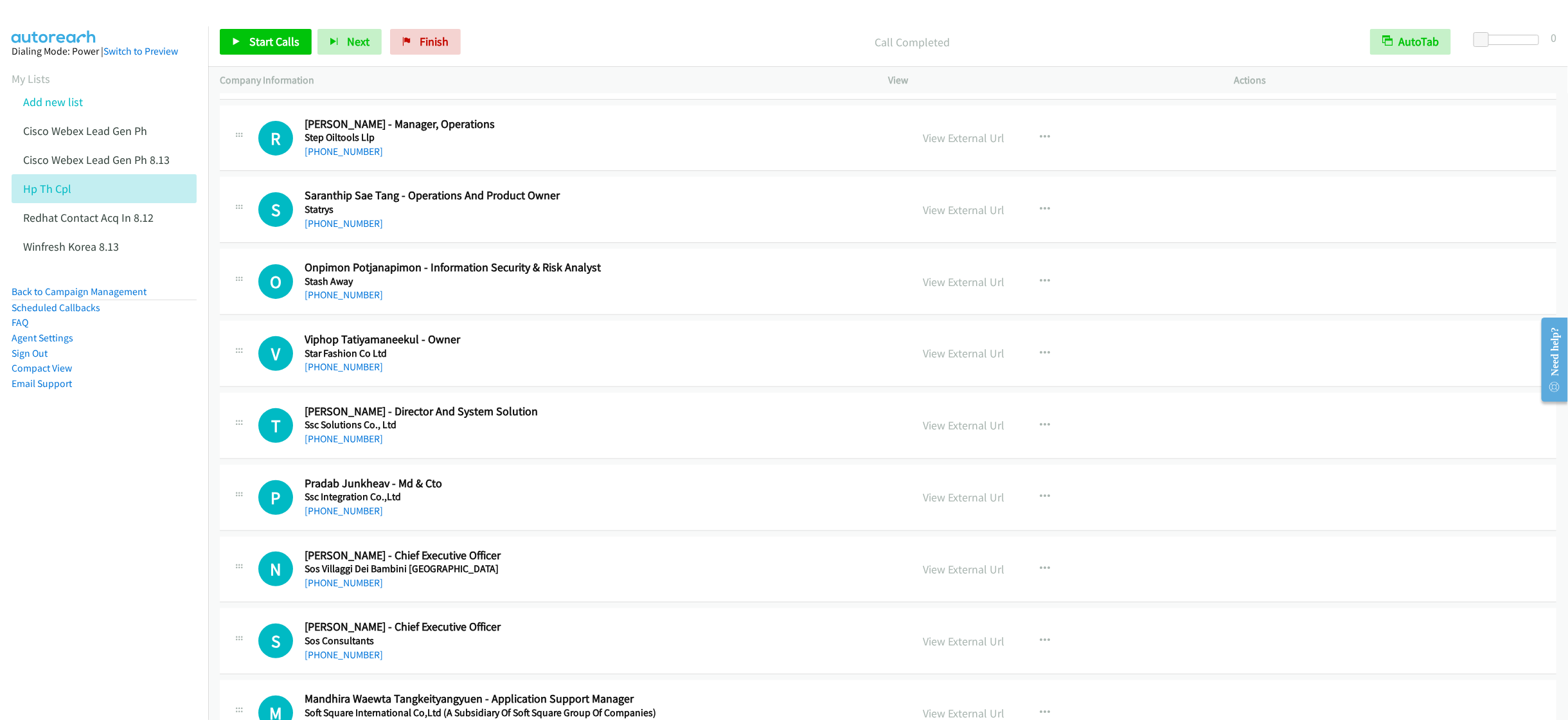
click at [611, 446] on div "+66 85 043 0721" at bounding box center [579, 439] width 549 height 15
click at [1042, 430] on icon "button" at bounding box center [1045, 426] width 11 height 11
click at [949, 522] on link "Start Calls Here" at bounding box center [975, 509] width 171 height 26
click at [255, 35] on span "Start Calls" at bounding box center [274, 41] width 50 height 15
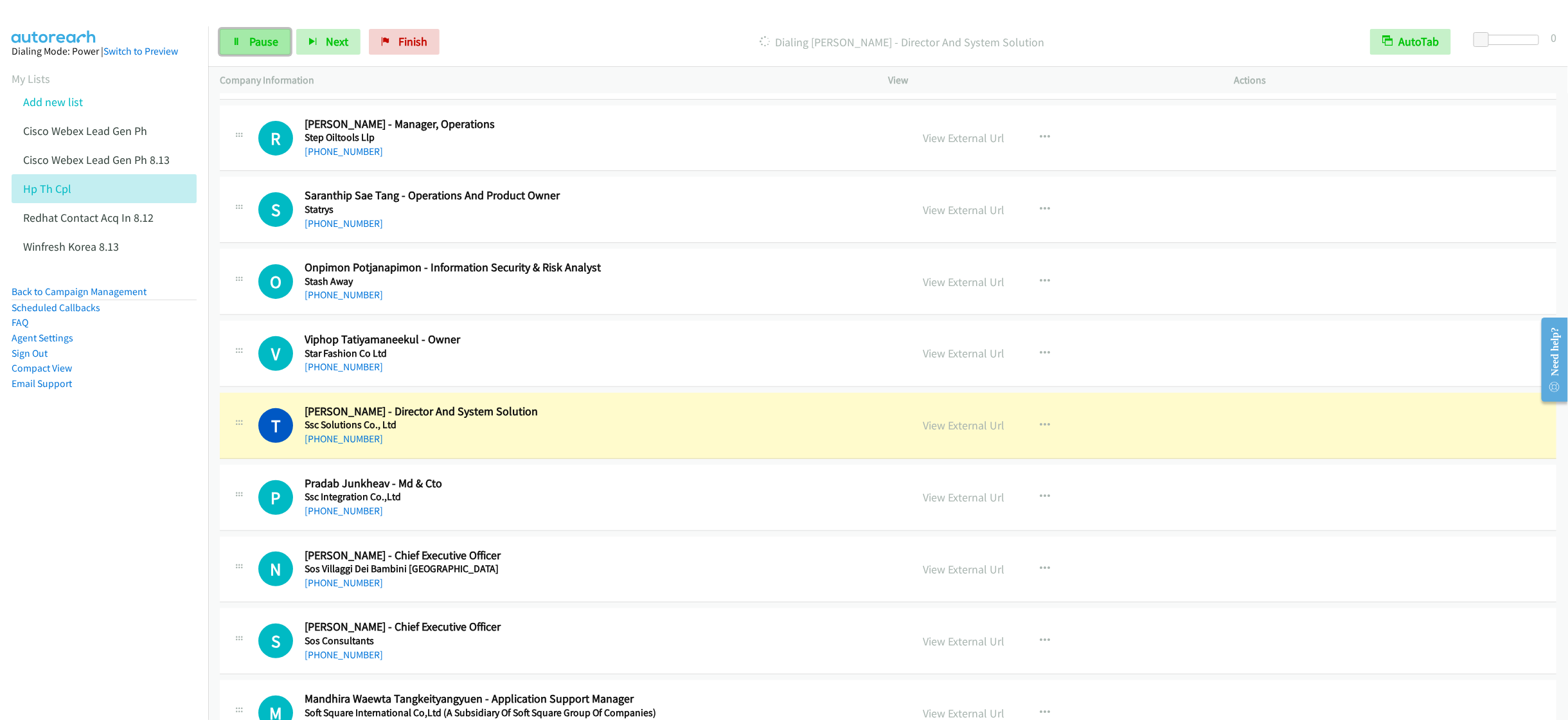
click at [265, 41] on span "Pause" at bounding box center [264, 41] width 29 height 15
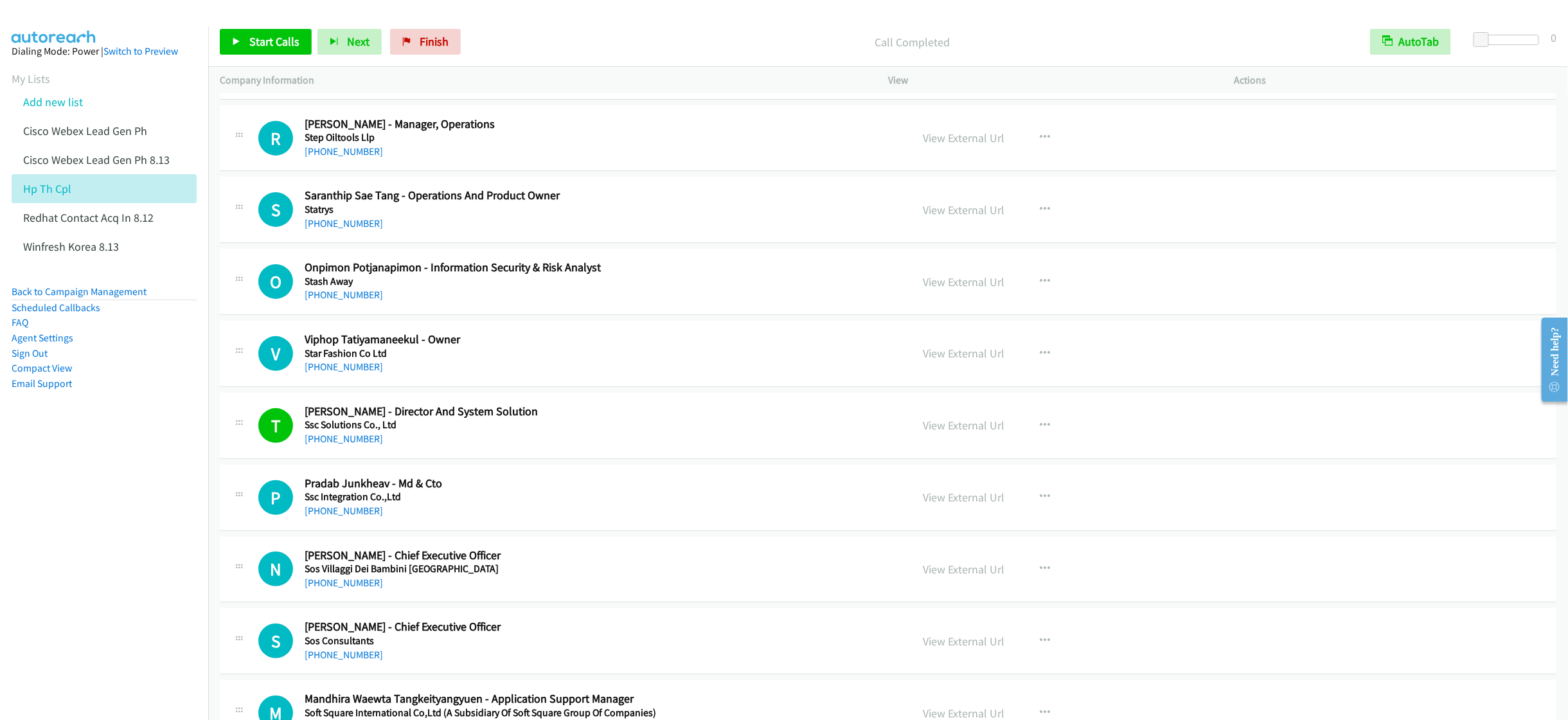
scroll to position [6555, 0]
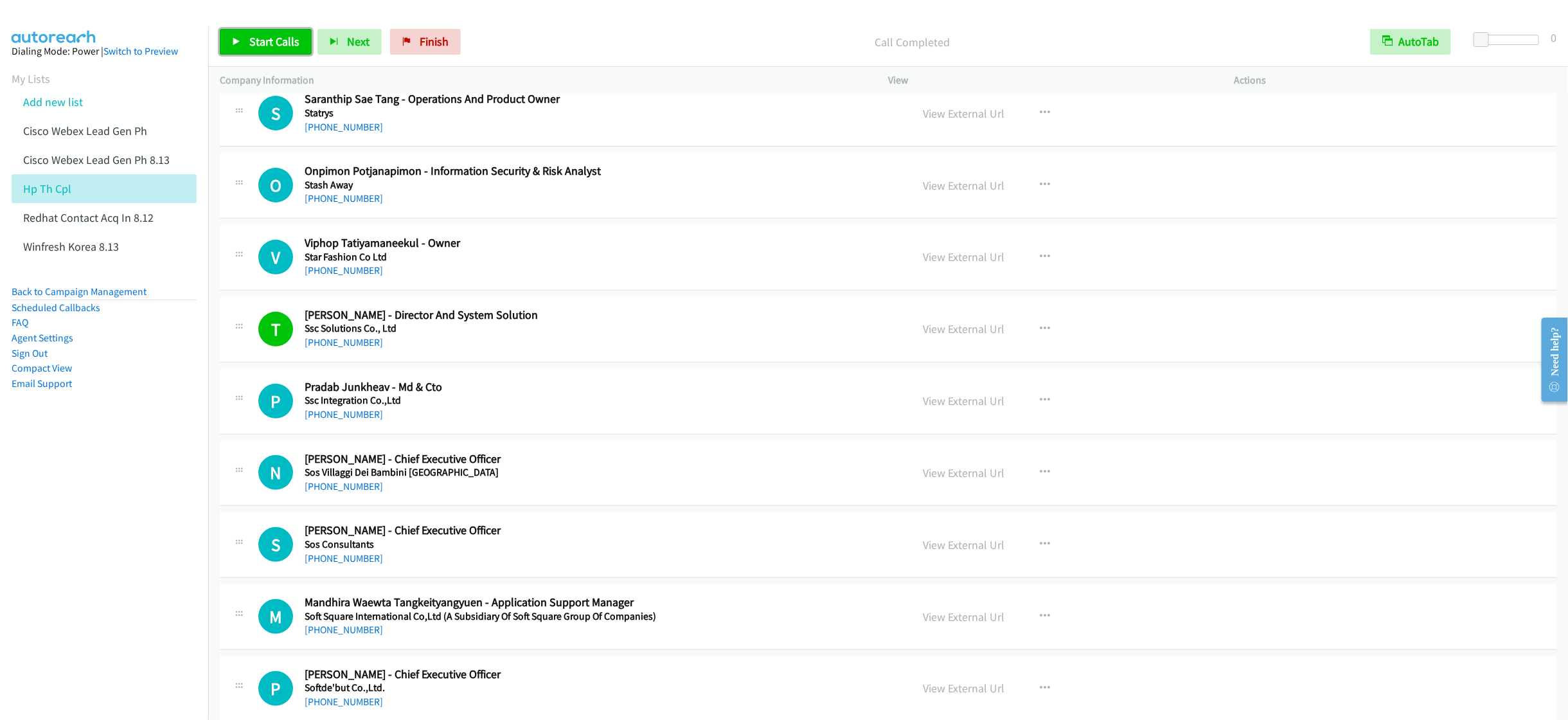
click at [250, 37] on span "Start Calls" at bounding box center [274, 41] width 50 height 15
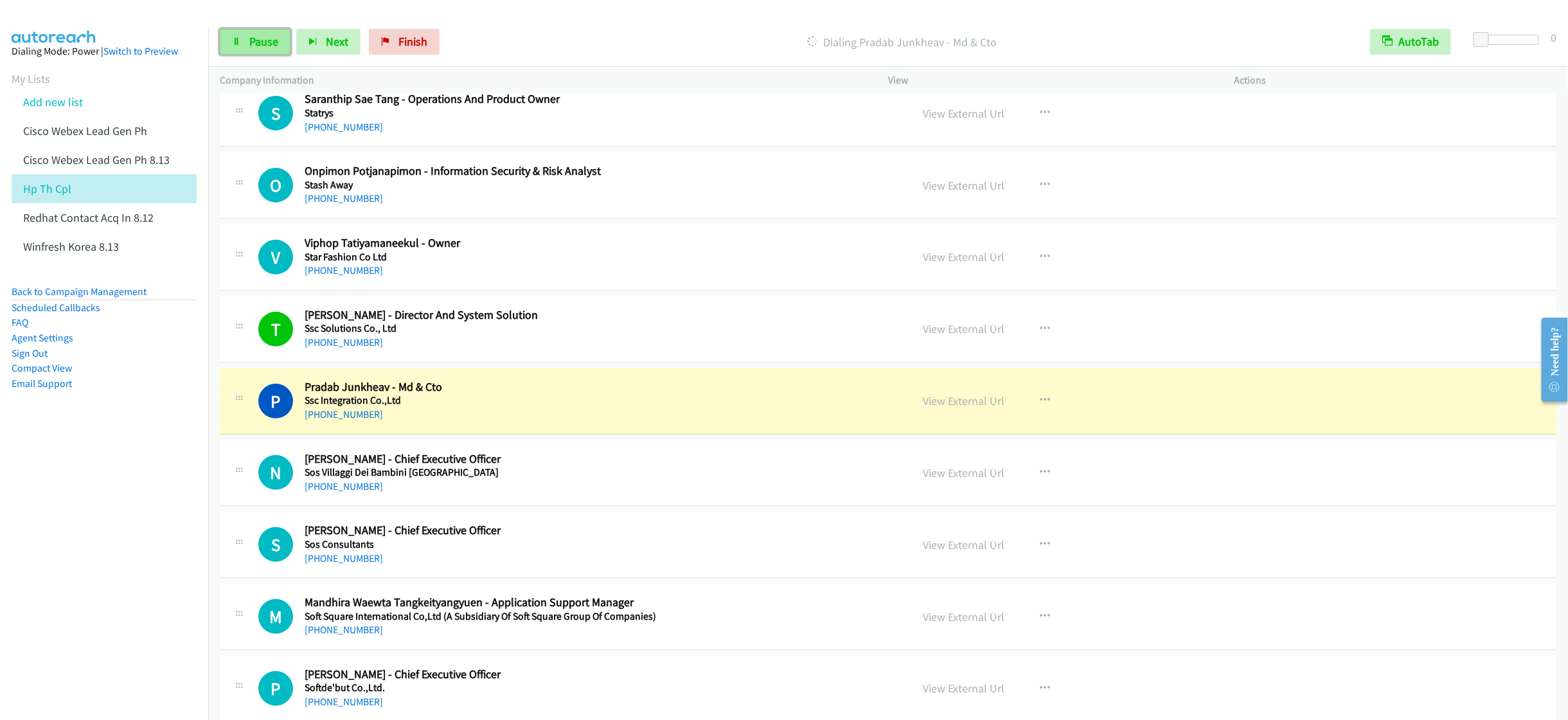
click at [253, 41] on span "Pause" at bounding box center [264, 41] width 29 height 15
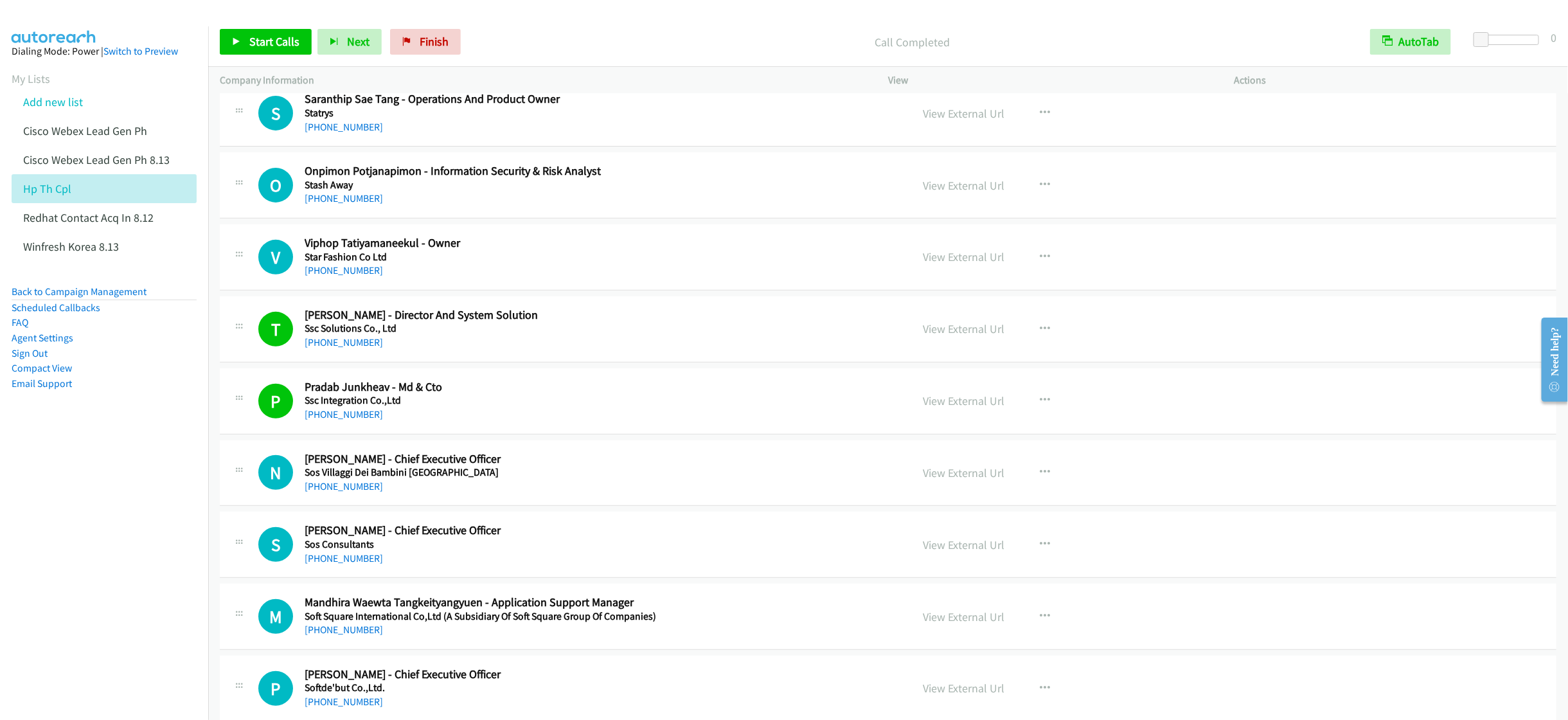
scroll to position [6652, 0]
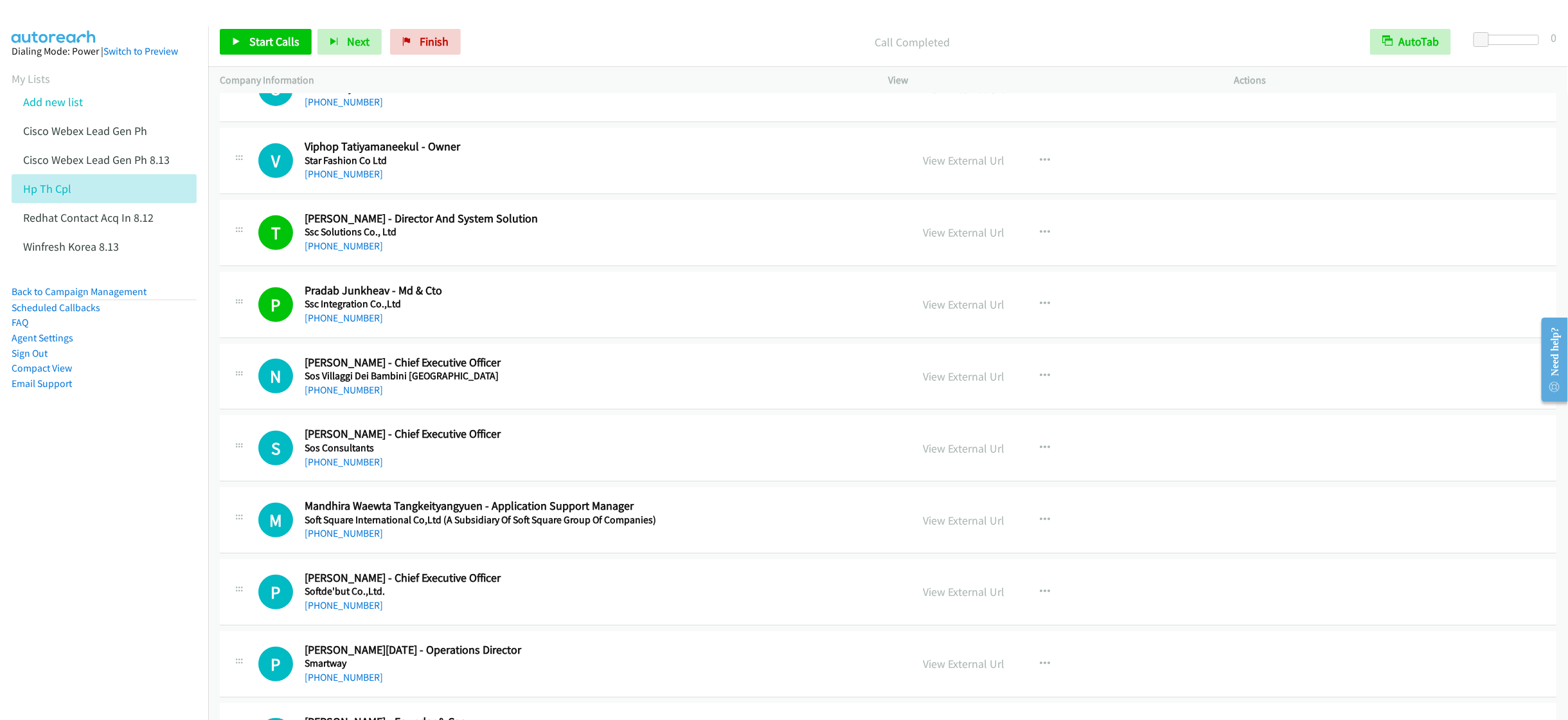
click at [669, 526] on h5 "Soft Square International Co,Ltd (A Subsidiary Of Soft Square Group Of Companie…" at bounding box center [579, 519] width 549 height 13
click at [1031, 533] on button "button" at bounding box center [1045, 520] width 35 height 26
click at [939, 617] on link "Start Calls Here" at bounding box center [975, 604] width 171 height 26
click at [268, 50] on link "Start Calls" at bounding box center [266, 41] width 92 height 26
click at [579, 254] on div "+66 85 043 0721" at bounding box center [579, 246] width 549 height 15
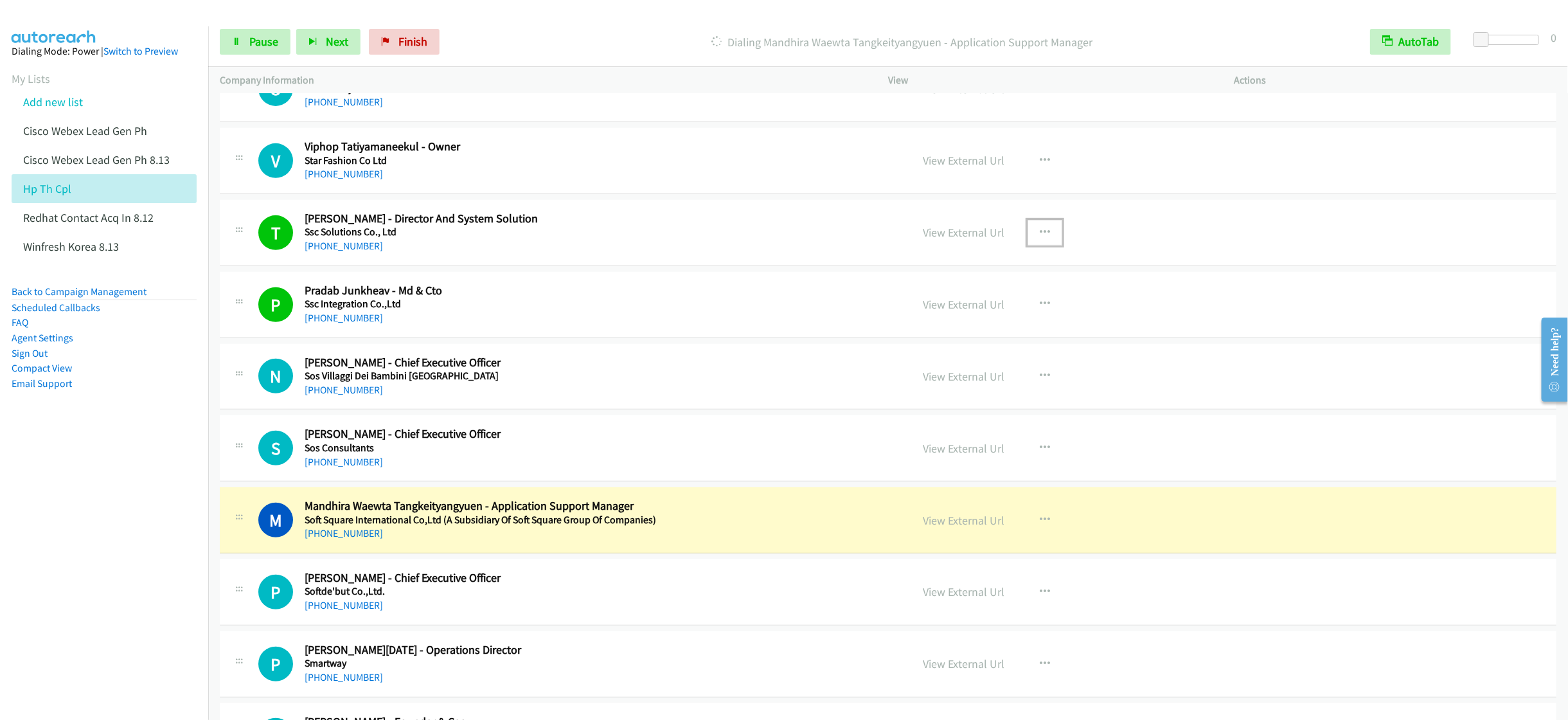
click at [1043, 246] on button "button" at bounding box center [1045, 233] width 35 height 26
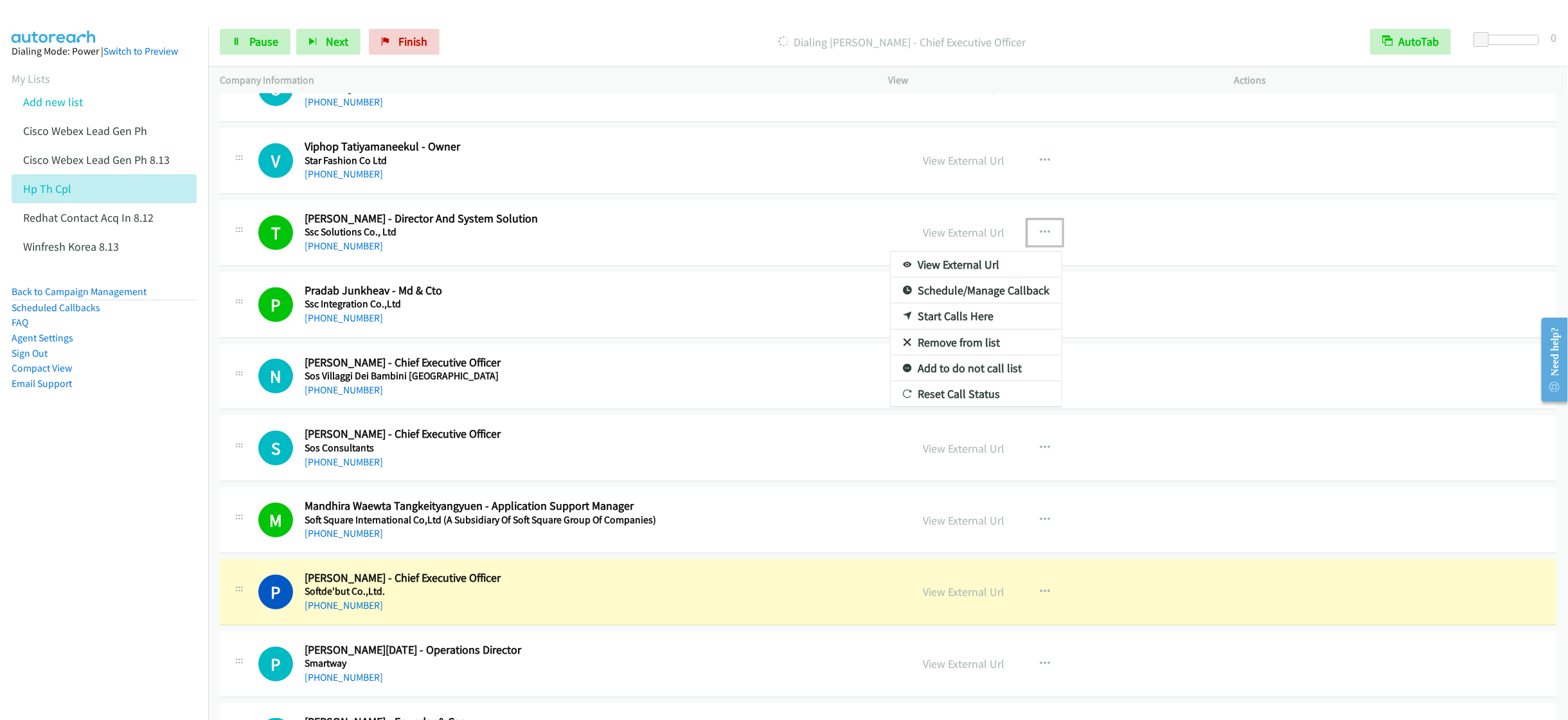
click at [249, 50] on div at bounding box center [784, 360] width 1568 height 720
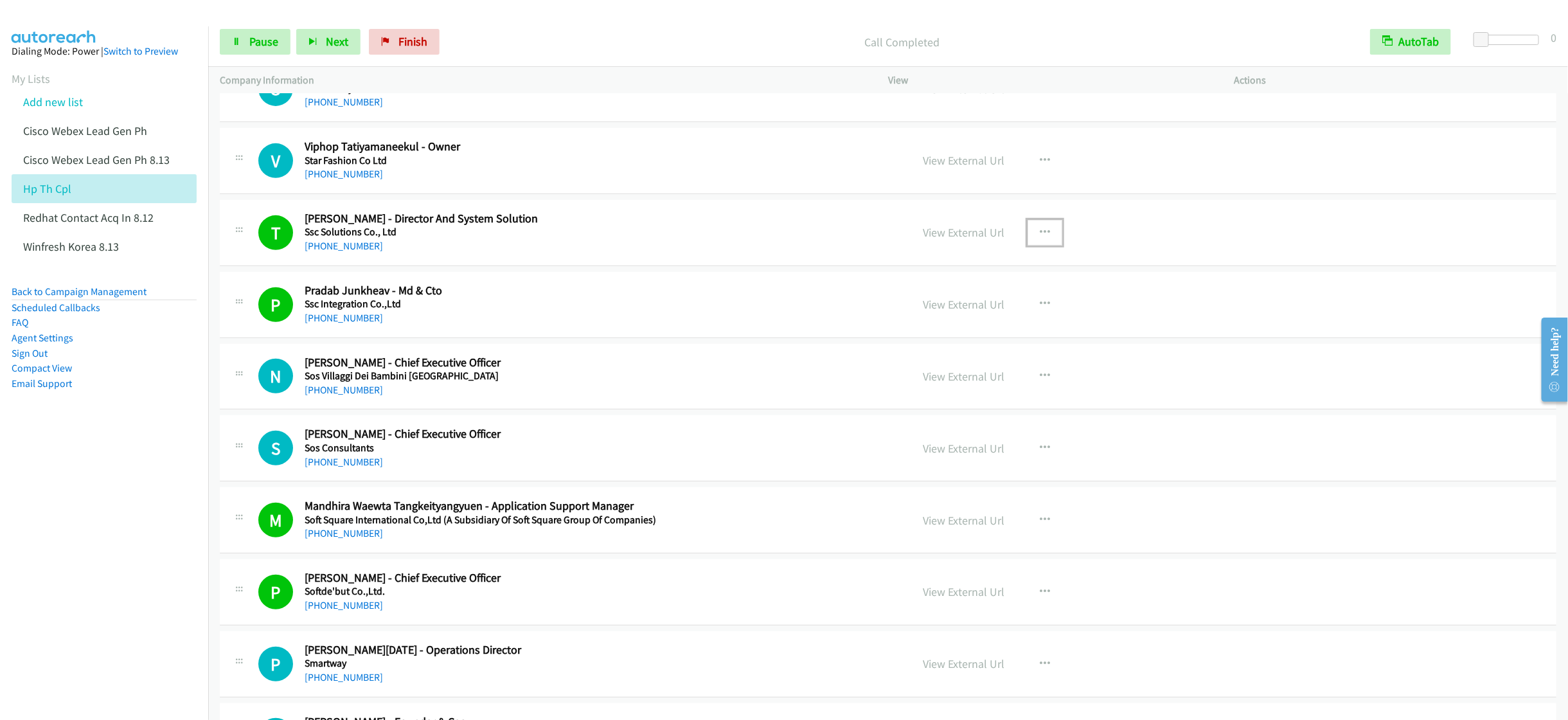
click at [577, 326] on div "+66 90 651 0284" at bounding box center [579, 318] width 549 height 15
click at [250, 48] on span "Pause" at bounding box center [264, 41] width 29 height 15
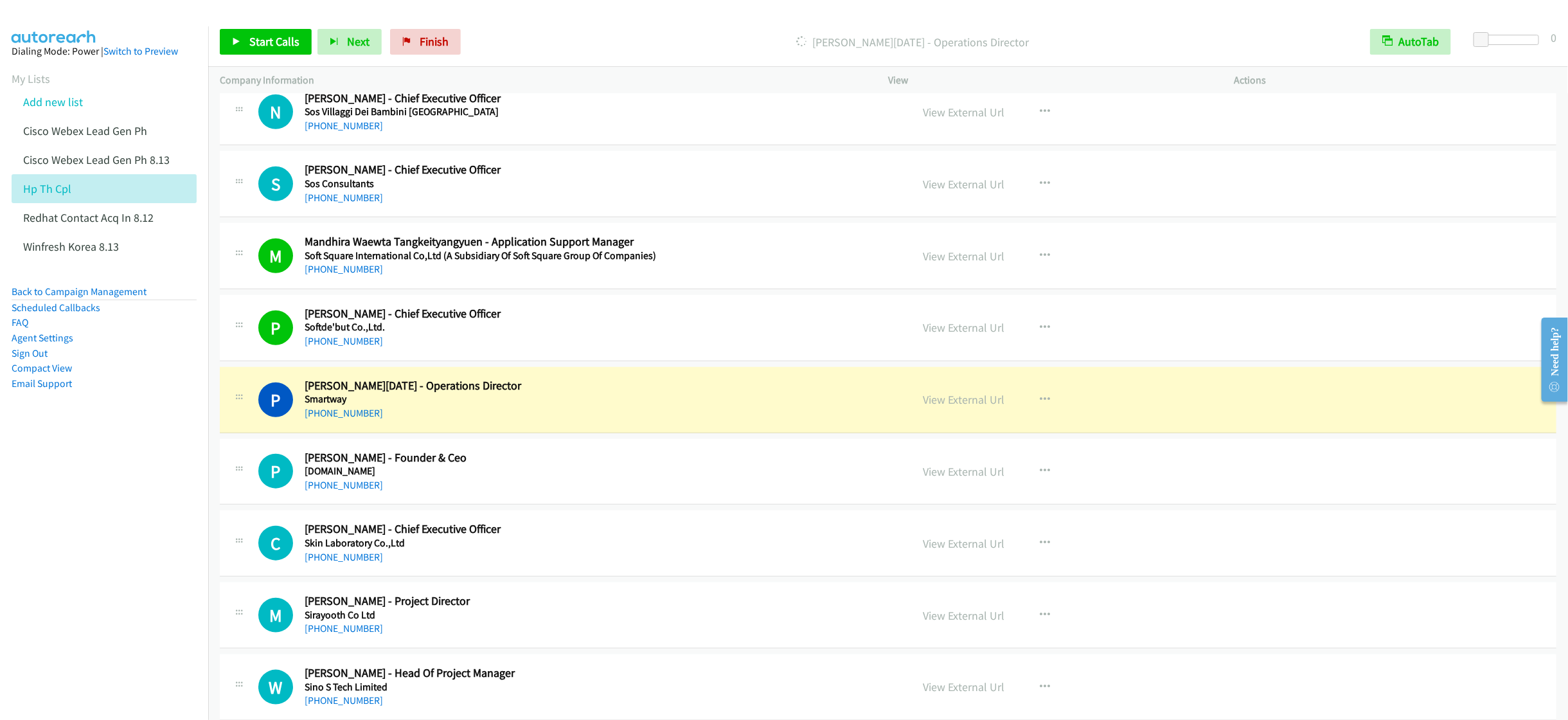
scroll to position [6941, 0]
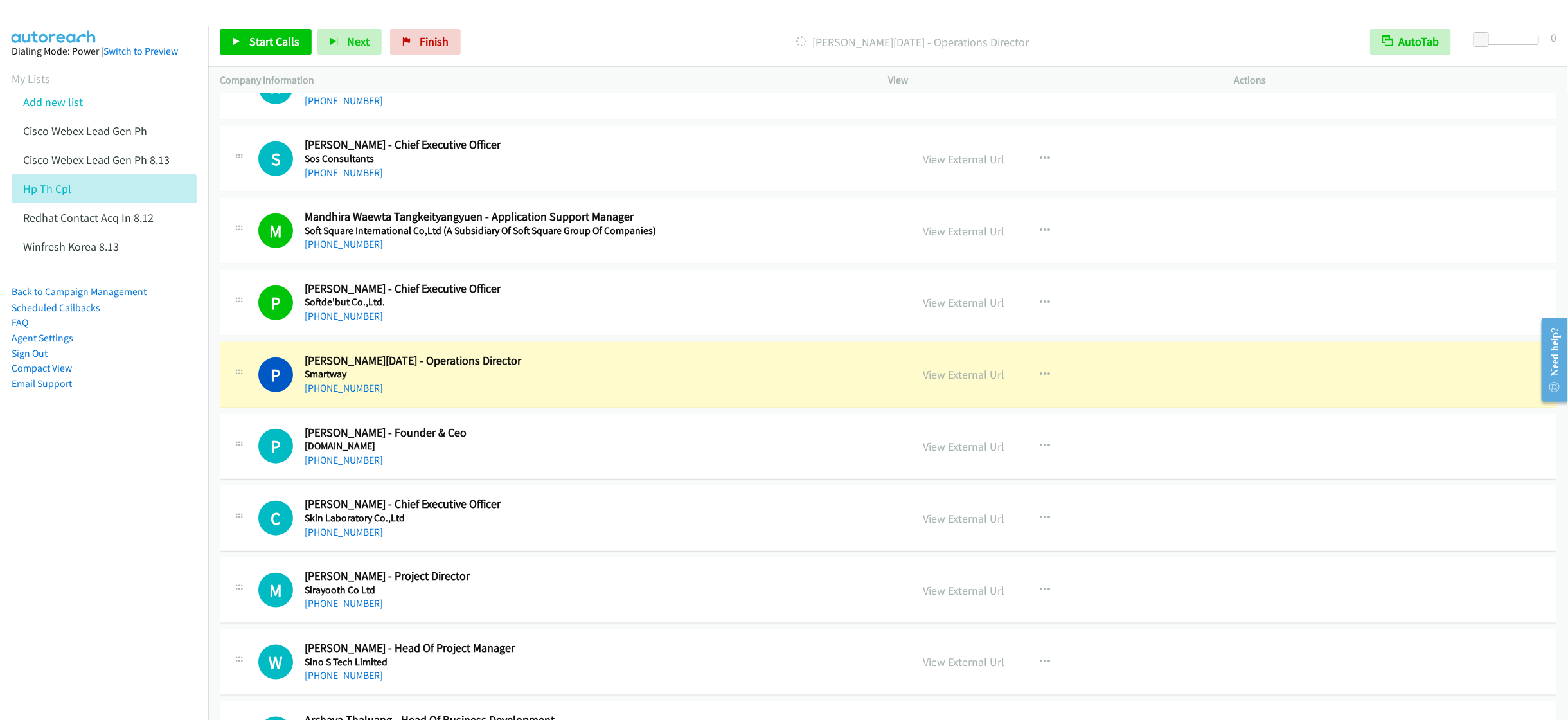
drag, startPoint x: 656, startPoint y: 507, endPoint x: 590, endPoint y: 509, distance: 66.0
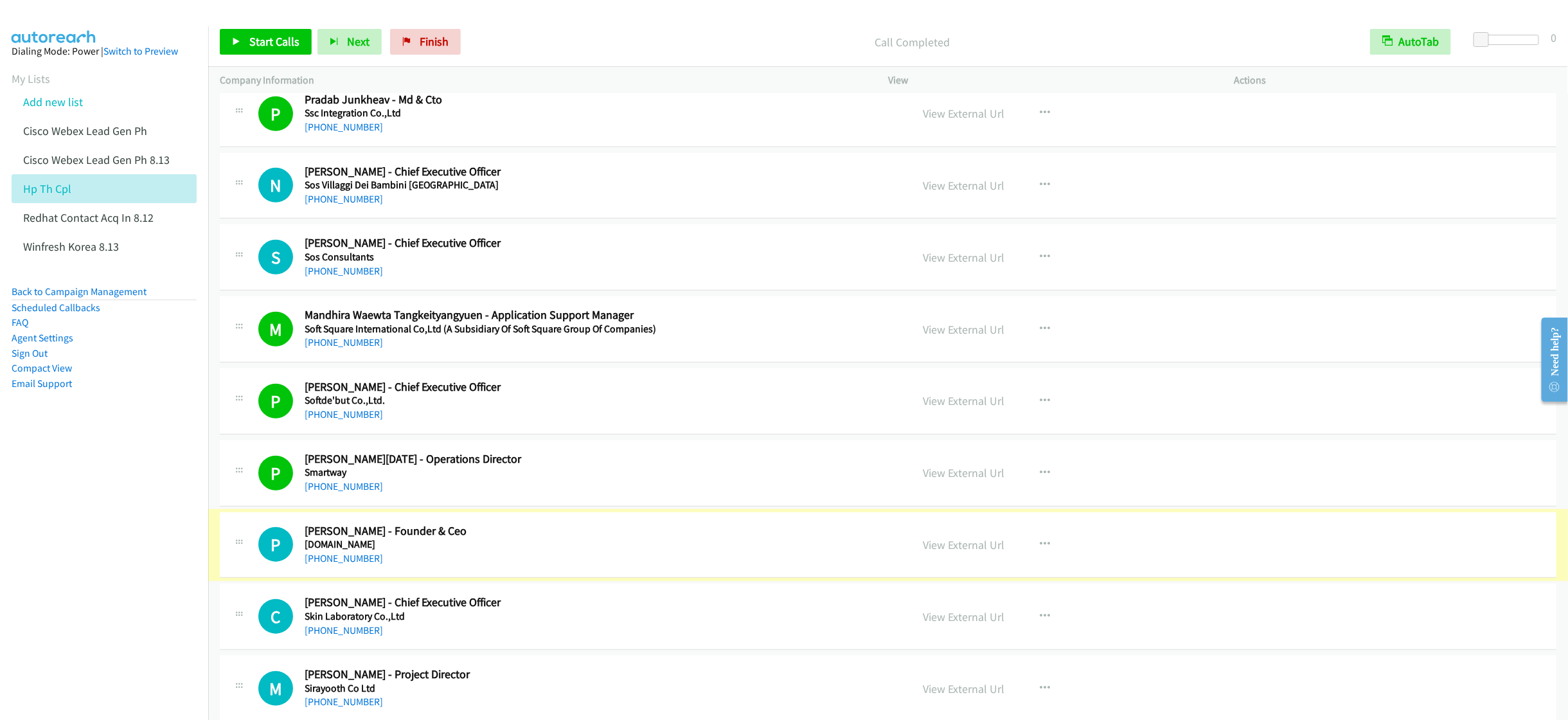
scroll to position [6748, 0]
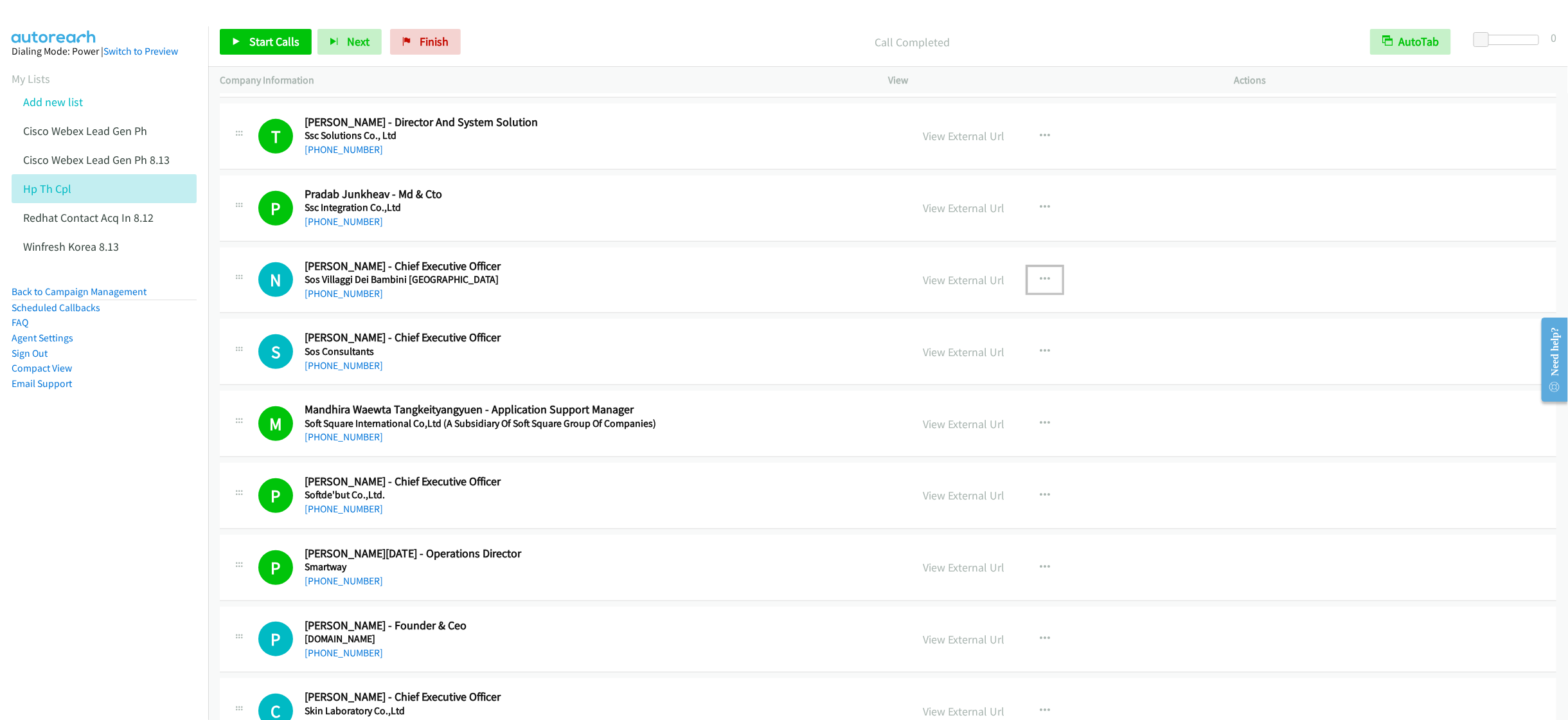
click at [1040, 285] on icon "button" at bounding box center [1045, 280] width 11 height 11
click at [959, 377] on link "Start Calls Here" at bounding box center [975, 363] width 171 height 26
click at [266, 43] on span "Start Calls" at bounding box center [274, 41] width 50 height 15
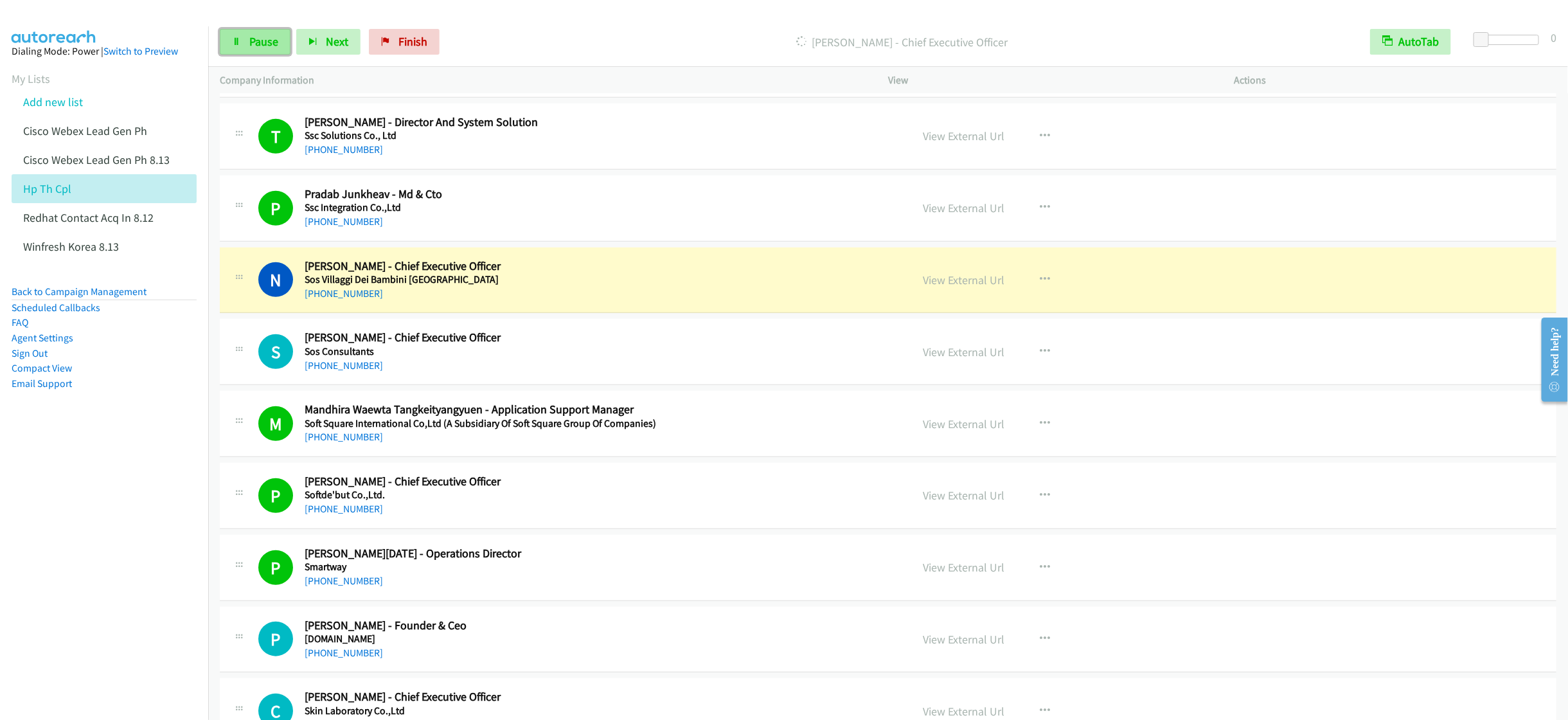
click at [259, 44] on span "Pause" at bounding box center [264, 41] width 29 height 15
